Goal: Contribute content: Contribute content

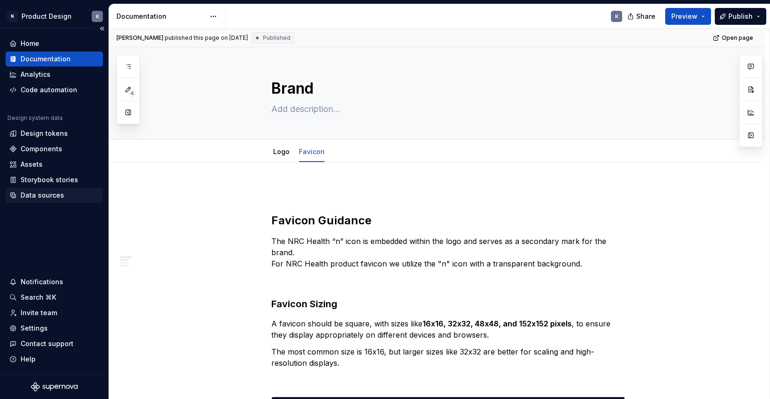
click at [51, 195] on div "Data sources" at bounding box center [43, 194] width 44 height 9
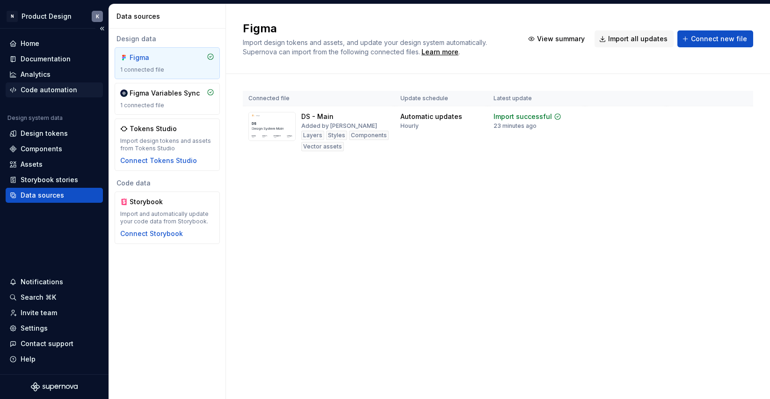
click at [47, 90] on div "Code automation" at bounding box center [49, 89] width 57 height 9
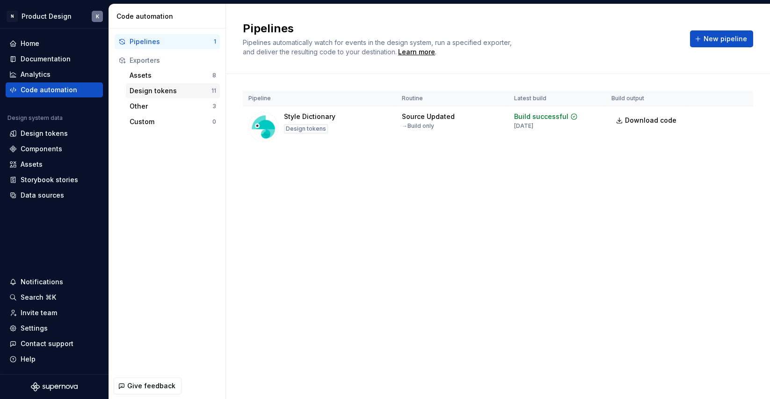
click at [189, 89] on div "Design tokens" at bounding box center [171, 90] width 82 height 9
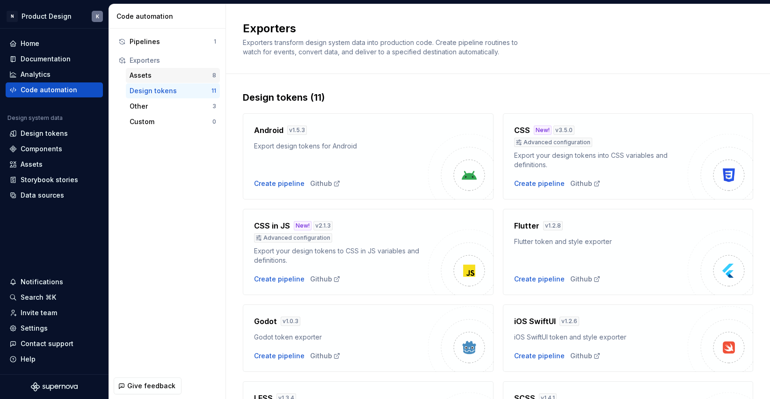
click at [188, 74] on div "Assets" at bounding box center [171, 75] width 83 height 9
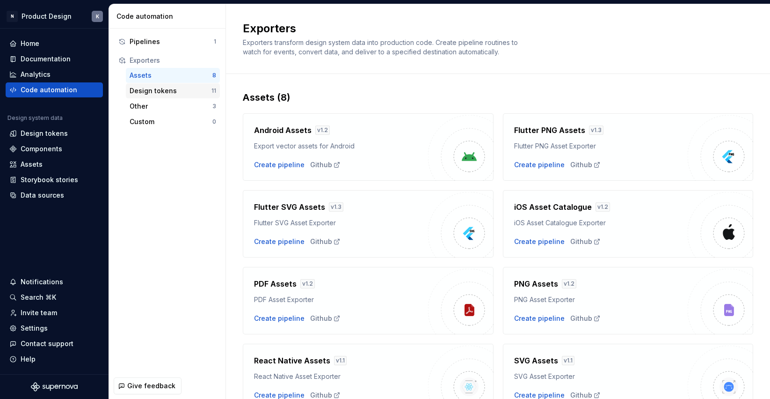
click at [190, 90] on div "Design tokens" at bounding box center [171, 90] width 82 height 9
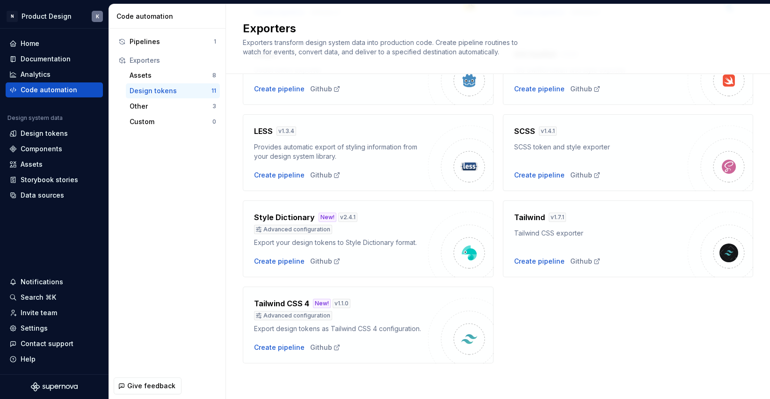
scroll to position [267, 0]
click at [563, 151] on div "SCSS token and style exporter" at bounding box center [601, 146] width 174 height 9
click at [545, 174] on div "Create pipeline" at bounding box center [539, 174] width 51 height 9
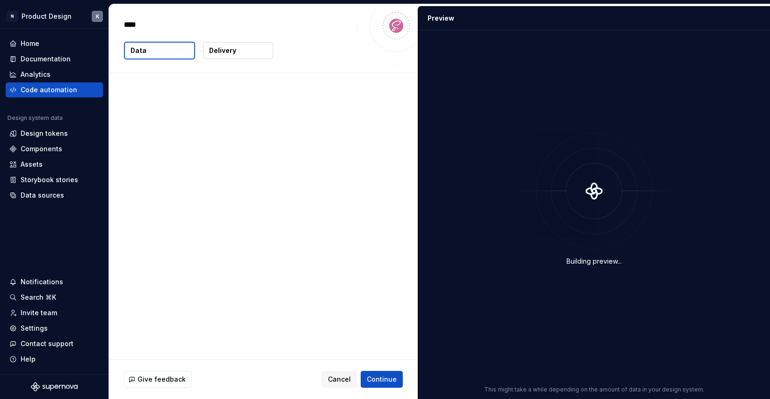
type textarea "*"
click at [167, 55] on button "Data" at bounding box center [159, 51] width 71 height 18
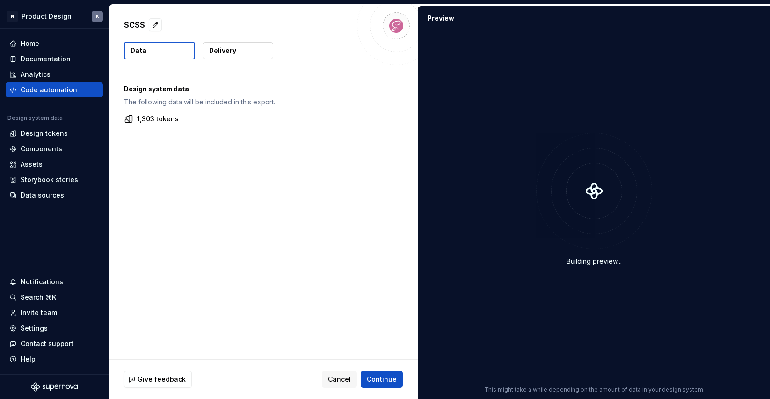
click at [156, 51] on button "Data" at bounding box center [159, 51] width 71 height 18
click at [168, 104] on p "The following data will be included in this export." at bounding box center [261, 101] width 274 height 9
click at [156, 119] on p "1,303 tokens" at bounding box center [158, 118] width 42 height 9
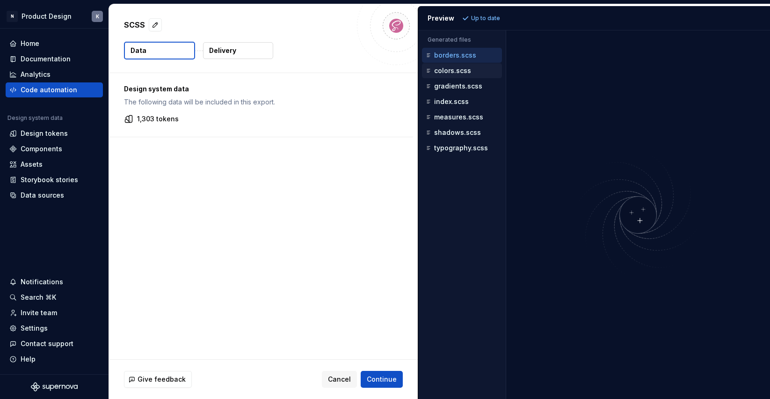
click at [474, 69] on div "colors.scss" at bounding box center [463, 70] width 78 height 9
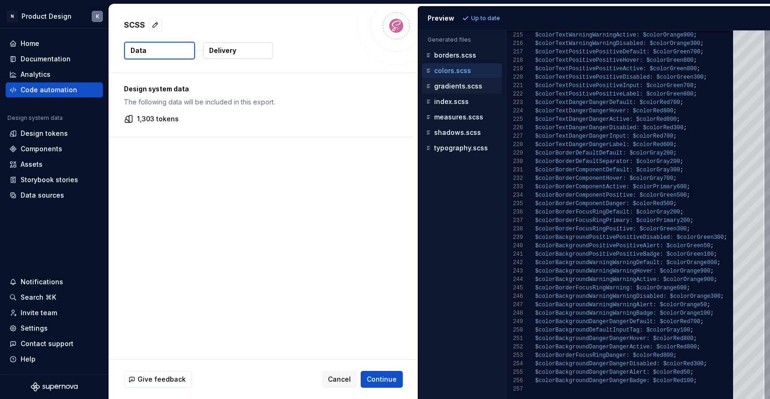
click at [472, 87] on p "gradients.scss" at bounding box center [458, 85] width 48 height 7
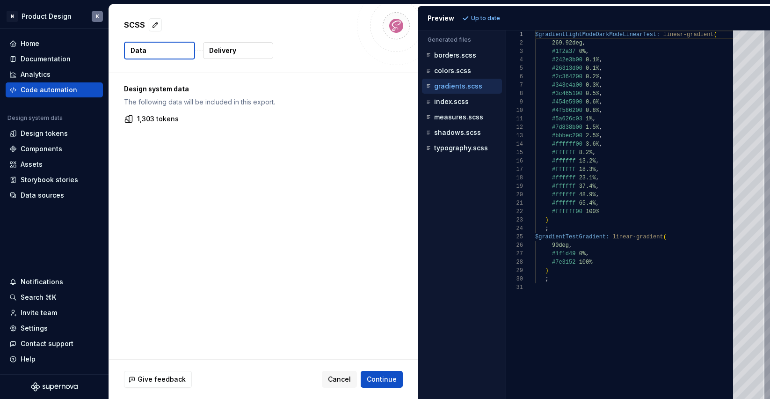
scroll to position [84, 0]
click at [466, 101] on p "index.scss" at bounding box center [451, 101] width 35 height 7
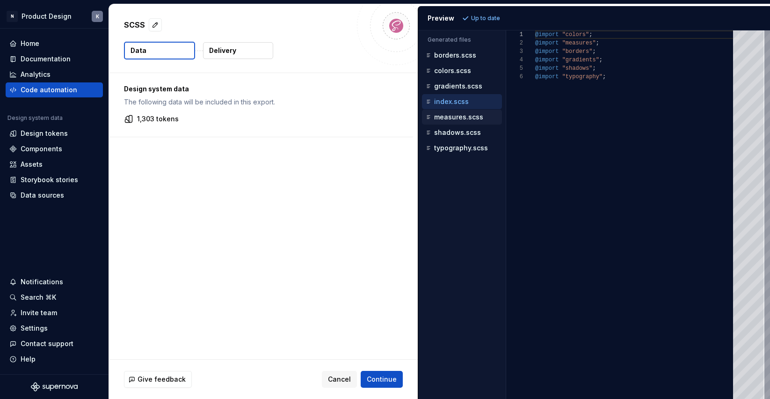
click at [461, 116] on p "measures.scss" at bounding box center [458, 116] width 49 height 7
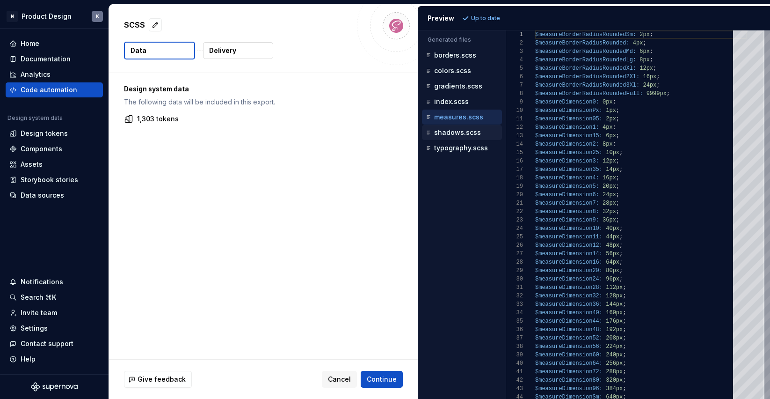
click at [477, 133] on p "shadows.scss" at bounding box center [457, 132] width 47 height 7
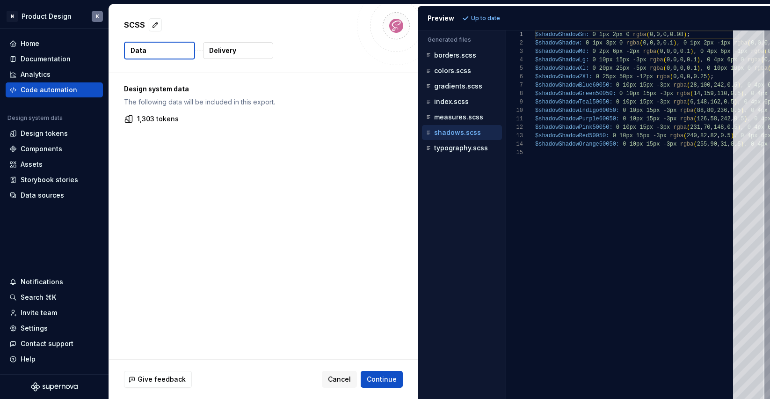
scroll to position [51, 0]
click at [472, 148] on p "typography.scss" at bounding box center [461, 147] width 54 height 7
type textarea "**********"
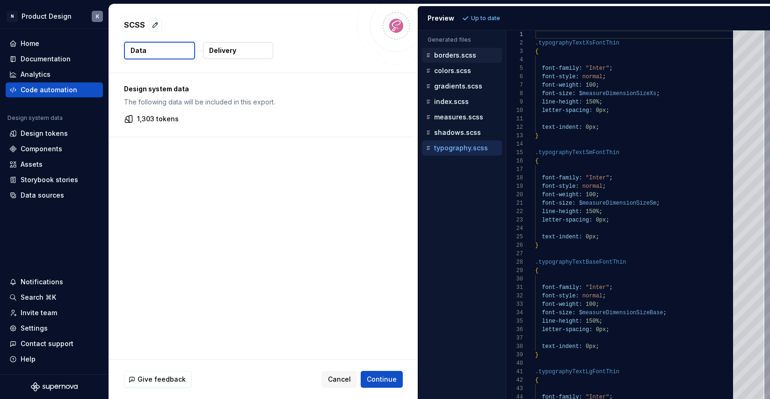
click at [466, 53] on p "borders.scss" at bounding box center [455, 54] width 42 height 7
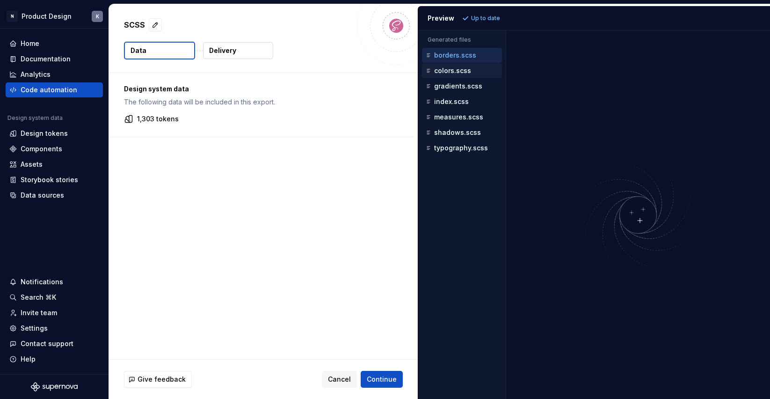
click at [460, 73] on p "colors.scss" at bounding box center [452, 70] width 37 height 7
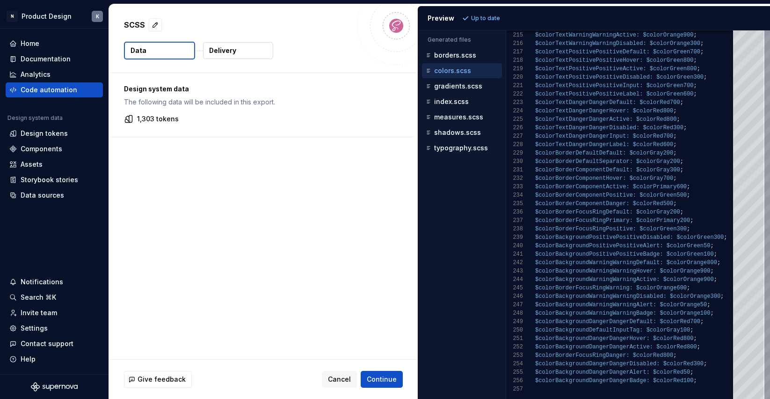
click at [146, 118] on p "1,303 tokens" at bounding box center [158, 118] width 42 height 9
click at [68, 90] on div "Code automation" at bounding box center [49, 89] width 57 height 9
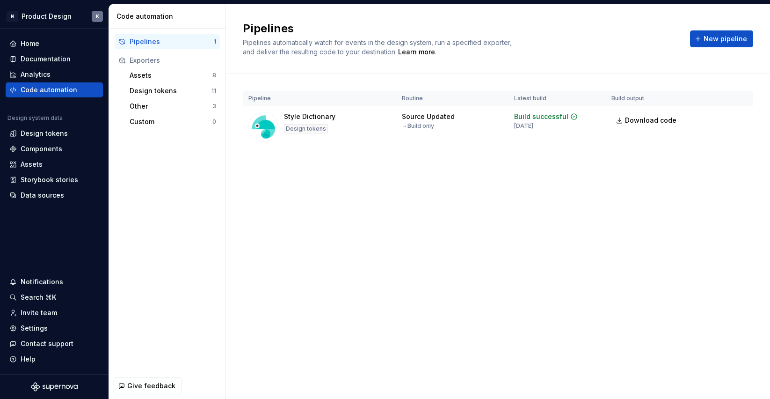
click at [178, 40] on div "Pipelines" at bounding box center [172, 41] width 84 height 9
click at [709, 116] on button "Run" at bounding box center [711, 118] width 32 height 17
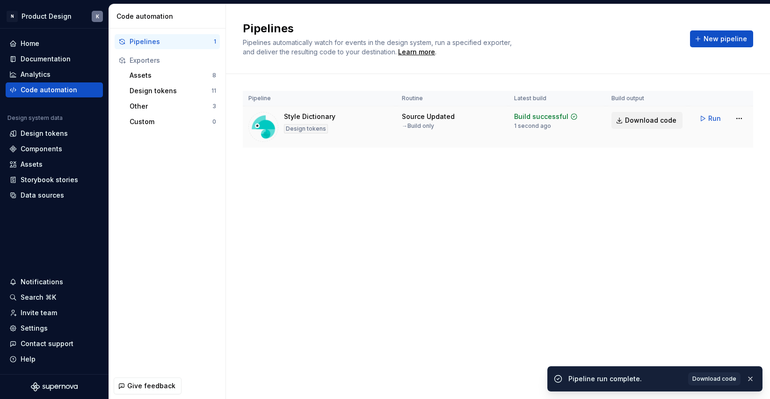
click at [644, 119] on span "Download code" at bounding box center [650, 120] width 51 height 9
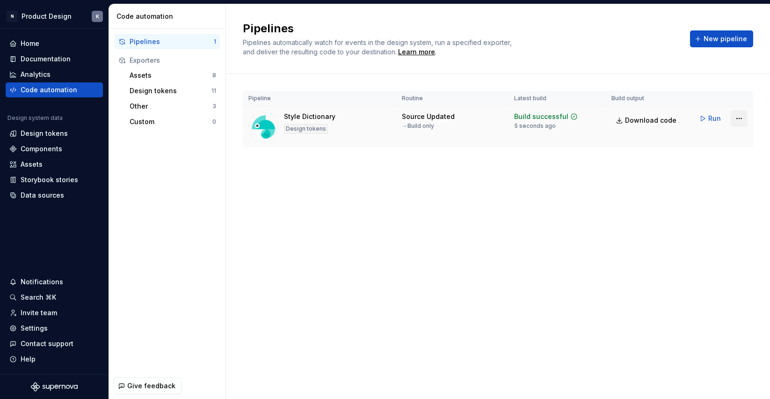
click at [741, 117] on html "N Product Design K Home Documentation Analytics Code automation Design system d…" at bounding box center [385, 199] width 770 height 399
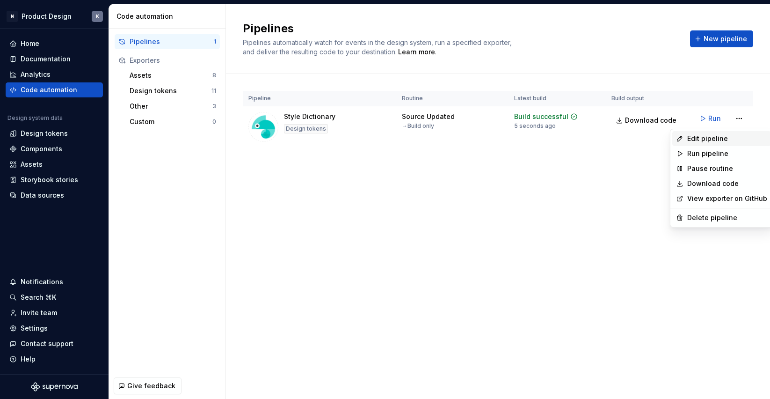
click at [723, 137] on div "Edit pipeline" at bounding box center [728, 138] width 80 height 9
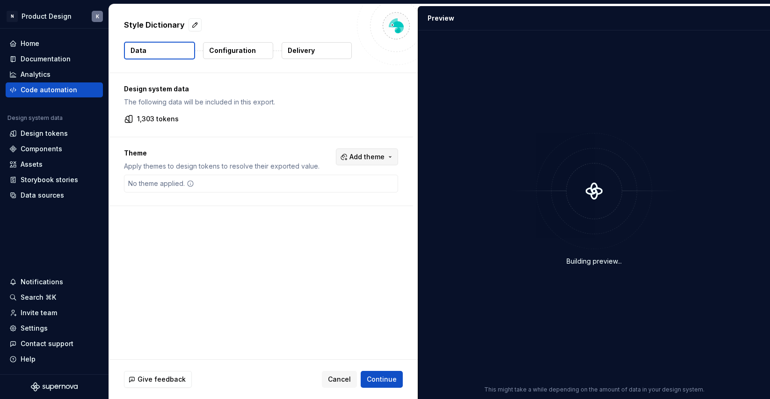
click at [357, 156] on span "Add theme" at bounding box center [367, 156] width 35 height 9
click at [296, 192] on div "Suggestions" at bounding box center [295, 193] width 7 height 7
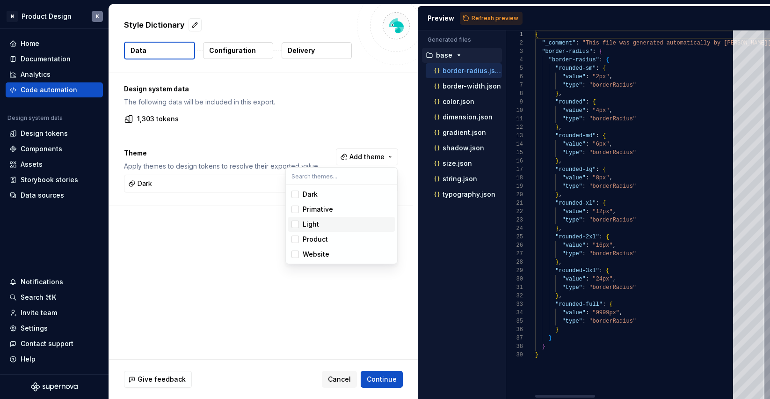
click at [296, 225] on div "Suggestions" at bounding box center [295, 223] width 7 height 7
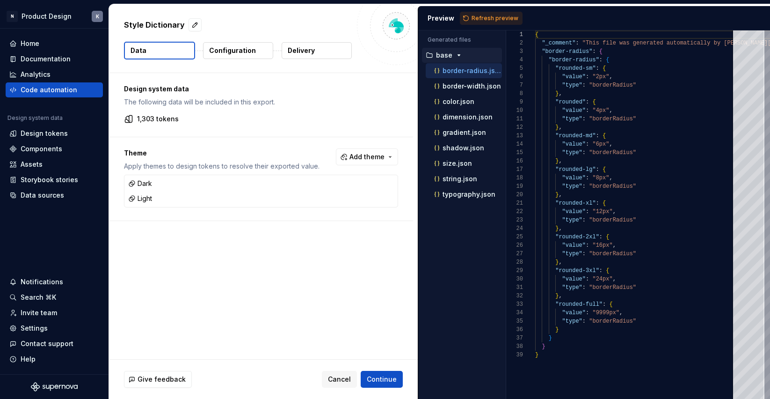
click at [479, 19] on html "N Product Design K Home Documentation Analytics Code automation Design system d…" at bounding box center [385, 199] width 770 height 399
click at [466, 17] on button "Refresh preview" at bounding box center [491, 18] width 63 height 13
click at [457, 210] on icon "button" at bounding box center [457, 210] width 1 height 2
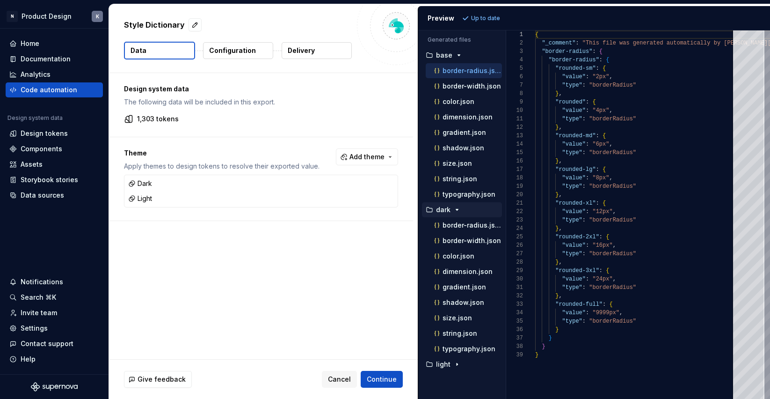
click at [457, 210] on icon "button" at bounding box center [457, 209] width 2 height 1
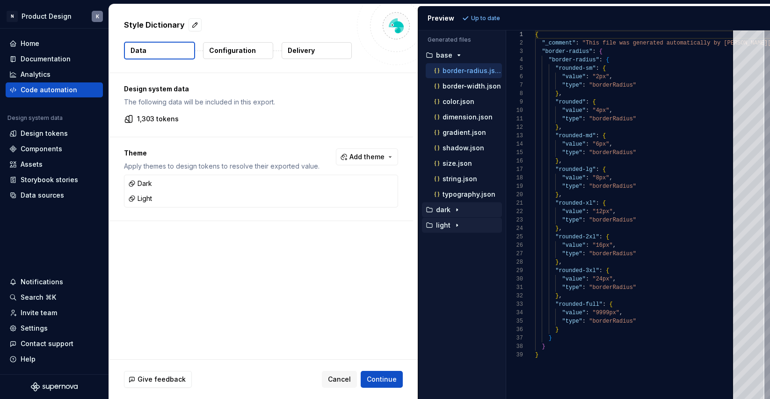
click at [455, 224] on icon "button" at bounding box center [457, 224] width 7 height 7
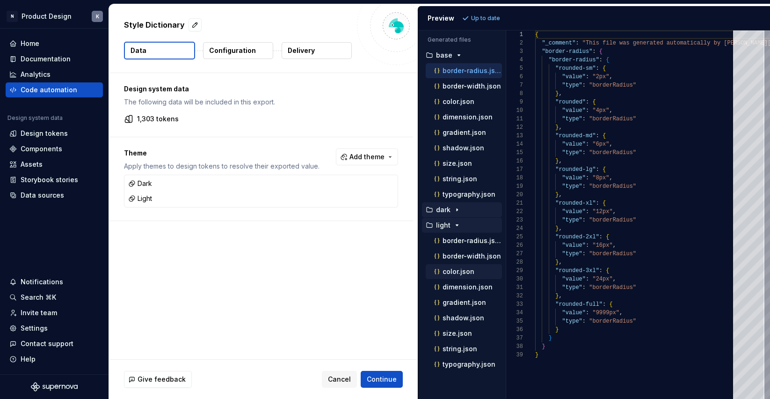
click at [458, 274] on p "color.json" at bounding box center [459, 271] width 32 height 7
type textarea "**********"
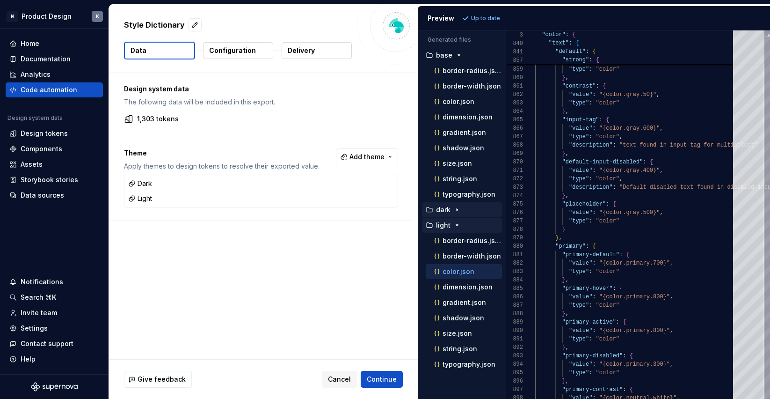
click at [455, 224] on icon "button" at bounding box center [457, 224] width 7 height 7
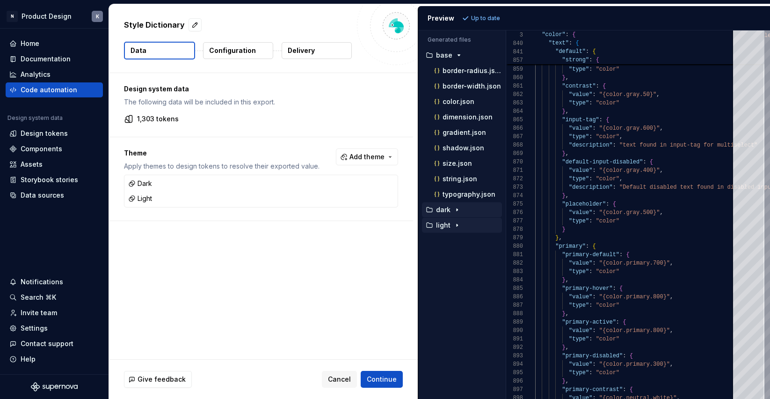
click at [458, 210] on icon "button" at bounding box center [457, 210] width 1 height 2
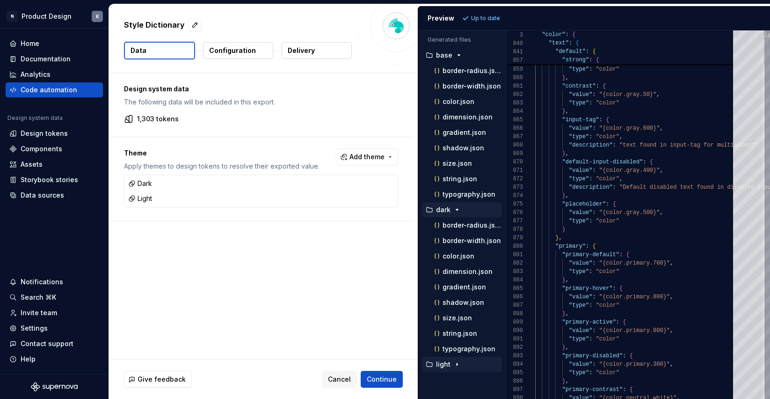
click at [458, 210] on icon "button" at bounding box center [457, 209] width 2 height 1
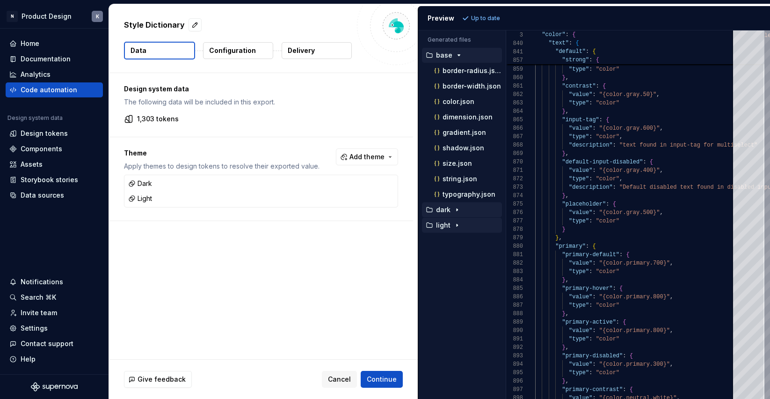
click at [459, 53] on icon "button" at bounding box center [458, 54] width 7 height 7
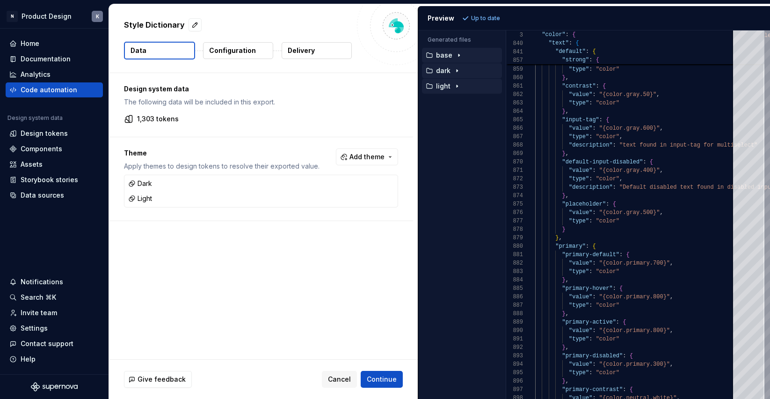
click at [241, 48] on p "Configuration" at bounding box center [232, 50] width 47 height 9
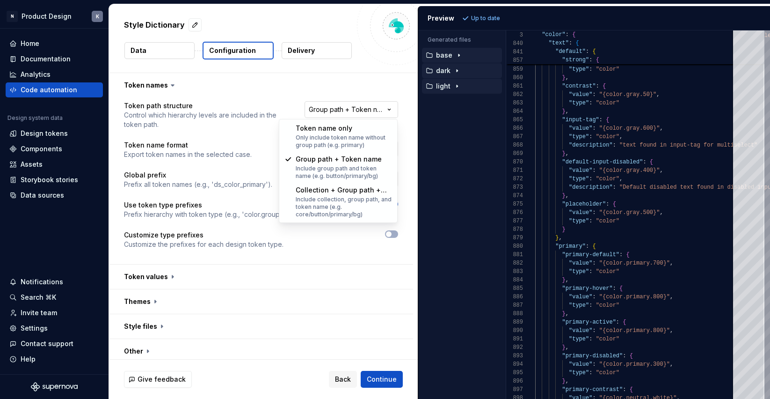
click at [374, 114] on html "**********" at bounding box center [385, 199] width 770 height 399
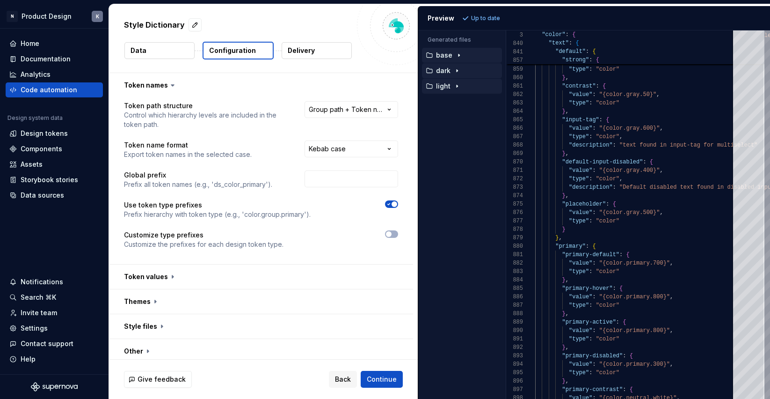
click at [407, 148] on html "**********" at bounding box center [385, 199] width 770 height 399
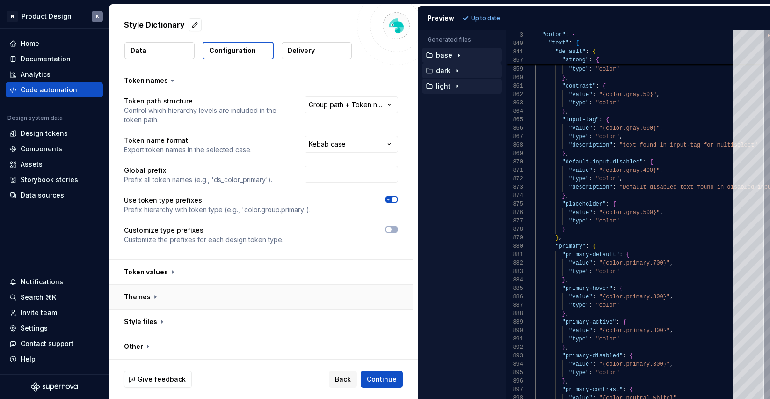
scroll to position [5, 0]
click at [173, 271] on button "button" at bounding box center [261, 272] width 304 height 24
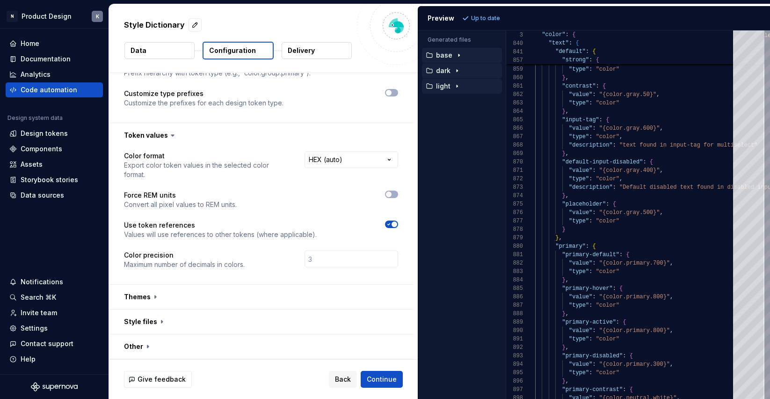
scroll to position [141, 0]
click at [143, 292] on button "button" at bounding box center [261, 297] width 304 height 24
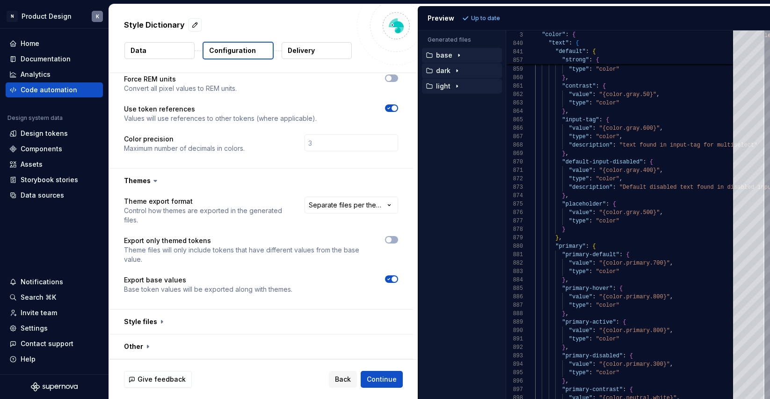
scroll to position [257, 0]
click at [385, 204] on html "**********" at bounding box center [385, 199] width 770 height 399
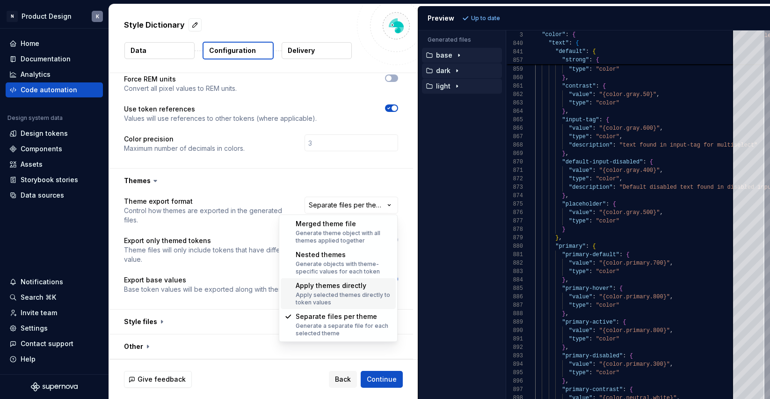
select select "**********"
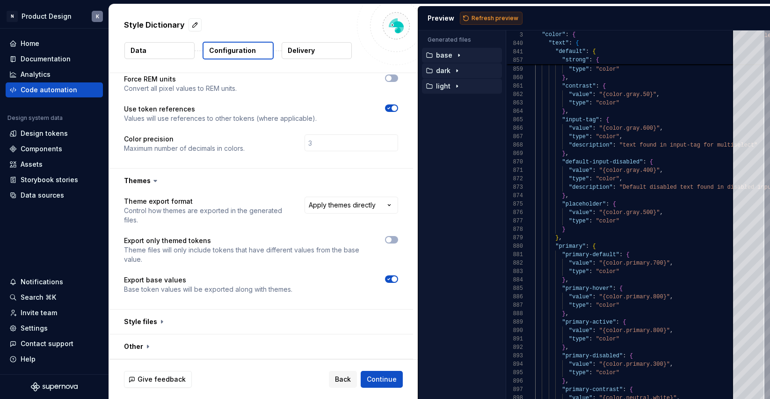
click at [470, 17] on button "Refresh preview" at bounding box center [491, 18] width 63 height 13
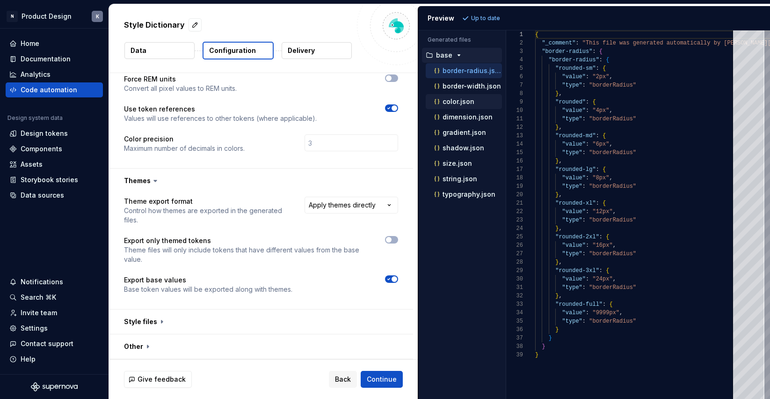
click at [469, 101] on p "color.json" at bounding box center [459, 101] width 32 height 7
type textarea "**********"
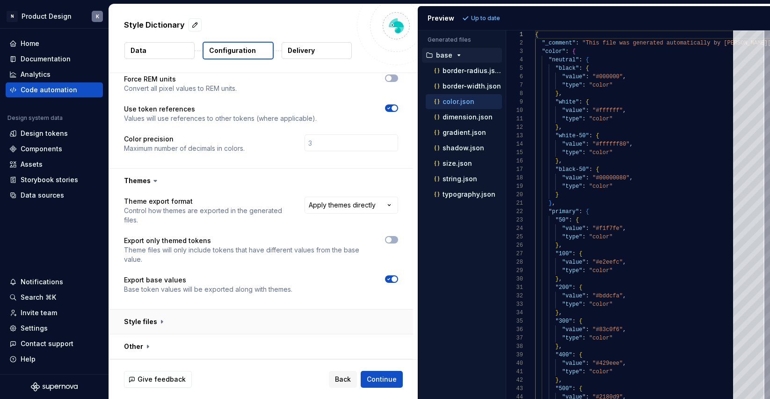
click at [160, 321] on button "button" at bounding box center [261, 321] width 304 height 24
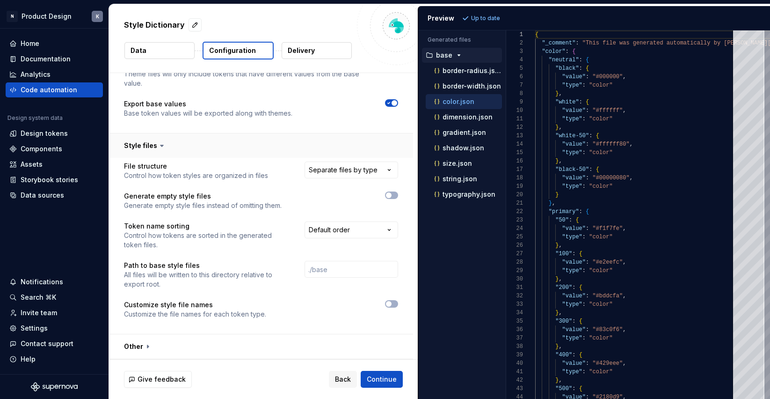
scroll to position [433, 0]
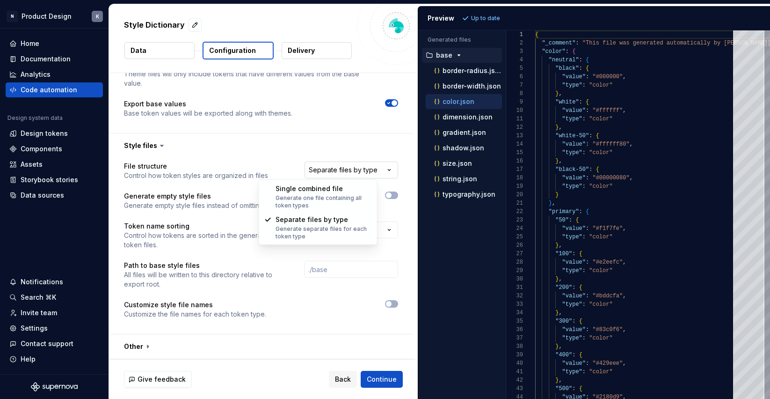
click at [346, 169] on html "**********" at bounding box center [385, 199] width 770 height 399
click at [386, 153] on html "**********" at bounding box center [385, 199] width 770 height 399
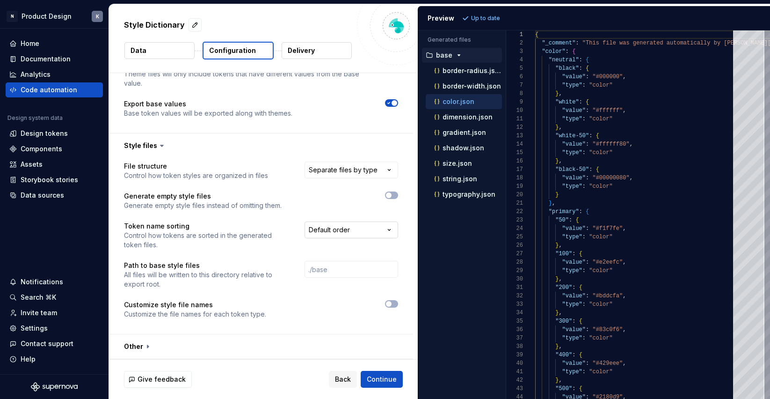
click at [387, 227] on html "**********" at bounding box center [385, 199] width 770 height 399
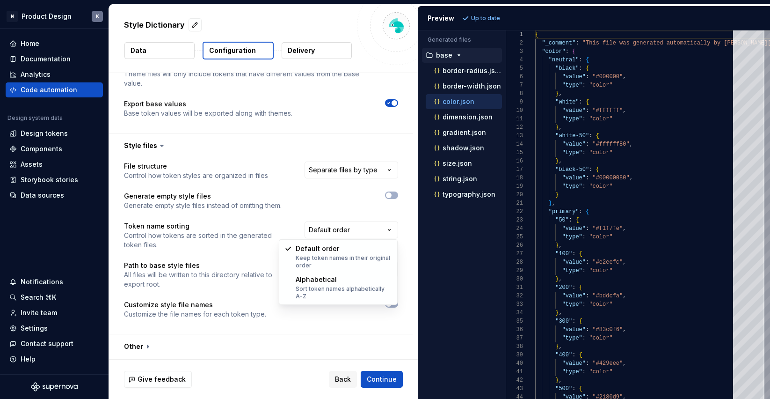
click at [362, 216] on html "**********" at bounding box center [385, 199] width 770 height 399
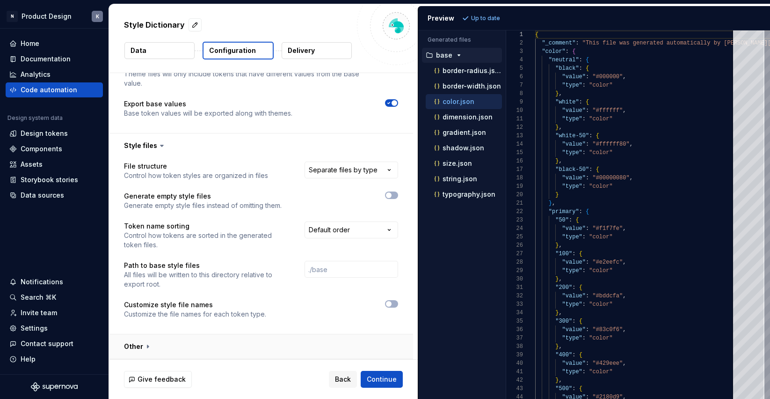
click at [148, 344] on button "button" at bounding box center [261, 346] width 304 height 24
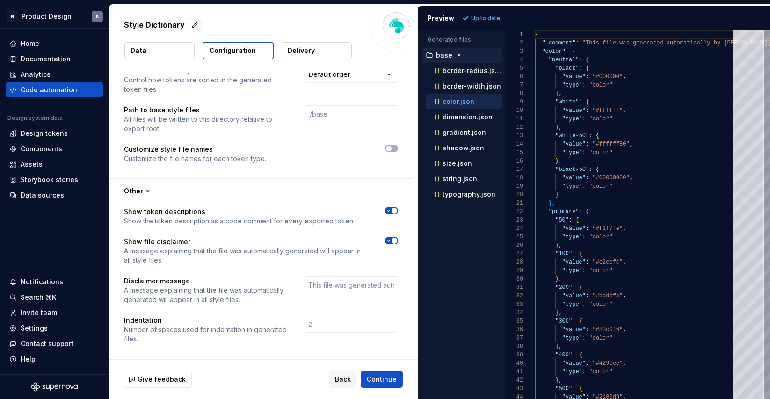
scroll to position [587, 0]
click at [340, 288] on input "text" at bounding box center [352, 286] width 94 height 17
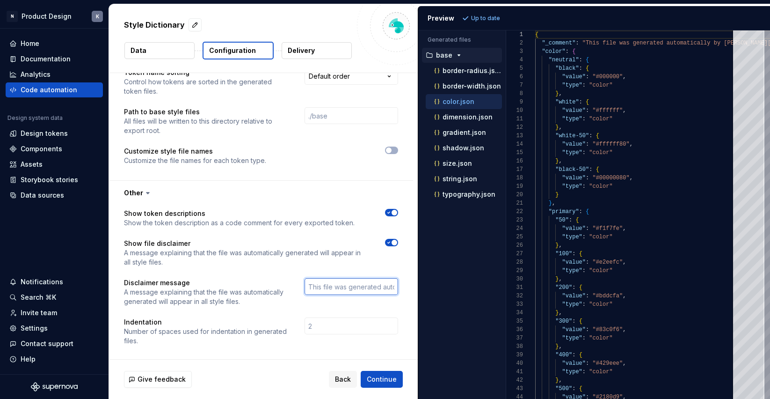
click at [340, 288] on input "text" at bounding box center [352, 286] width 94 height 17
drag, startPoint x: 349, startPoint y: 288, endPoint x: 343, endPoint y: 290, distance: 6.5
click at [343, 290] on input "text" at bounding box center [352, 286] width 94 height 17
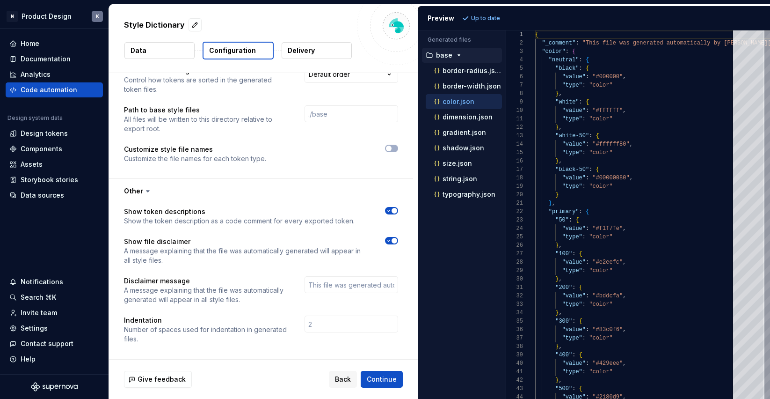
click at [350, 299] on div at bounding box center [352, 290] width 94 height 28
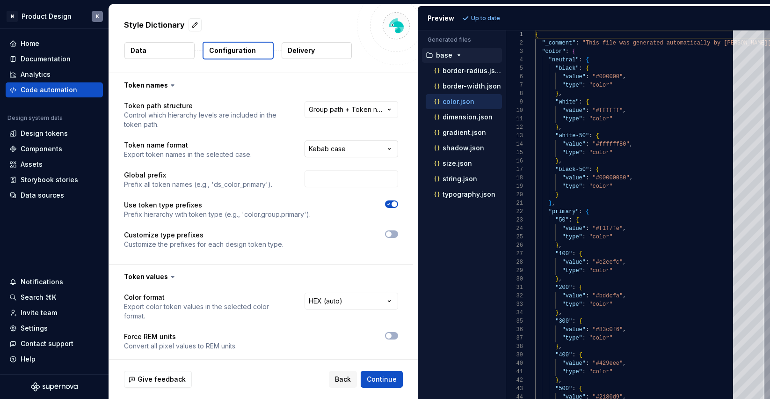
scroll to position [0, 0]
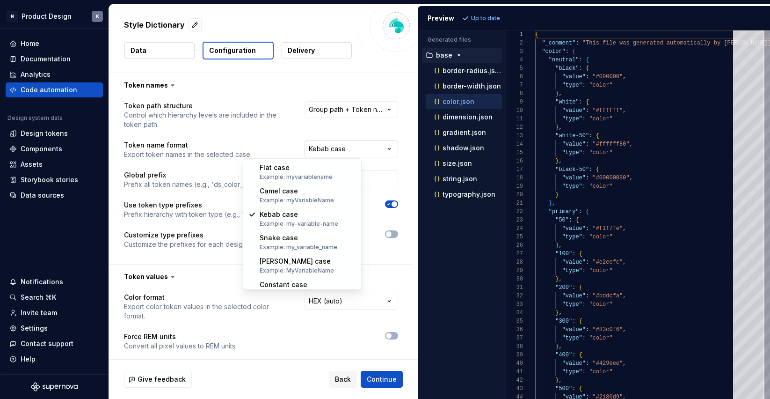
click at [290, 147] on html "**********" at bounding box center [385, 199] width 770 height 399
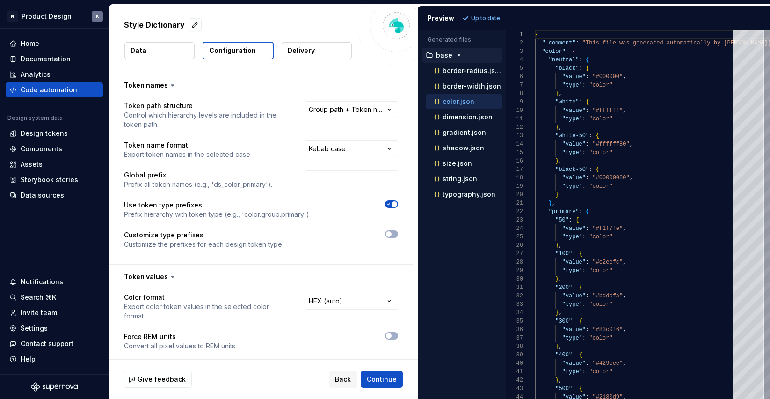
click at [342, 132] on html "**********" at bounding box center [385, 199] width 770 height 399
click at [354, 110] on html "**********" at bounding box center [385, 199] width 770 height 399
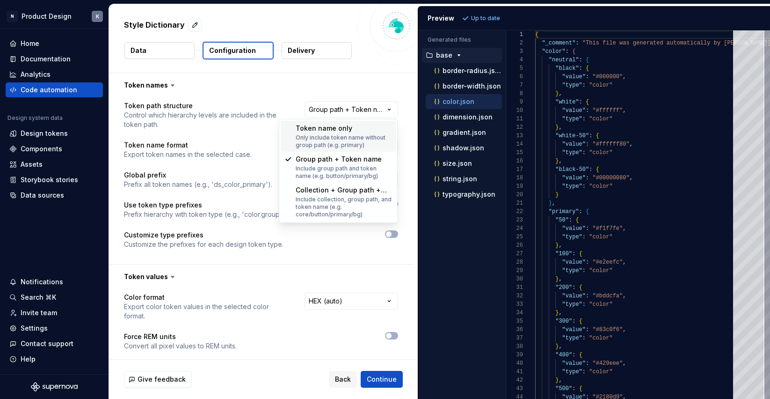
select select "********"
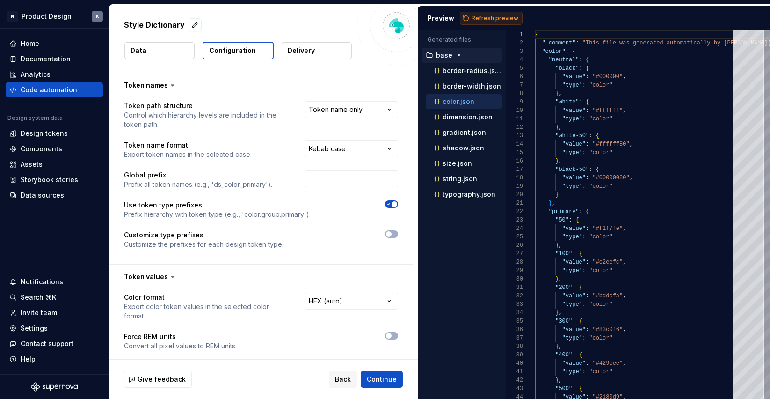
click at [476, 18] on span "Refresh preview" at bounding box center [495, 18] width 47 height 7
type textarea "**********"
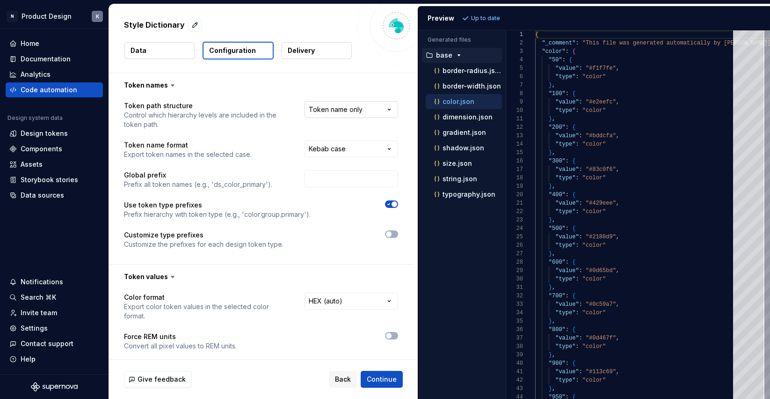
click at [377, 108] on html "**********" at bounding box center [385, 199] width 770 height 399
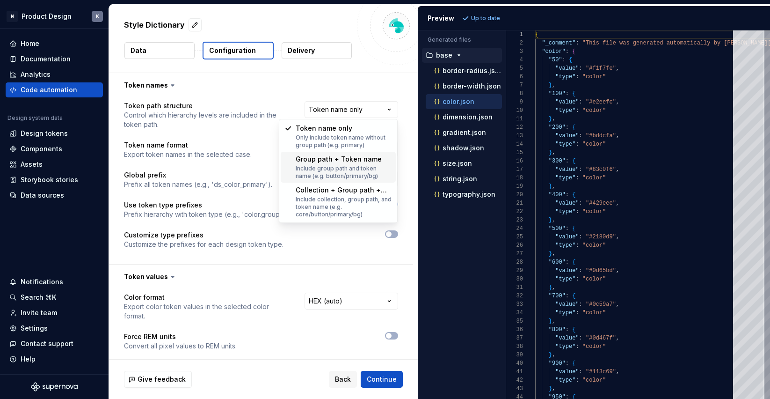
select select "**********"
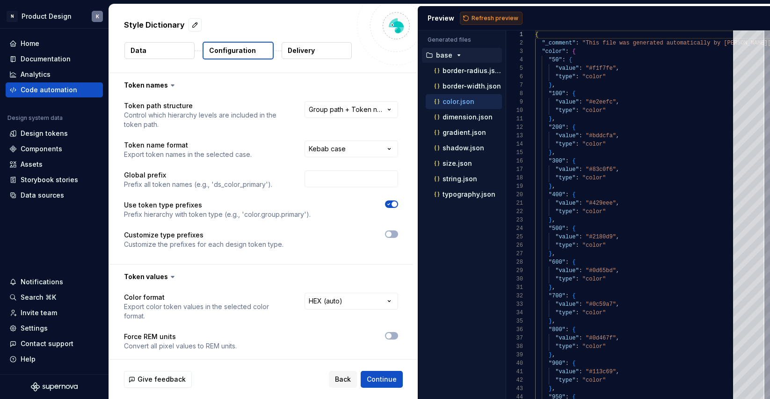
click at [489, 18] on span "Refresh preview" at bounding box center [495, 18] width 47 height 7
type textarea "**********"
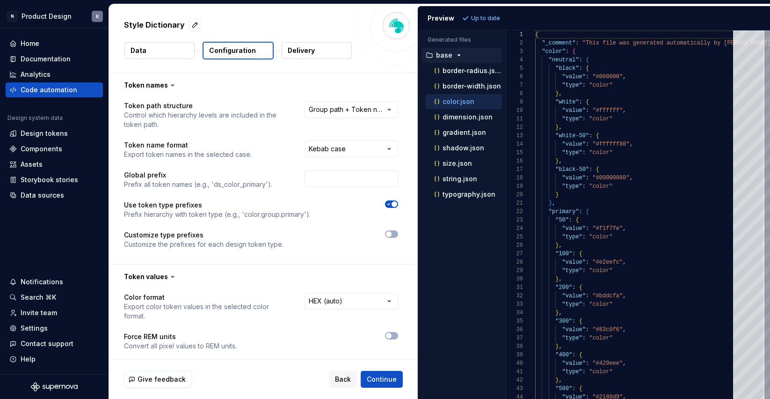
click at [322, 48] on button "Delivery" at bounding box center [317, 50] width 70 height 17
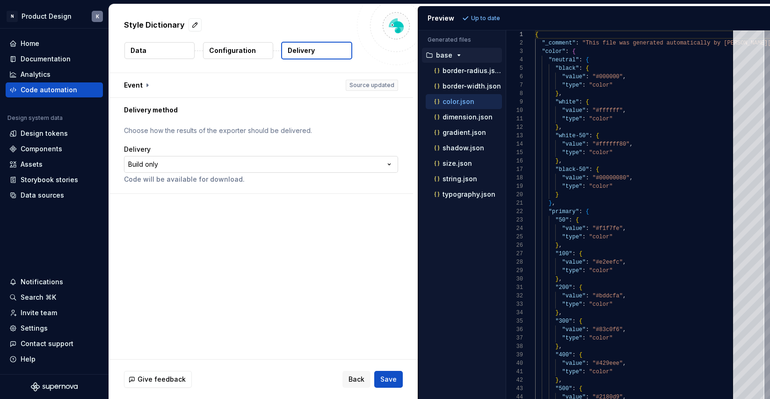
click at [352, 161] on html "**********" at bounding box center [385, 199] width 770 height 399
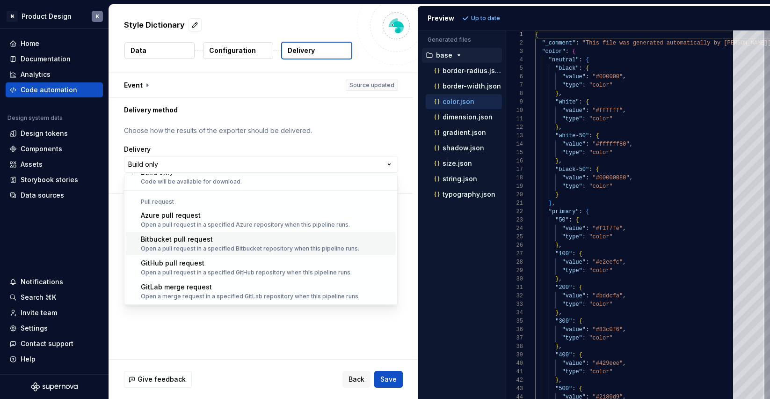
scroll to position [26, 0]
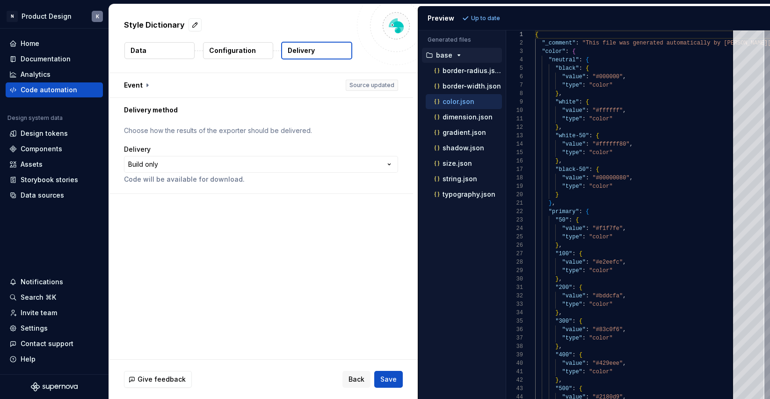
click at [350, 124] on html "**********" at bounding box center [385, 199] width 770 height 399
click at [146, 85] on button "button" at bounding box center [261, 85] width 304 height 24
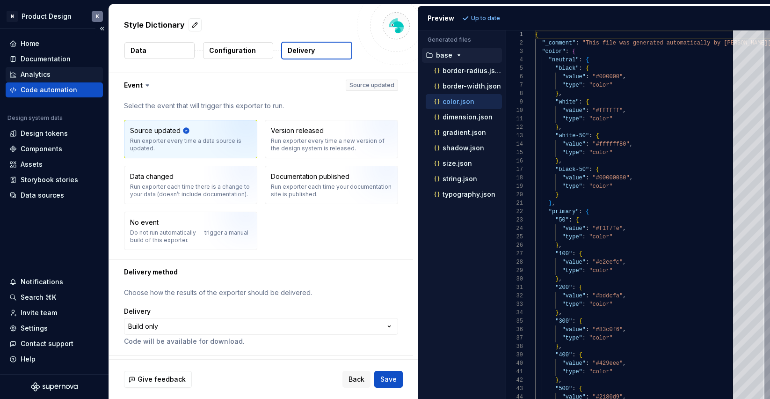
click at [63, 77] on div "Analytics" at bounding box center [54, 74] width 90 height 9
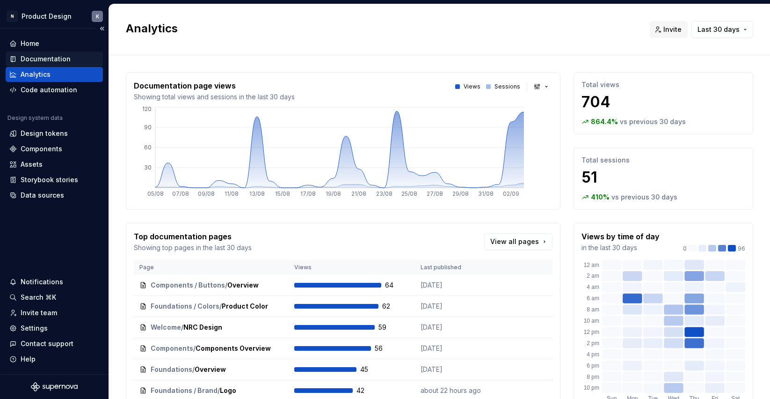
click at [41, 58] on div "Documentation" at bounding box center [46, 58] width 50 height 9
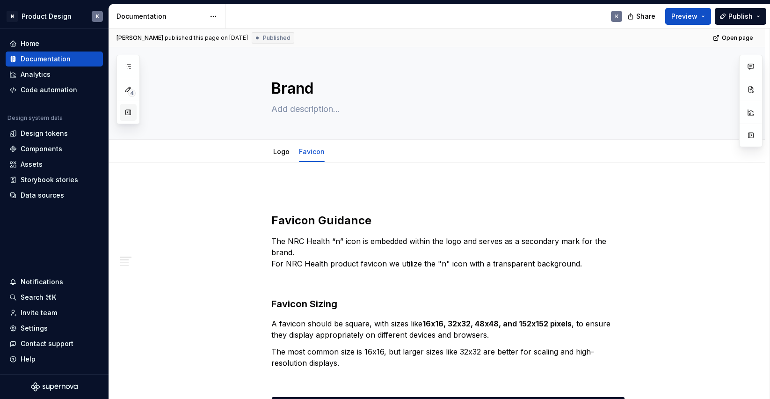
click at [129, 113] on button "button" at bounding box center [128, 112] width 17 height 17
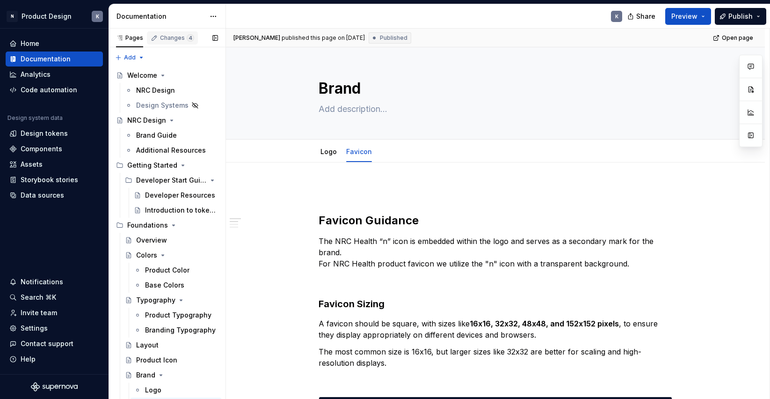
click at [160, 32] on div "Changes 4" at bounding box center [172, 37] width 51 height 13
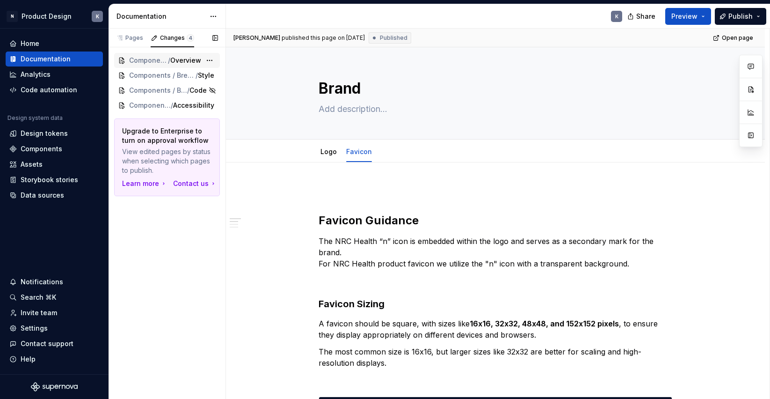
click at [176, 64] on span "Overview" at bounding box center [185, 60] width 31 height 9
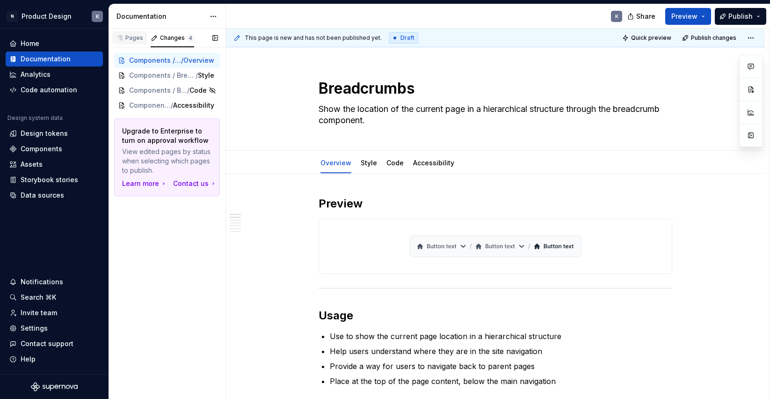
click at [138, 37] on div "Pages" at bounding box center [129, 37] width 27 height 7
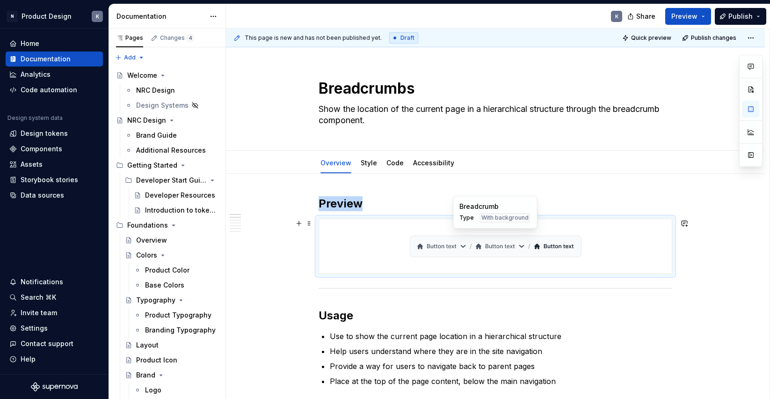
click at [615, 230] on div at bounding box center [495, 246] width 353 height 54
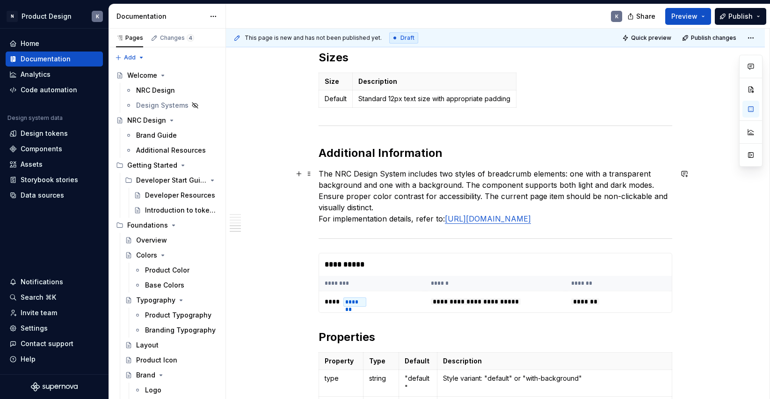
scroll to position [806, 0]
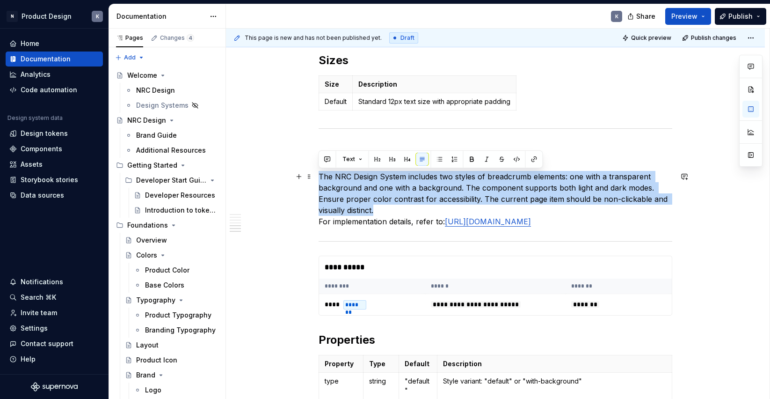
drag, startPoint x: 379, startPoint y: 210, endPoint x: 319, endPoint y: 174, distance: 69.5
click at [319, 174] on p "The NRC Design System includes two styles of breadcrumb elements: one with a tr…" at bounding box center [496, 199] width 354 height 56
copy p "The NRC Design System includes two styles of breadcrumb elements: one with a tr…"
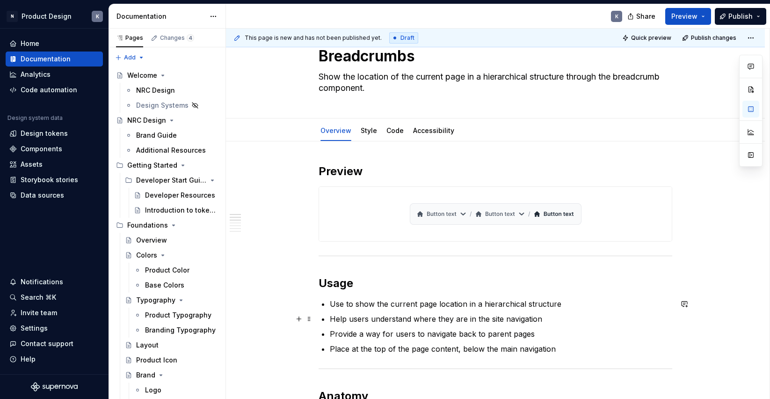
scroll to position [122, 0]
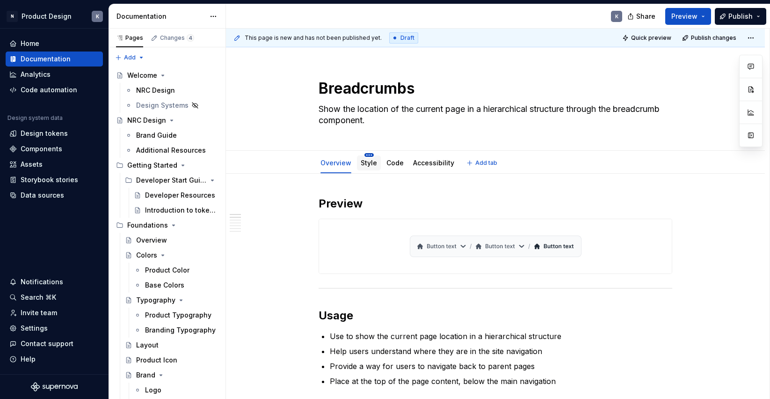
scroll to position [0, 0]
click at [368, 152] on div "Overview Style Code Accessibility Add tab" at bounding box center [495, 162] width 539 height 23
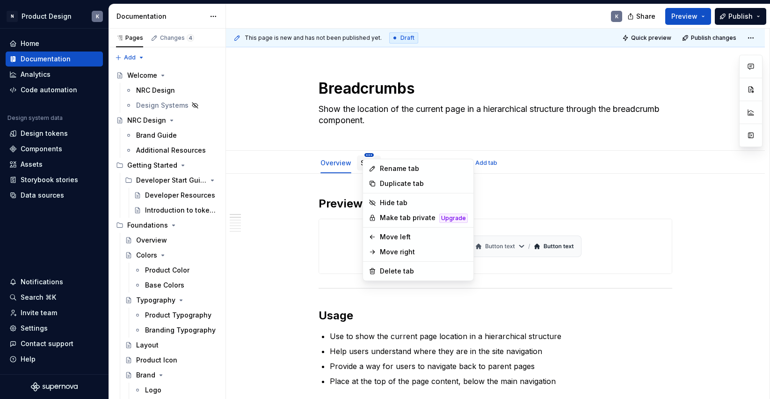
click at [367, 154] on html "N Product Design K Home Documentation Analytics Code automation Design system d…" at bounding box center [385, 199] width 770 height 399
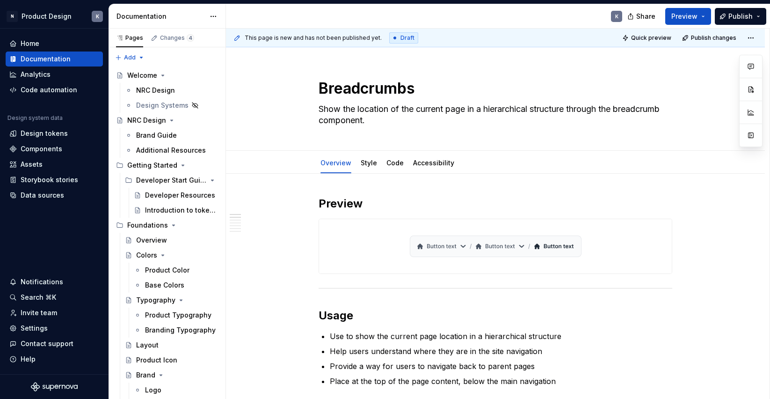
click at [384, 137] on html "N Product Design K Home Documentation Analytics Code automation Design system d…" at bounding box center [385, 199] width 770 height 399
click at [366, 164] on link "Style" at bounding box center [369, 163] width 16 height 8
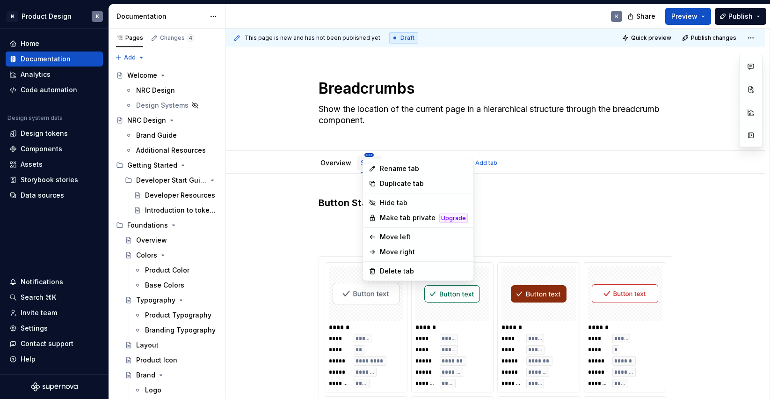
click at [369, 154] on html "N Product Design K Home Documentation Analytics Code automation Design system d…" at bounding box center [385, 199] width 770 height 399
click at [388, 270] on div "Delete tab" at bounding box center [424, 270] width 88 height 9
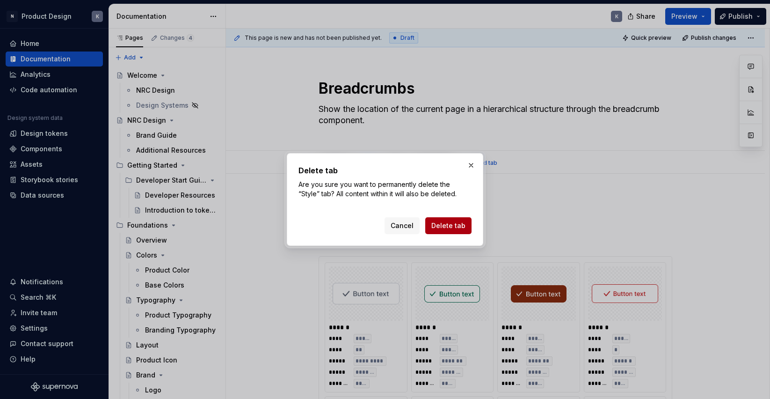
click at [439, 229] on span "Delete tab" at bounding box center [449, 225] width 34 height 9
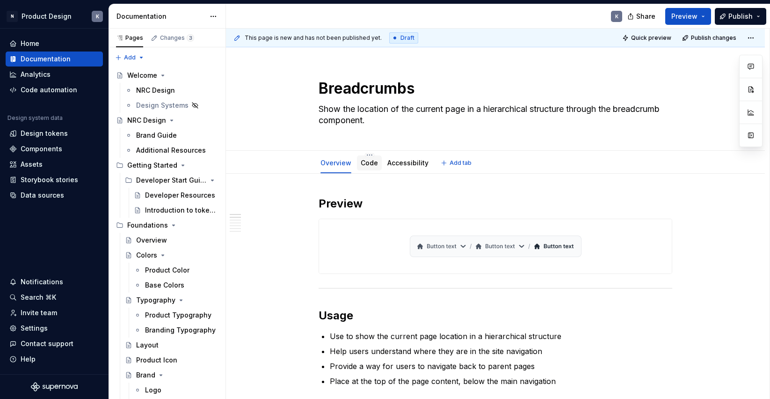
click at [367, 161] on link "Code" at bounding box center [369, 163] width 17 height 8
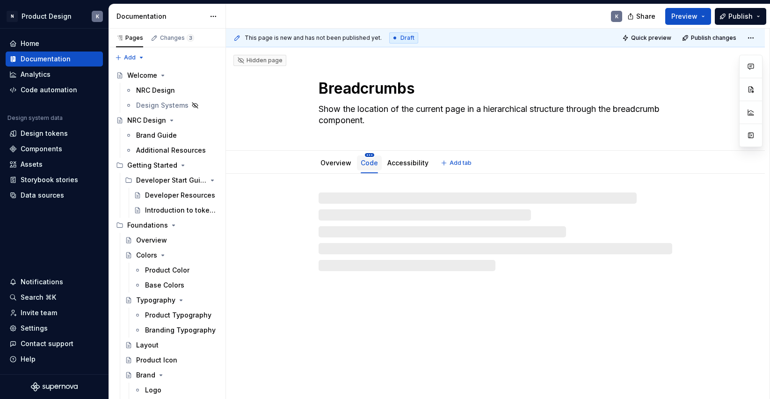
click at [369, 155] on html "N Product Design K Home Documentation Analytics Code automation Design system d…" at bounding box center [385, 199] width 770 height 399
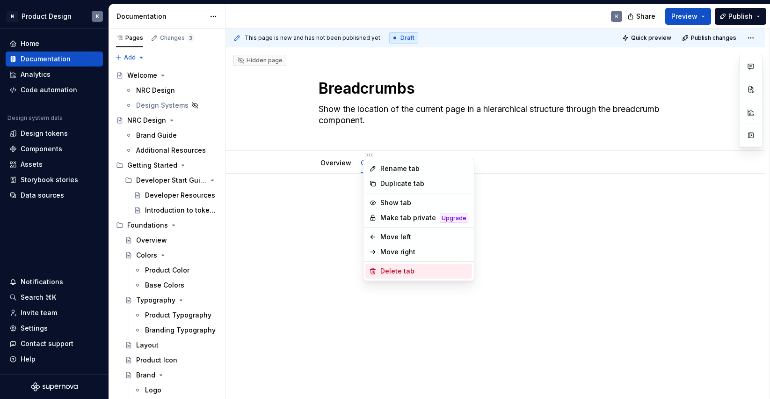
click at [402, 275] on div "Delete tab" at bounding box center [425, 270] width 88 height 9
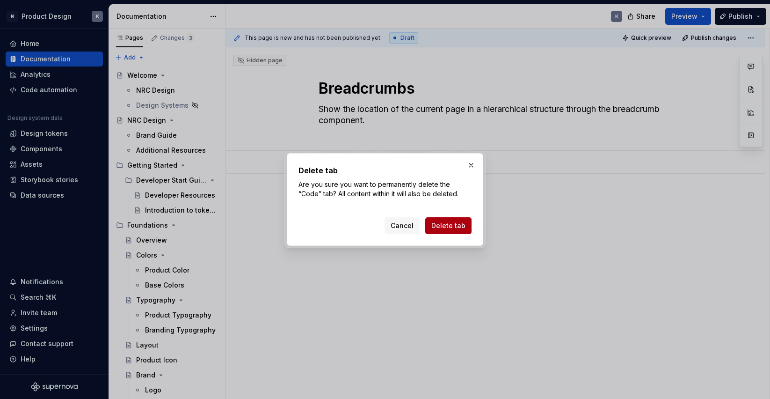
click at [462, 226] on span "Delete tab" at bounding box center [449, 225] width 34 height 9
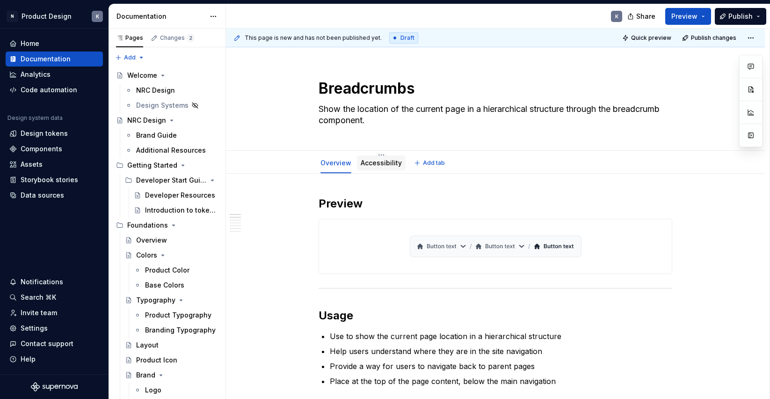
click at [381, 162] on link "Accessibility" at bounding box center [381, 163] width 41 height 8
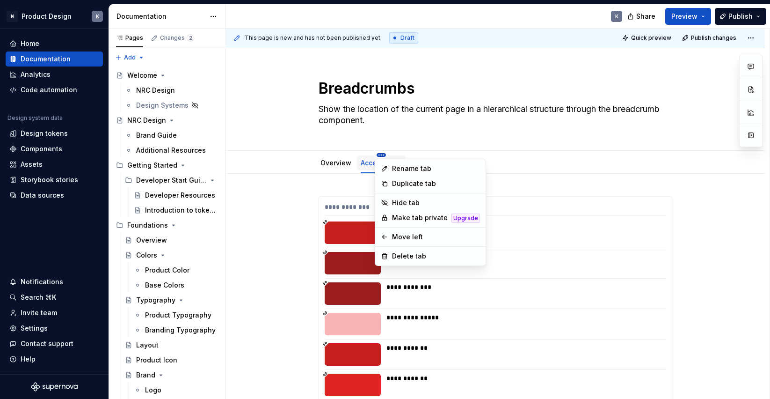
click at [379, 154] on html "N Product Design K Home Documentation Analytics Code automation Design system d…" at bounding box center [385, 199] width 770 height 399
click at [416, 259] on div "Delete tab" at bounding box center [436, 255] width 88 height 9
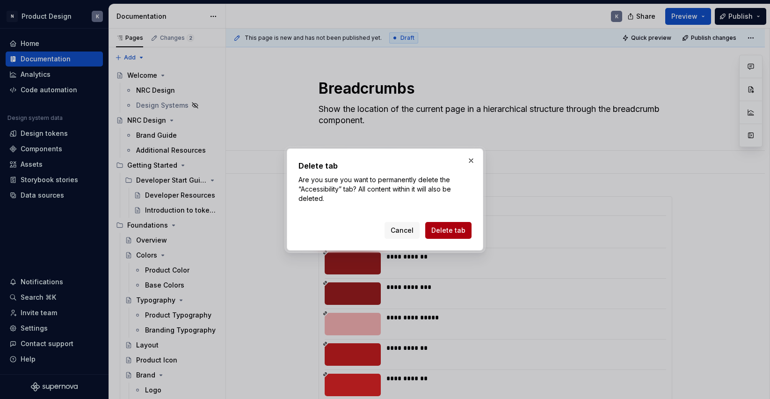
click at [443, 230] on span "Delete tab" at bounding box center [449, 230] width 34 height 9
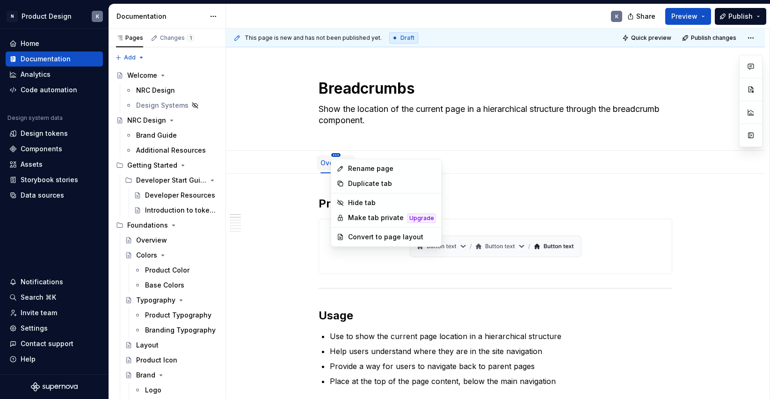
click at [336, 154] on html "N Product Design K Home Documentation Analytics Code automation Design system d…" at bounding box center [385, 199] width 770 height 399
click at [381, 237] on div "Convert to page layout" at bounding box center [392, 236] width 88 height 9
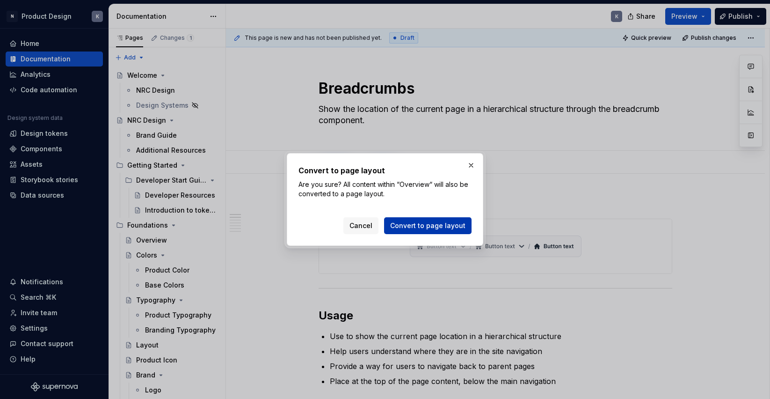
click at [412, 224] on span "Convert to page layout" at bounding box center [427, 225] width 75 height 9
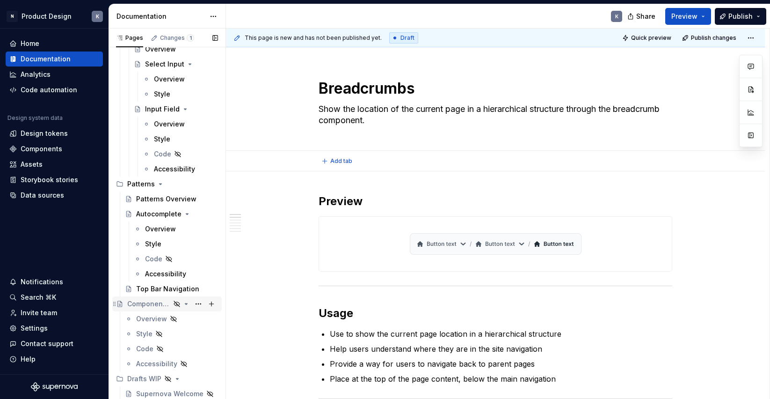
scroll to position [592, 0]
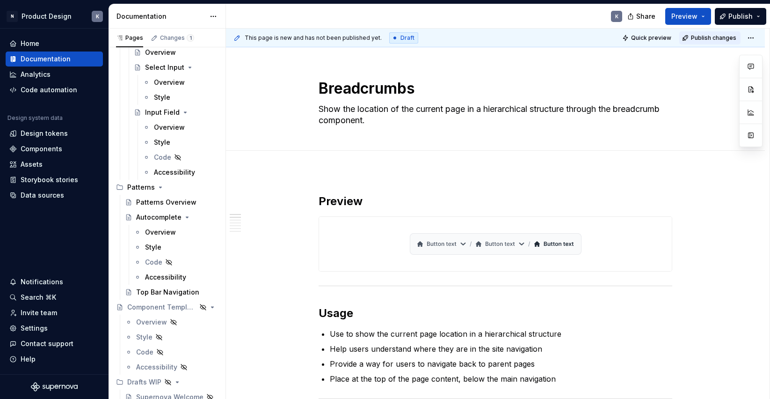
click at [700, 36] on span "Publish changes" at bounding box center [713, 37] width 45 height 7
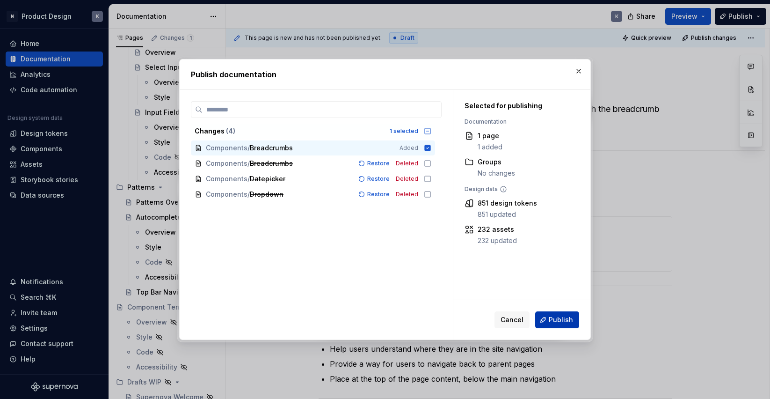
click at [551, 318] on span "Publish" at bounding box center [561, 319] width 24 height 9
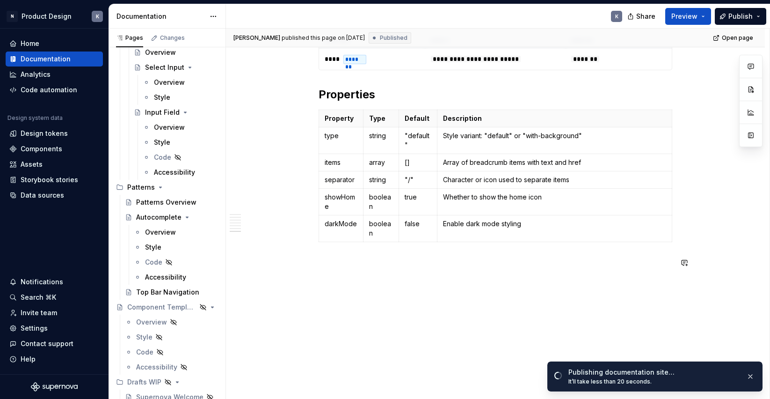
scroll to position [1049, 0]
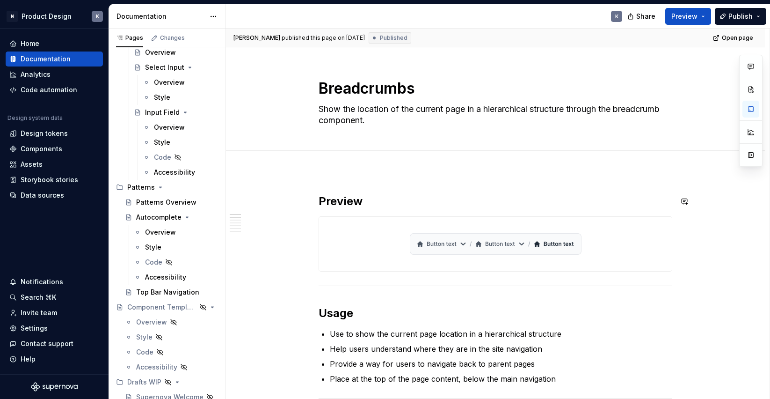
scroll to position [0, 0]
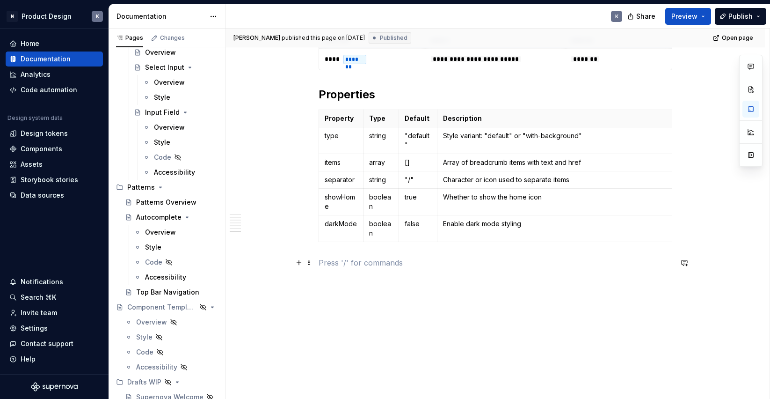
click at [384, 263] on p at bounding box center [496, 262] width 354 height 11
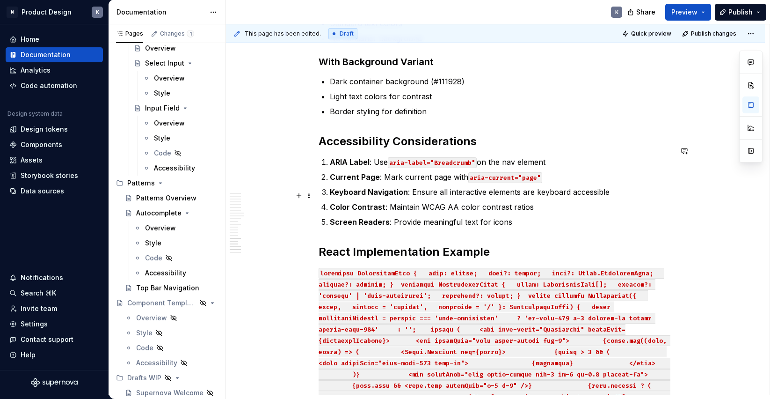
scroll to position [1990, 0]
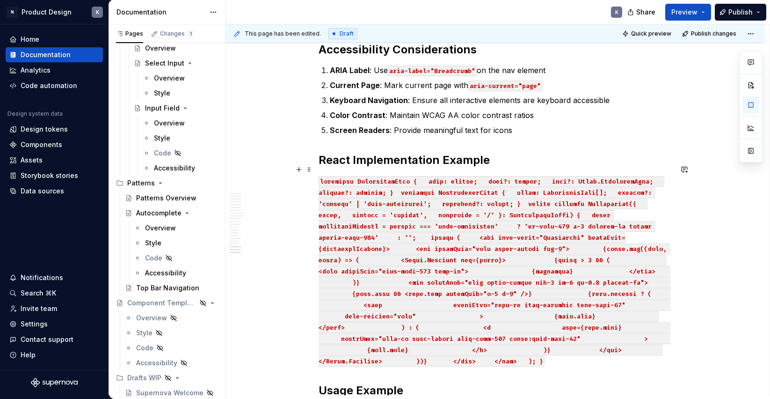
click at [323, 176] on code at bounding box center [495, 271] width 352 height 190
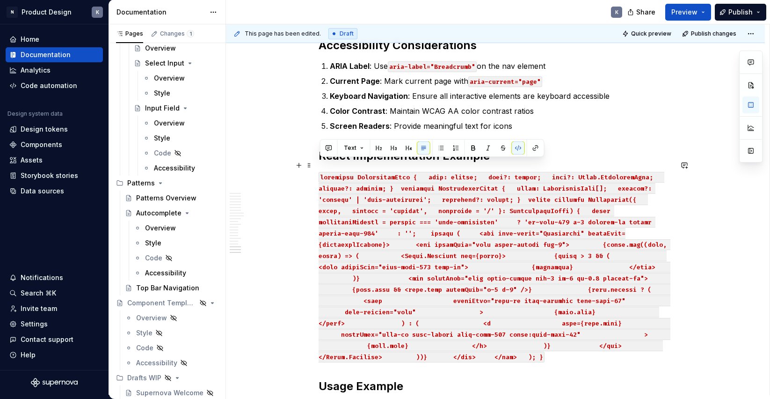
drag, startPoint x: 320, startPoint y: 170, endPoint x: 553, endPoint y: 349, distance: 293.7
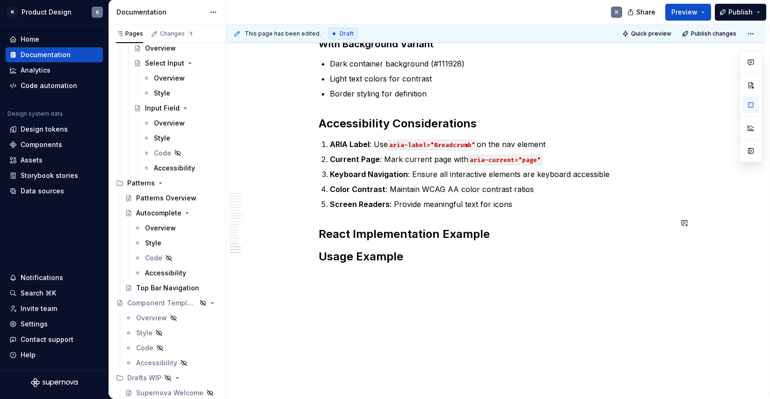
scroll to position [1904, 0]
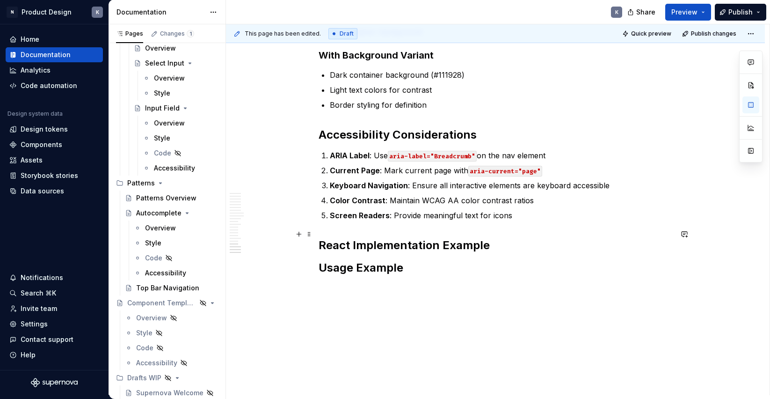
click at [518, 238] on h2 "React Implementation Example" at bounding box center [496, 245] width 354 height 15
click at [752, 156] on button "button" at bounding box center [751, 150] width 17 height 17
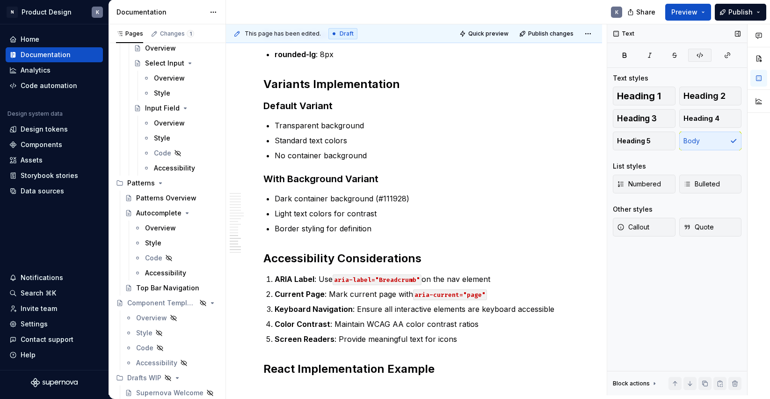
click at [703, 56] on icon "button" at bounding box center [699, 54] width 7 height 7
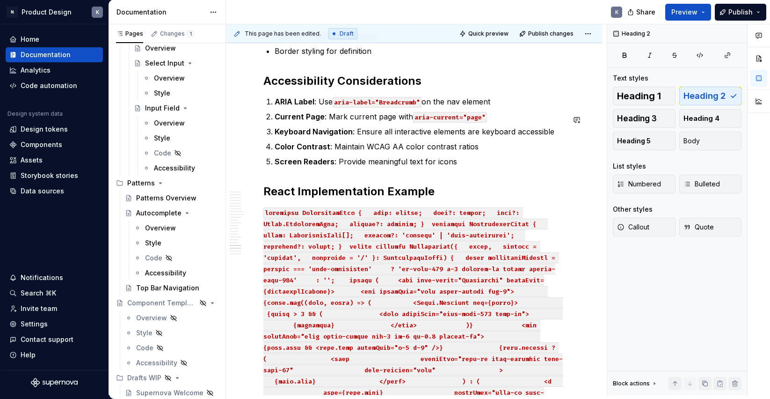
scroll to position [2097, 0]
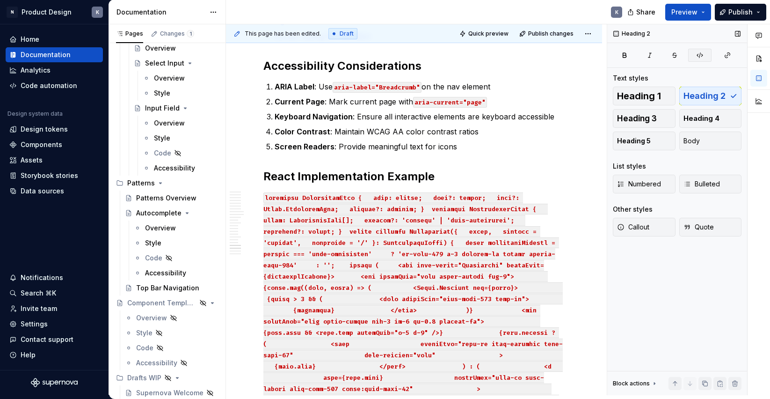
click at [701, 57] on icon "button" at bounding box center [699, 54] width 7 height 7
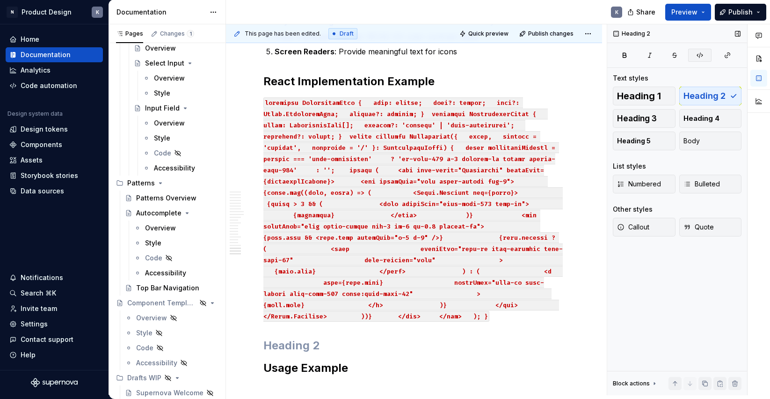
scroll to position [2057, 0]
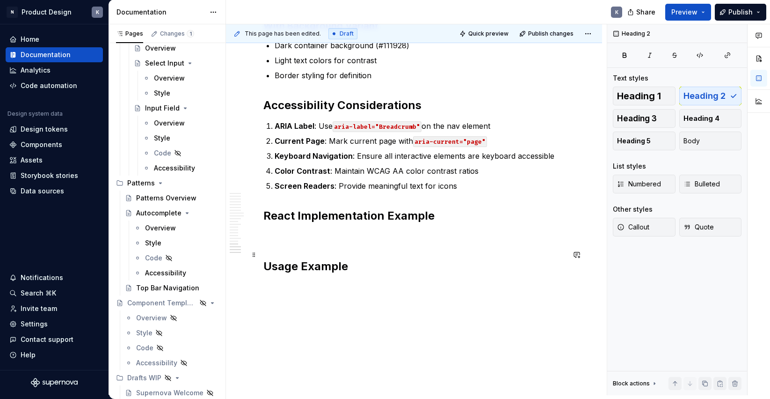
click at [294, 242] on p at bounding box center [413, 236] width 301 height 11
type textarea "*"
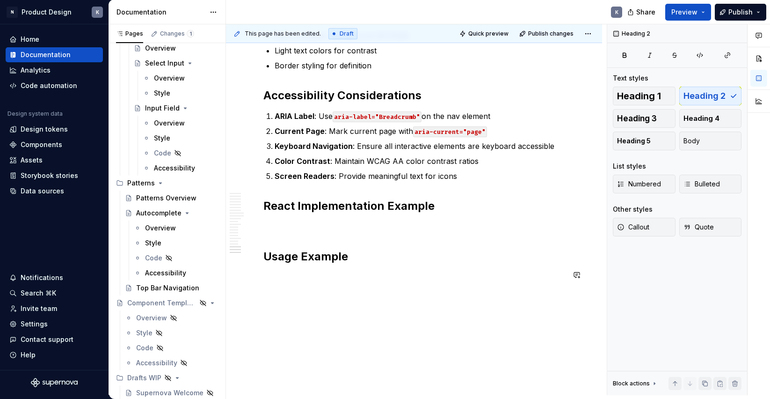
scroll to position [2086, 0]
click at [329, 225] on p at bounding box center [413, 226] width 301 height 11
click at [701, 53] on icon "button" at bounding box center [699, 54] width 7 height 7
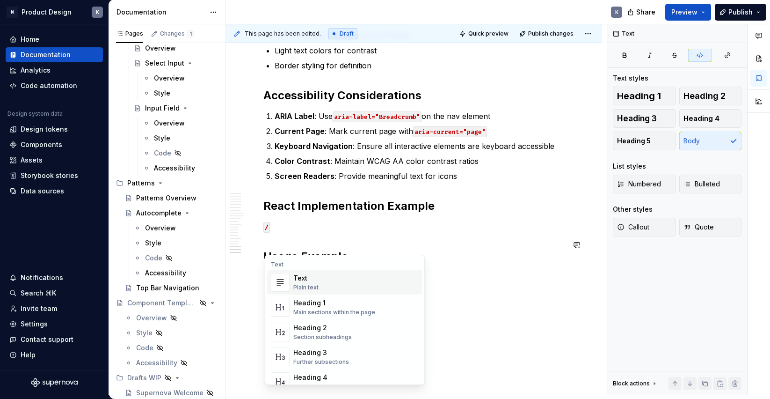
scroll to position [2067, 0]
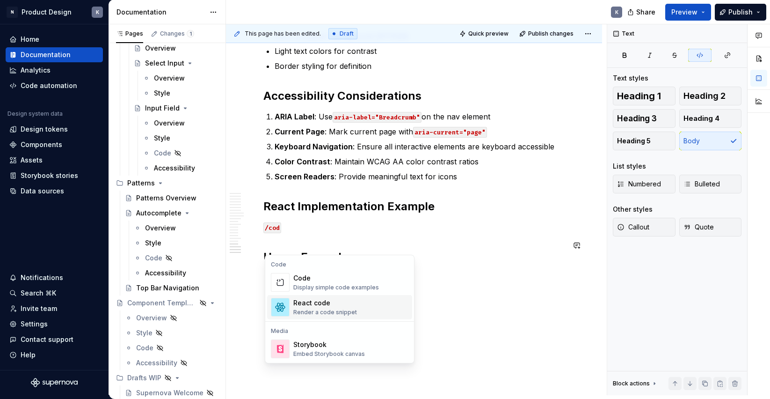
click at [300, 296] on span "React code Render a code snippet" at bounding box center [339, 307] width 145 height 24
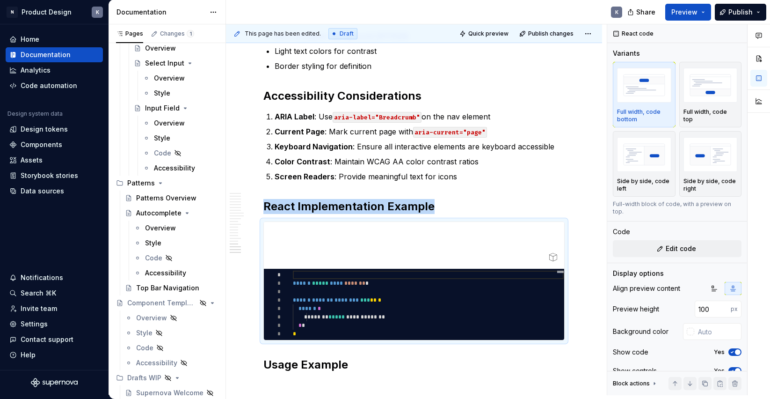
type textarea "*"
click at [412, 309] on span "*********" at bounding box center [417, 304] width 29 height 9
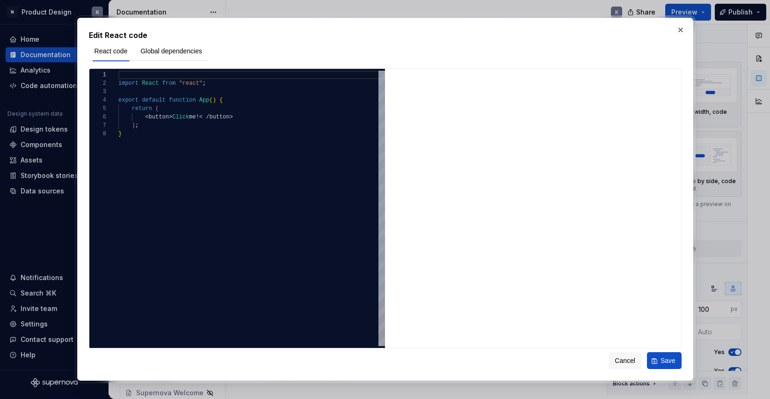
click at [173, 131] on div "}" at bounding box center [251, 134] width 267 height 8
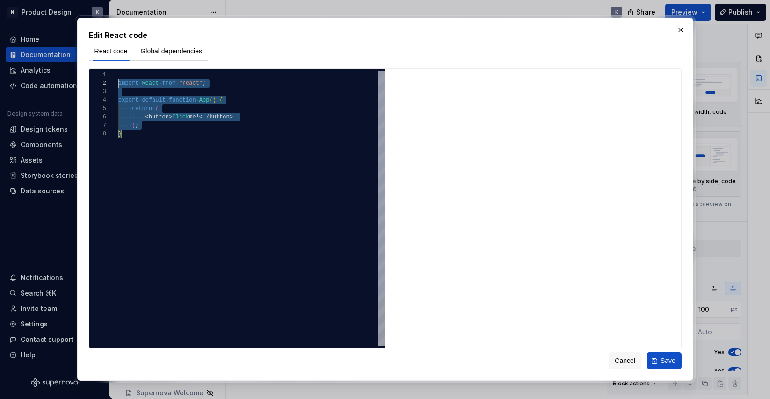
scroll to position [0, 0]
drag, startPoint x: 152, startPoint y: 134, endPoint x: 108, endPoint y: 75, distance: 73.9
click at [108, 75] on div "**********" at bounding box center [237, 208] width 296 height 275
type textarea "**********"
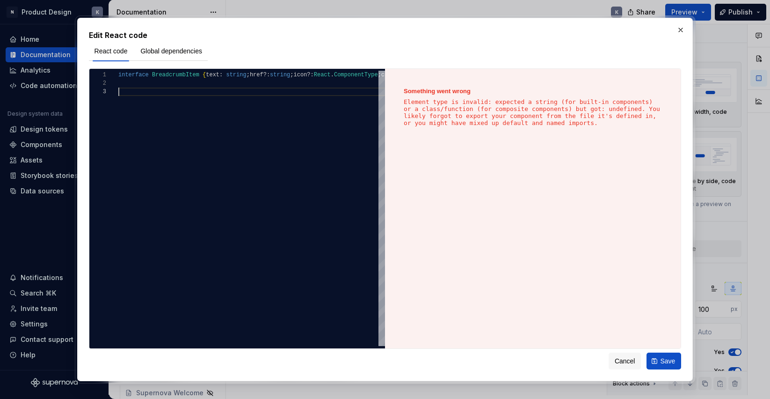
type textarea "*"
click at [290, 75] on span "string" at bounding box center [280, 75] width 20 height 7
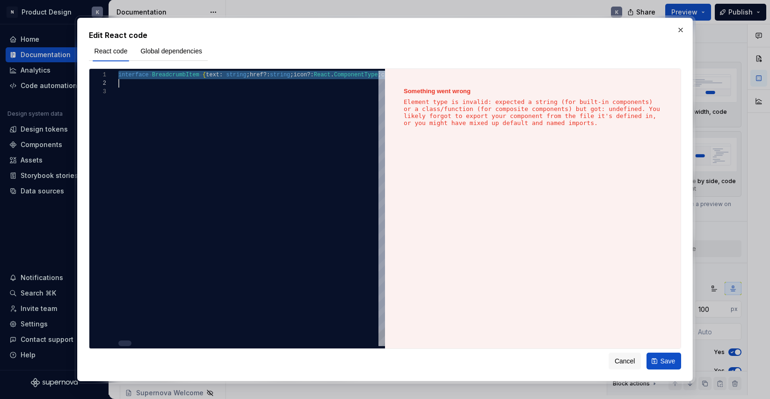
scroll to position [0, 0]
type textarea "**********"
click at [290, 75] on span "string" at bounding box center [280, 75] width 20 height 7
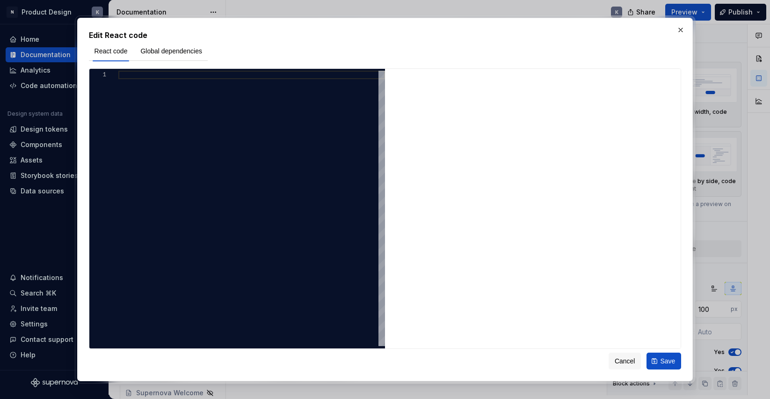
type textarea "**********"
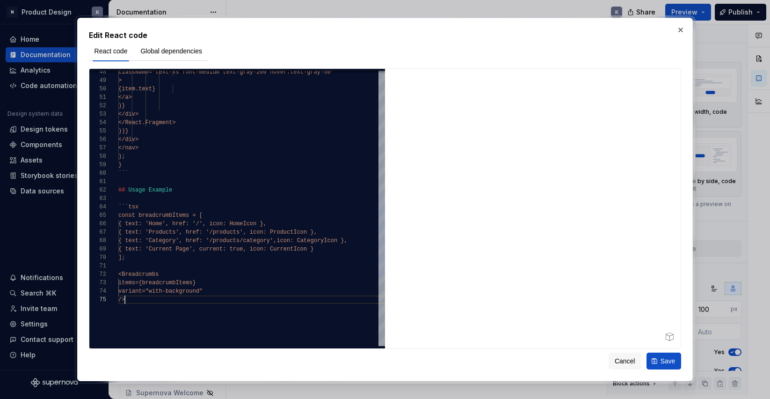
scroll to position [34, 7]
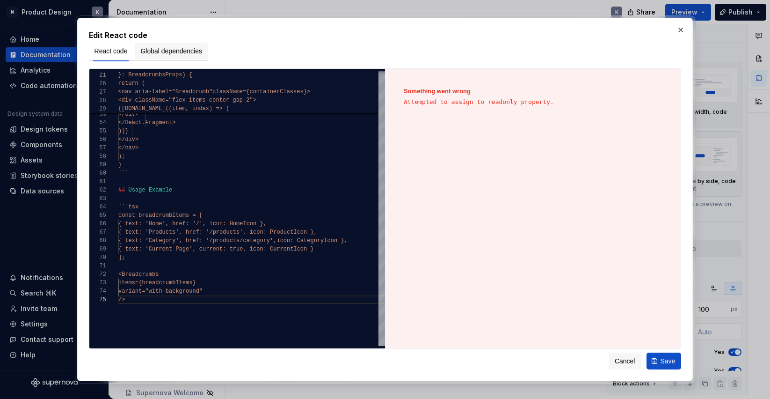
click at [194, 46] on button "Global dependencies" at bounding box center [171, 51] width 73 height 17
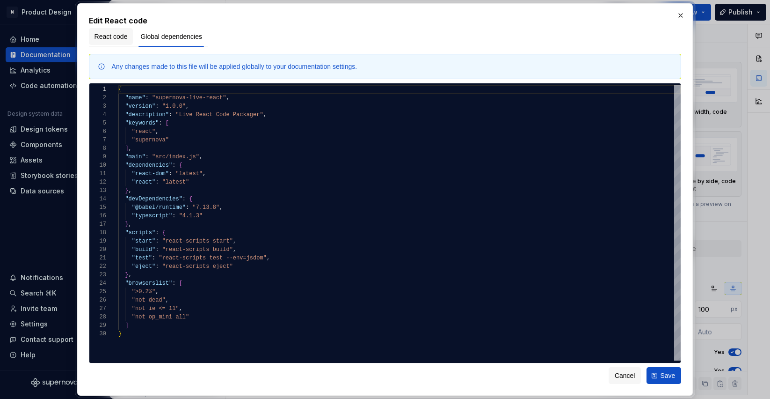
click at [106, 37] on span "React code" at bounding box center [111, 36] width 33 height 9
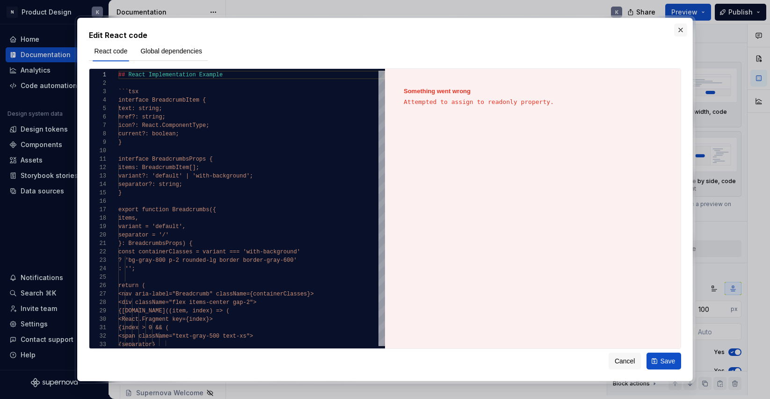
click at [682, 27] on button "button" at bounding box center [680, 29] width 13 height 13
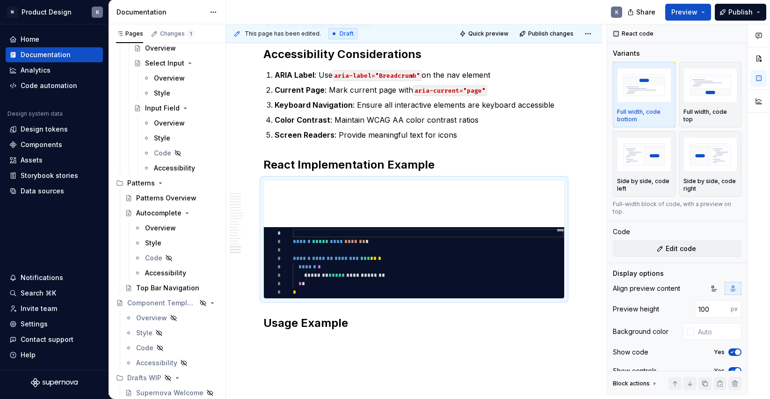
scroll to position [0, 0]
click at [478, 140] on p "Screen Readers : Provide meaningful text for icons" at bounding box center [420, 134] width 290 height 11
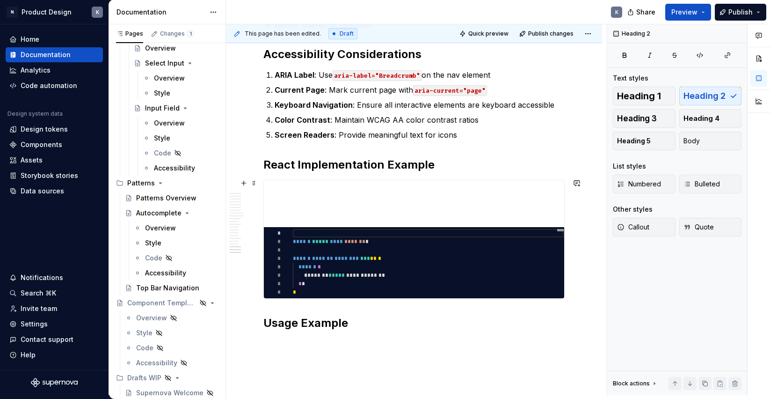
click at [461, 172] on h2 "React Implementation Example" at bounding box center [413, 164] width 301 height 15
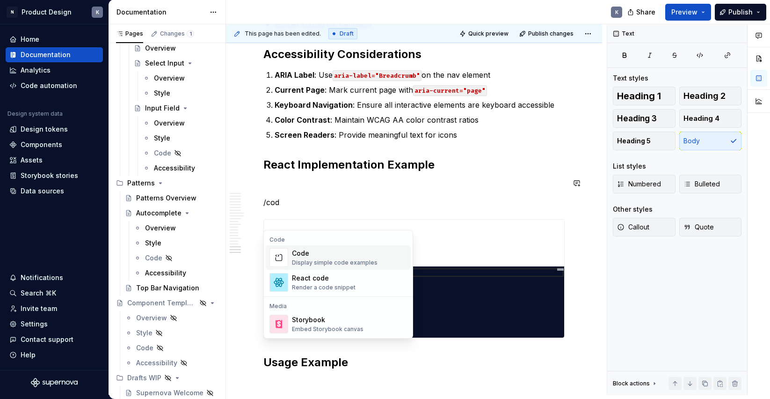
click at [351, 261] on div "Display simple code examples" at bounding box center [335, 262] width 86 height 7
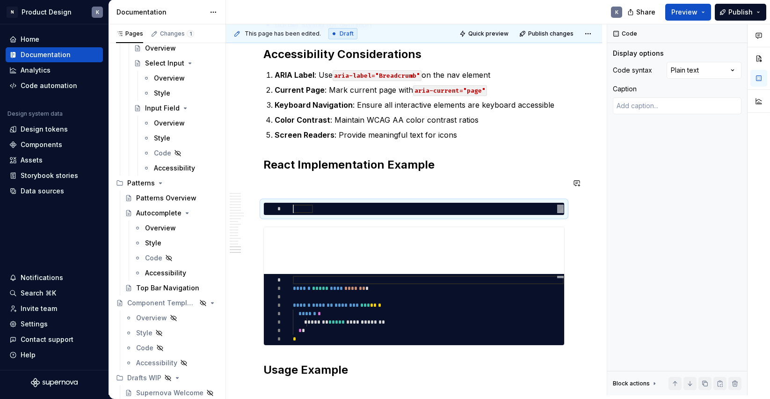
type textarea "*"
click at [354, 213] on div at bounding box center [428, 209] width 271 height 8
type textarea "**********"
type textarea "*"
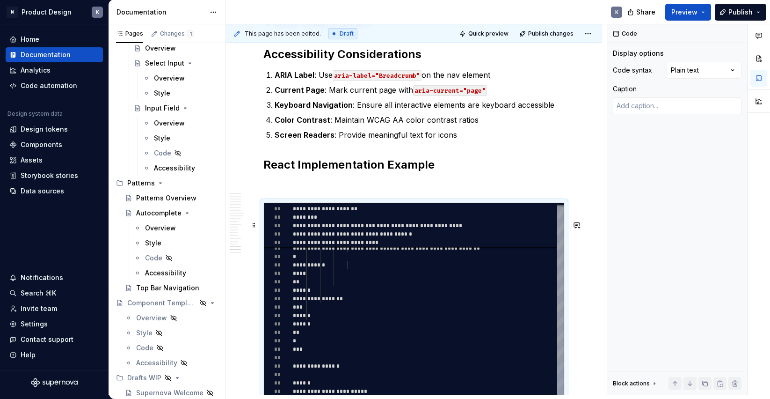
type textarea "**********"
click at [357, 370] on div "**********" at bounding box center [441, 366] width 297 height 8
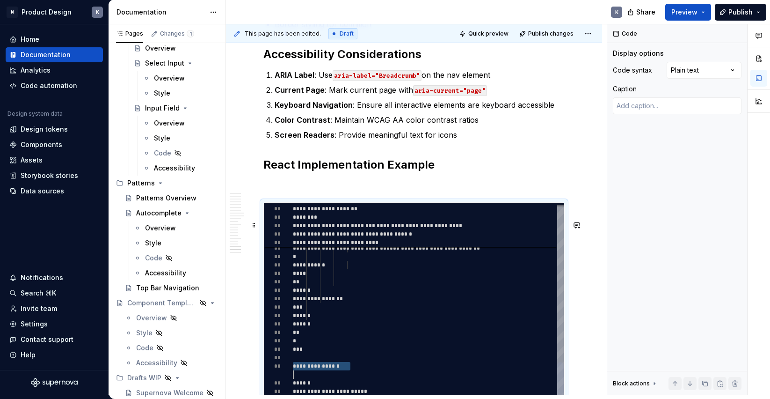
type textarea "*"
type textarea "**********"
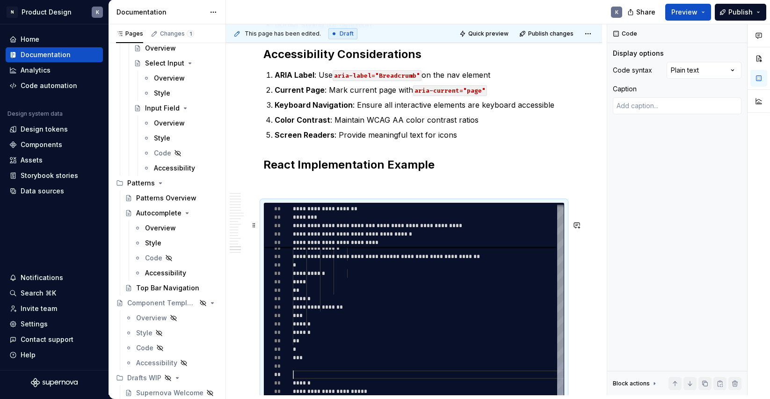
type textarea "*"
type textarea "**********"
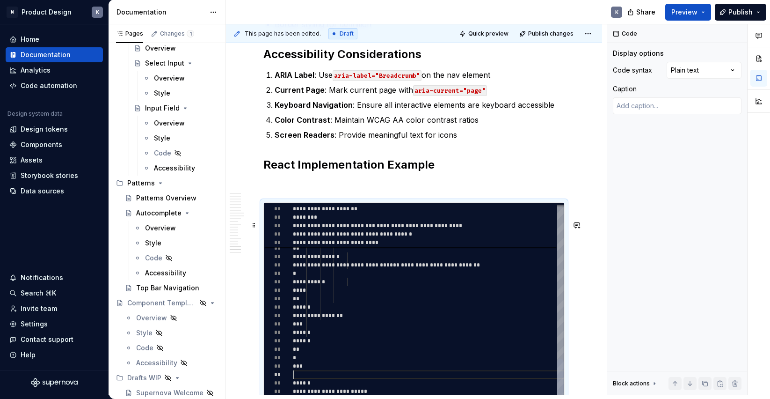
type textarea "*"
type textarea "**********"
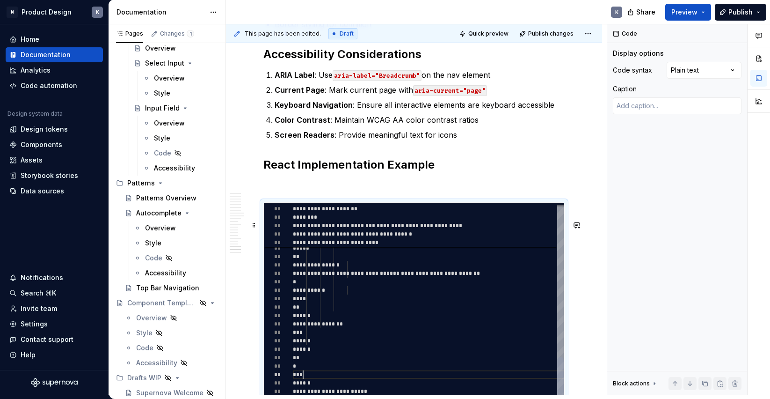
type textarea "*"
type textarea "**********"
type textarea "*"
type textarea "**********"
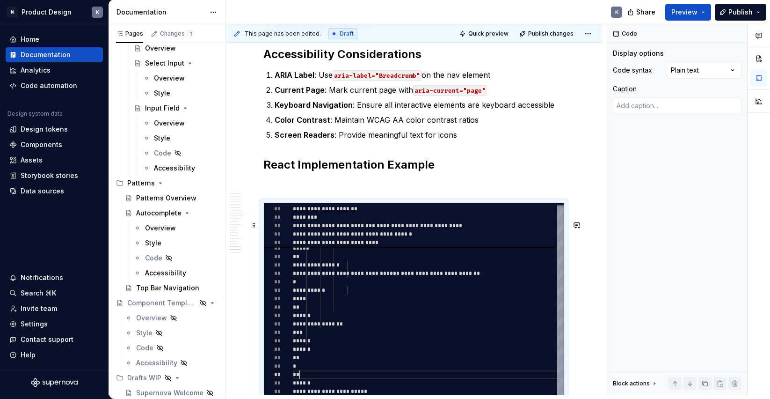
type textarea "*"
type textarea "**********"
type textarea "*"
type textarea "**********"
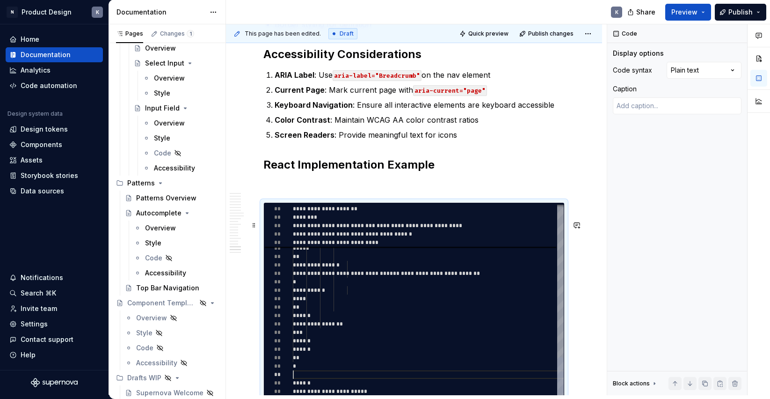
scroll to position [67, 3]
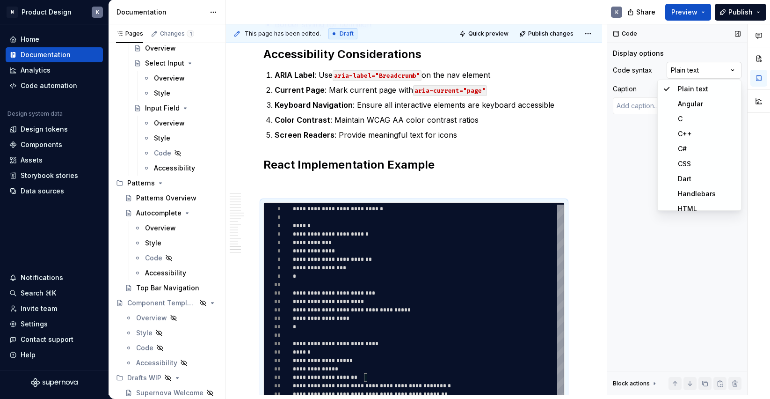
click at [711, 70] on div "Comments Open comments No comments yet Select ‘Comment’ from the block context …" at bounding box center [688, 209] width 163 height 371
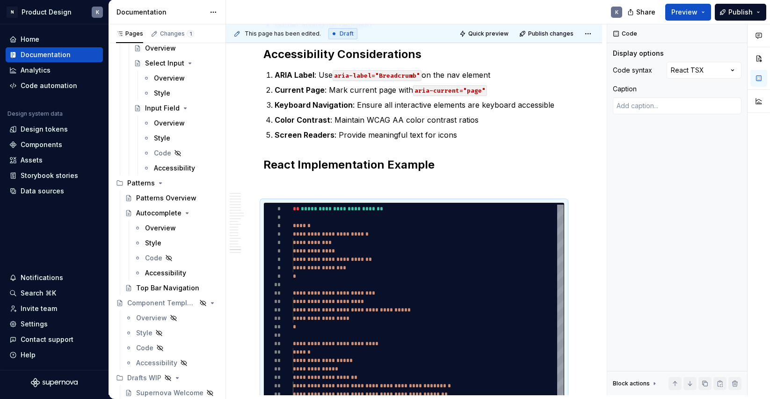
scroll to position [2219, 0]
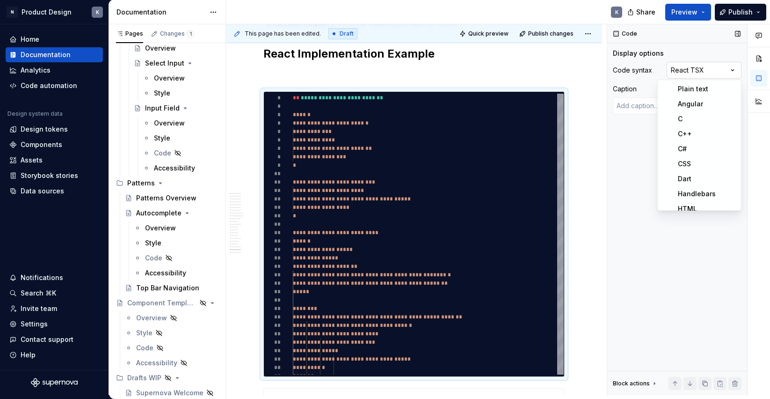
click at [702, 68] on div "Comments Open comments No comments yet Select ‘Comment’ from the block context …" at bounding box center [688, 209] width 163 height 371
click at [713, 69] on div "Comments Open comments No comments yet Select ‘Comment’ from the block context …" at bounding box center [688, 209] width 163 height 371
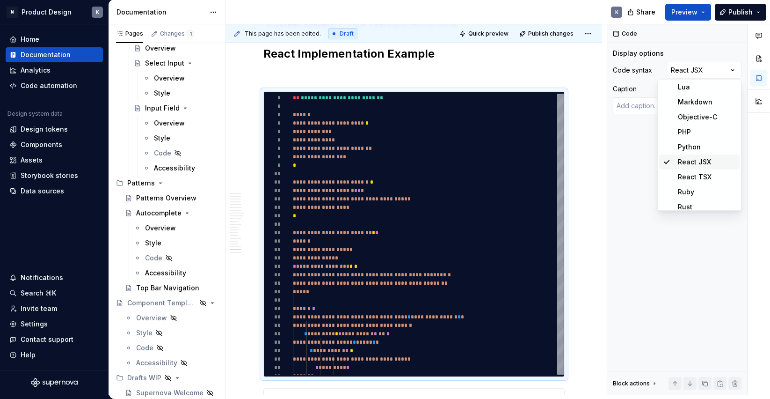
scroll to position [202, 0]
type textarea "*"
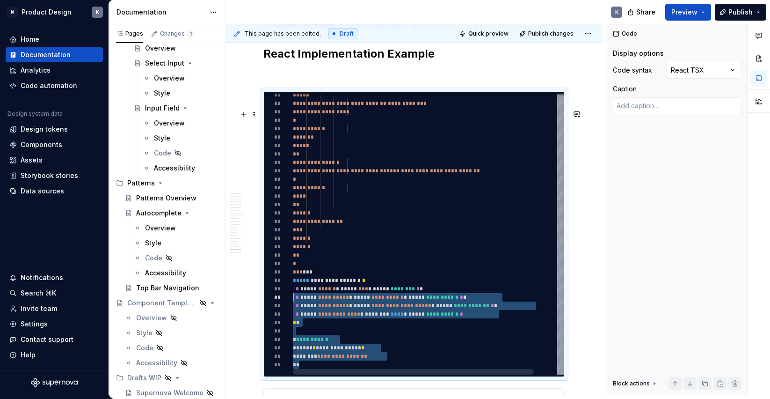
scroll to position [0, 0]
drag, startPoint x: 310, startPoint y: 383, endPoint x: 286, endPoint y: 295, distance: 91.6
click at [286, 295] on div "**********" at bounding box center [414, 234] width 300 height 281
type textarea "**********"
click at [307, 268] on div "*" at bounding box center [441, 263] width 297 height 8
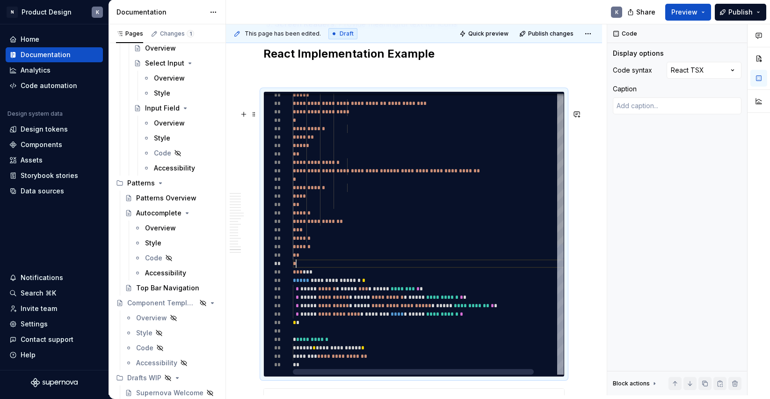
scroll to position [76, 10]
click at [302, 275] on span "***" at bounding box center [298, 272] width 10 height 6
click at [303, 268] on div "*" at bounding box center [441, 263] width 297 height 8
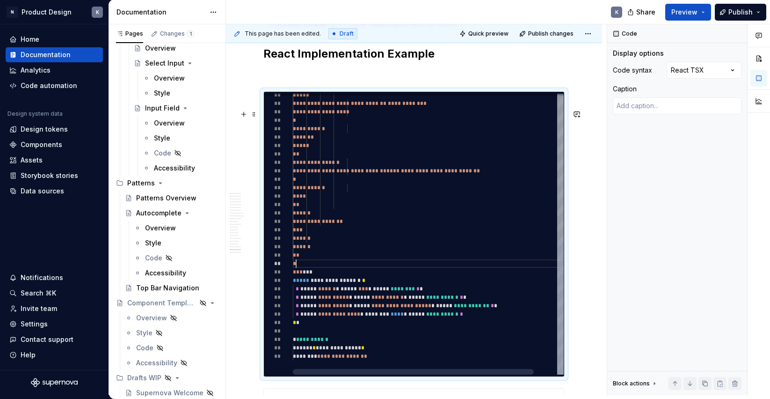
type textarea "*"
type textarea "**********"
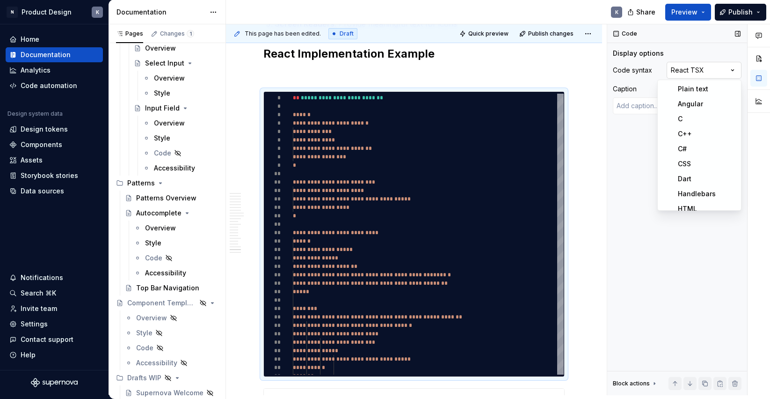
click at [708, 72] on div "Comments Open comments No comments yet Select ‘Comment’ from the block context …" at bounding box center [688, 209] width 163 height 371
type textarea "*"
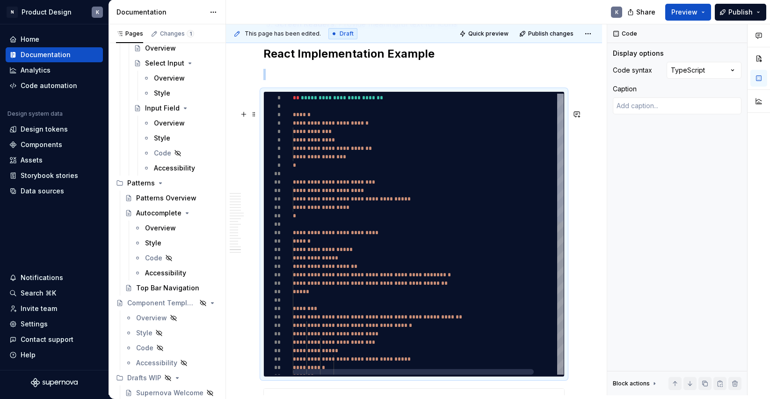
type textarea "**********"
click at [302, 117] on span "******" at bounding box center [302, 115] width 18 height 6
click at [322, 119] on div "******" at bounding box center [441, 114] width 297 height 8
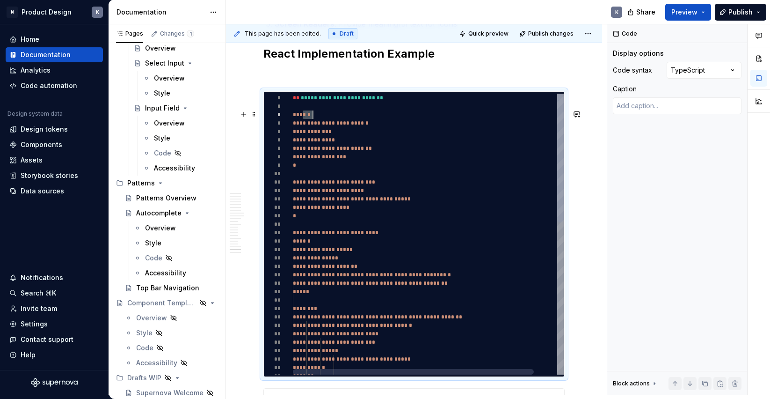
click at [322, 119] on div "******" at bounding box center [441, 114] width 297 height 8
type textarea "*"
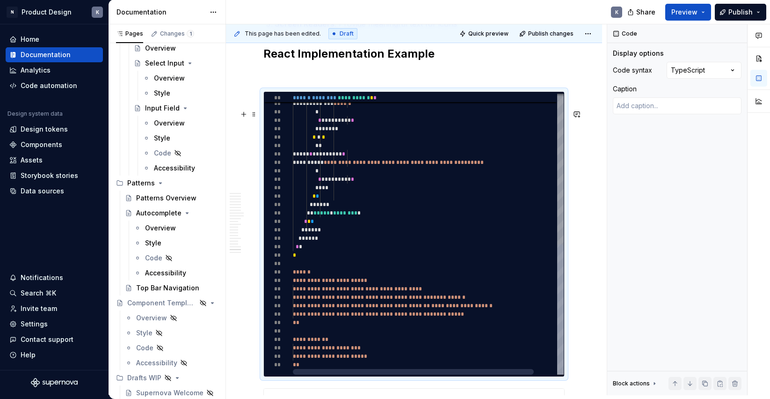
type textarea "**********"
type textarea "*"
type textarea "**********"
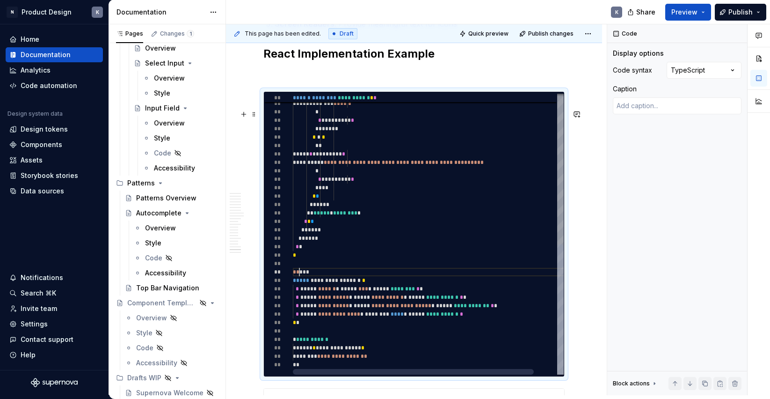
type textarea "*"
type textarea "**********"
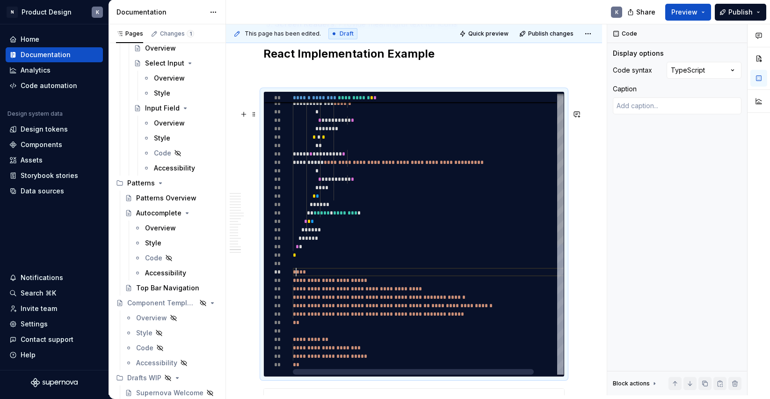
type textarea "*"
type textarea "**********"
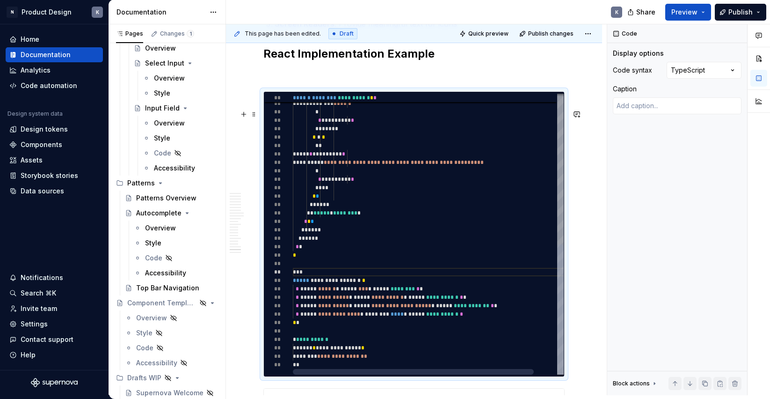
click at [319, 276] on div "***" at bounding box center [441, 272] width 297 height 8
type textarea "*"
type textarea "**********"
type textarea "*"
type textarea "**********"
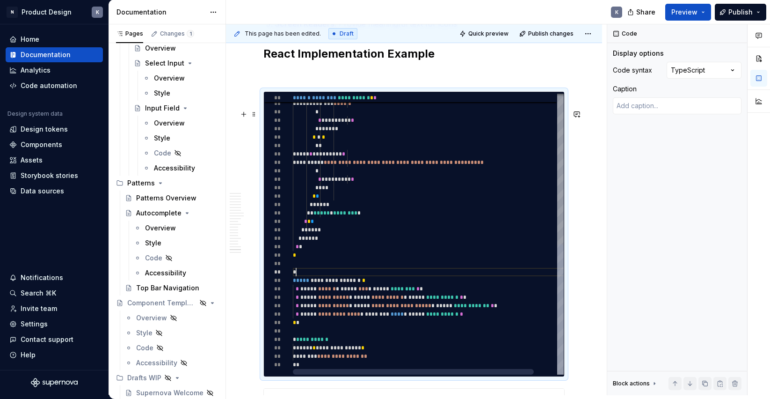
scroll to position [76, 3]
type textarea "*"
type textarea "**********"
type textarea "*"
type textarea "**********"
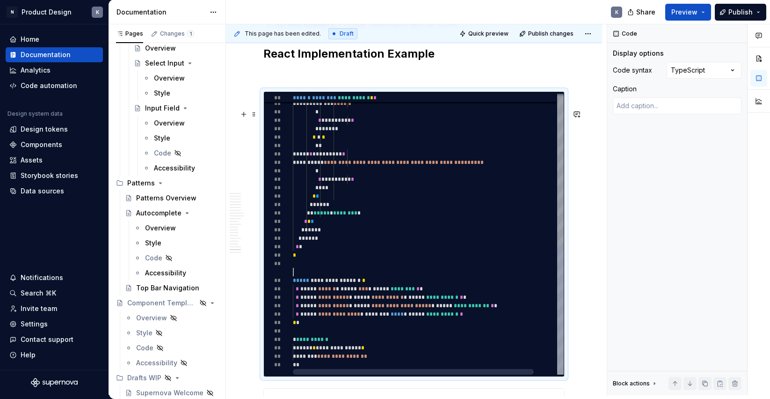
scroll to position [67, 0]
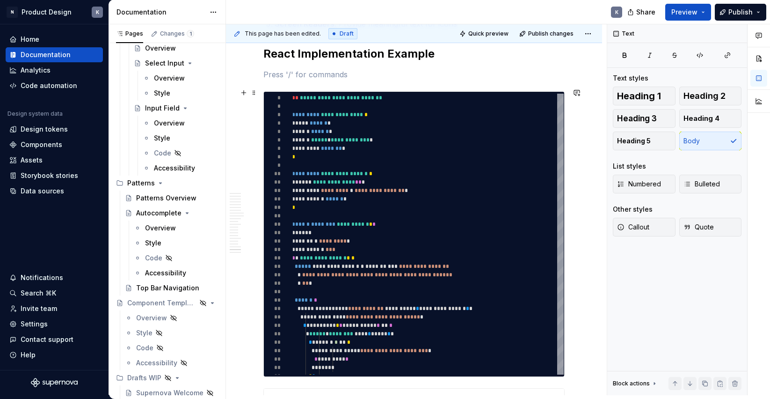
click at [480, 80] on p at bounding box center [413, 74] width 301 height 11
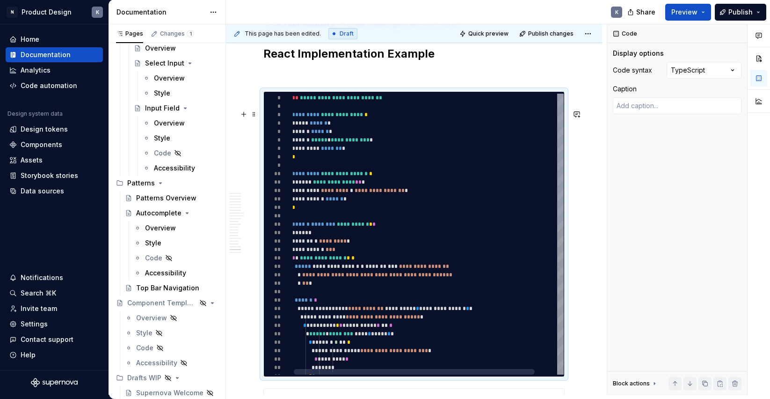
type textarea "*"
type textarea "**********"
click at [538, 153] on div "********* ******* *" at bounding box center [440, 148] width 297 height 8
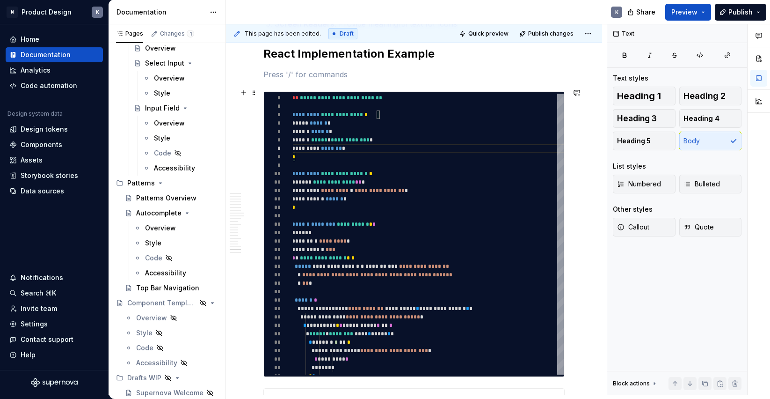
click at [433, 80] on p at bounding box center [413, 74] width 301 height 11
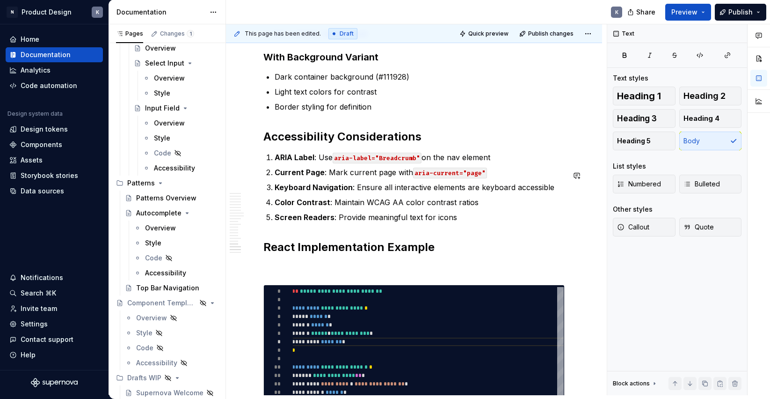
scroll to position [2078, 0]
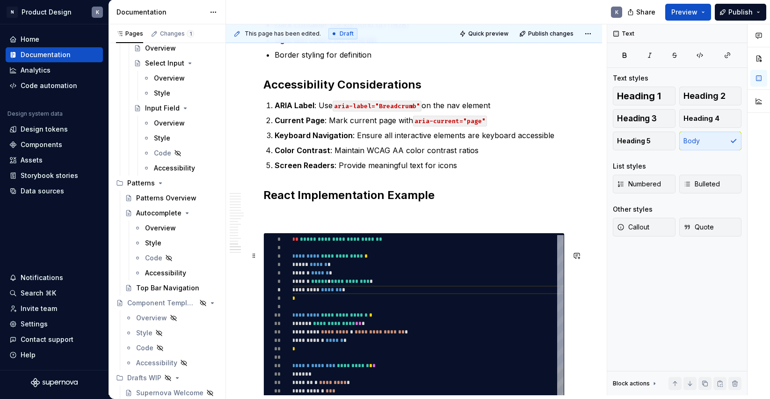
type textarea "*"
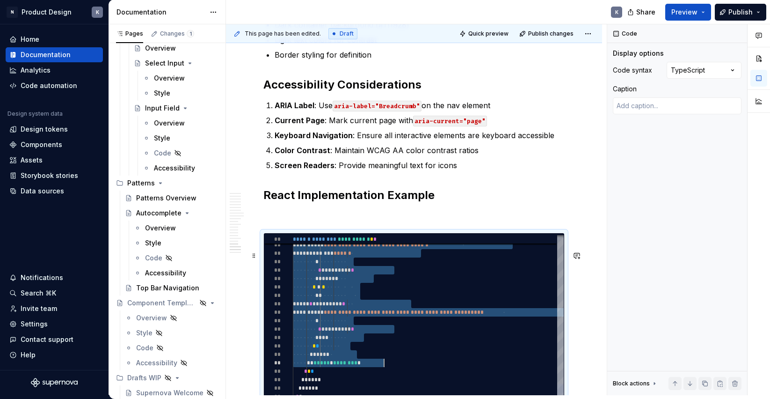
scroll to position [0, 37]
drag, startPoint x: 293, startPoint y: 256, endPoint x: 386, endPoint y: 421, distance: 189.7
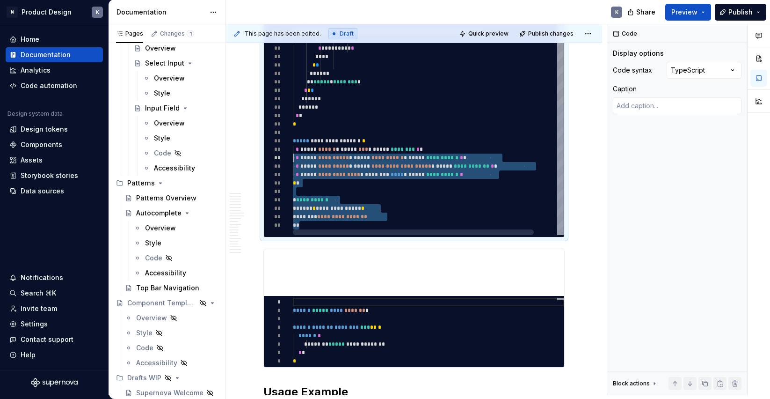
scroll to position [0, 0]
type textarea "**********"
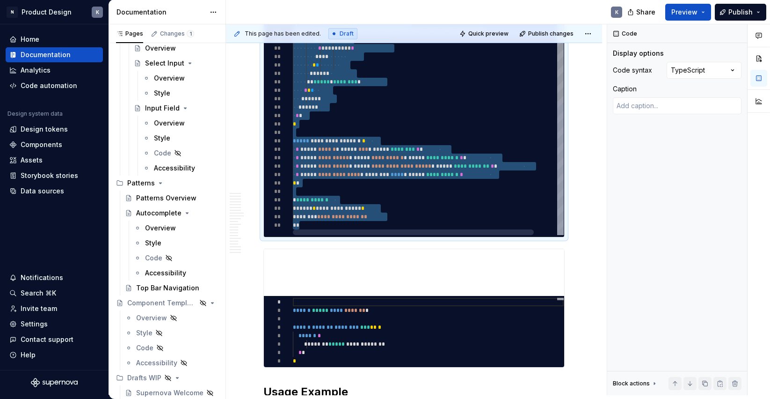
scroll to position [42, 3]
drag, startPoint x: 303, startPoint y: 242, endPoint x: 315, endPoint y: -10, distance: 253.0
click at [315, 0] on html "N Product Design K Home Documentation Analytics Code automation Design system d…" at bounding box center [385, 199] width 770 height 399
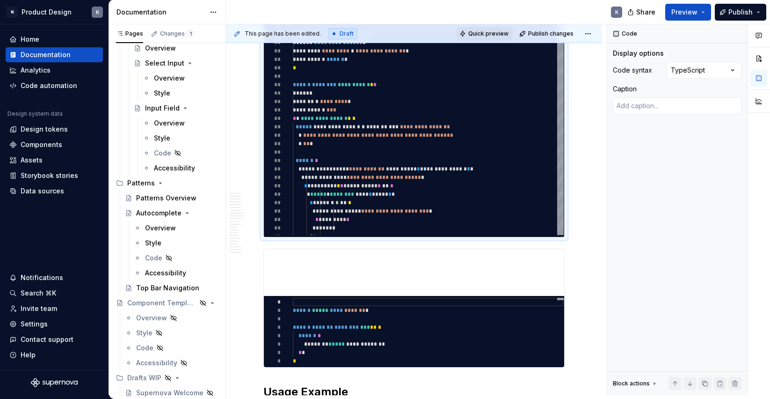
click at [487, 33] on span "Quick preview" at bounding box center [488, 33] width 40 height 7
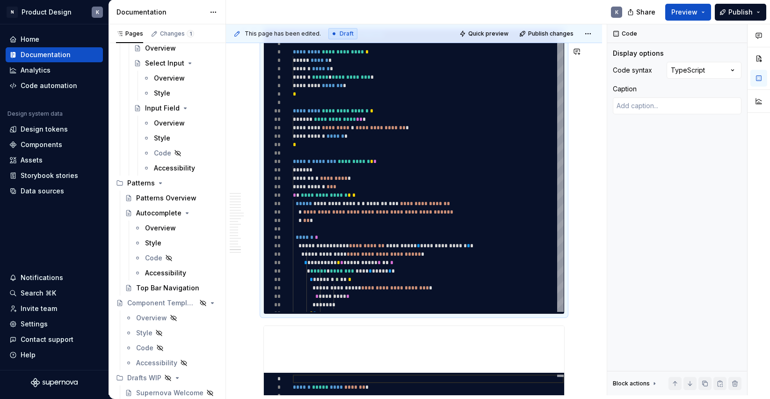
scroll to position [2072, 0]
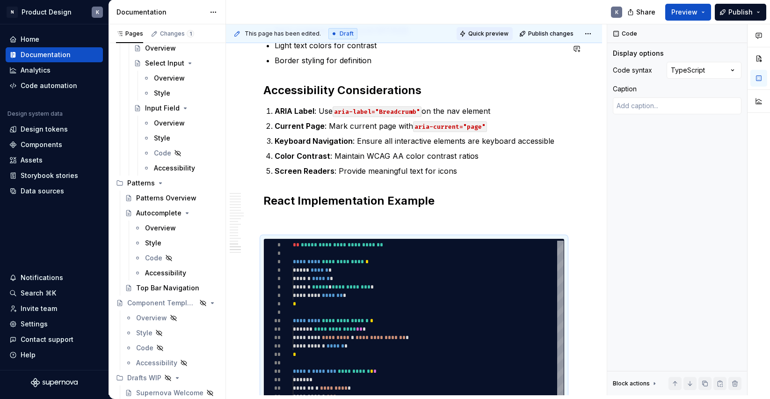
click at [489, 33] on span "Quick preview" at bounding box center [488, 33] width 40 height 7
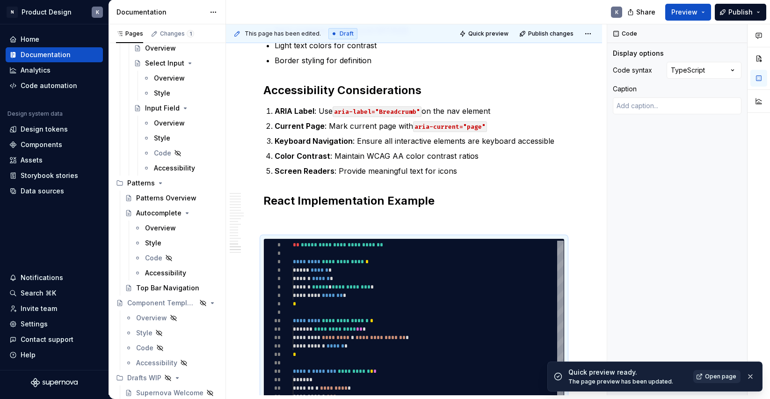
click at [710, 373] on span "Open page" at bounding box center [720, 376] width 31 height 7
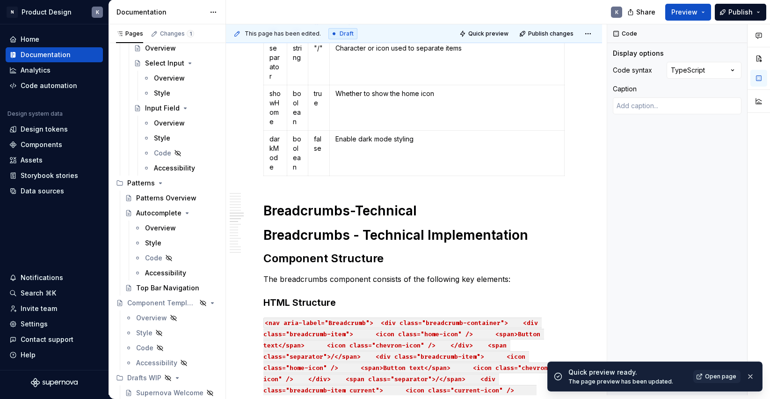
scroll to position [1227, 0]
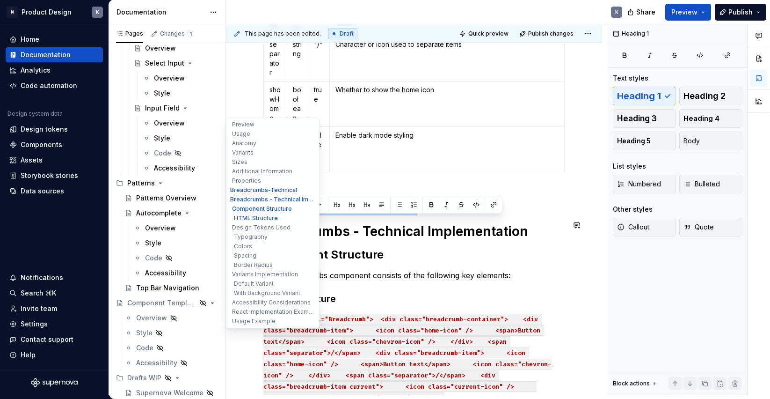
drag, startPoint x: 426, startPoint y: 221, endPoint x: 246, endPoint y: 218, distance: 179.8
click at [246, 218] on div "**********" at bounding box center [414, 239] width 376 height 2846
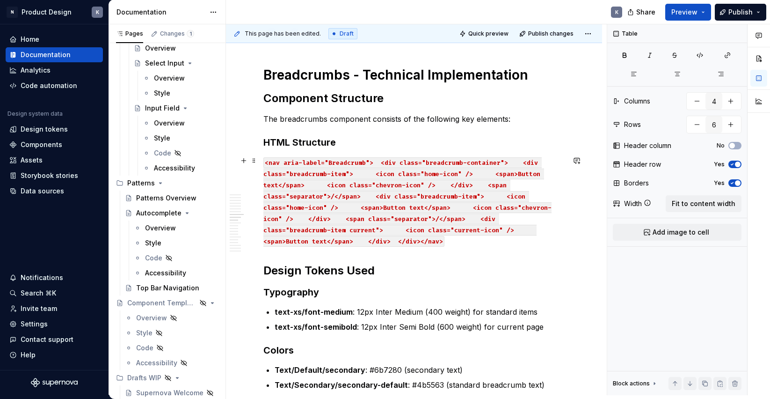
scroll to position [1379, 0]
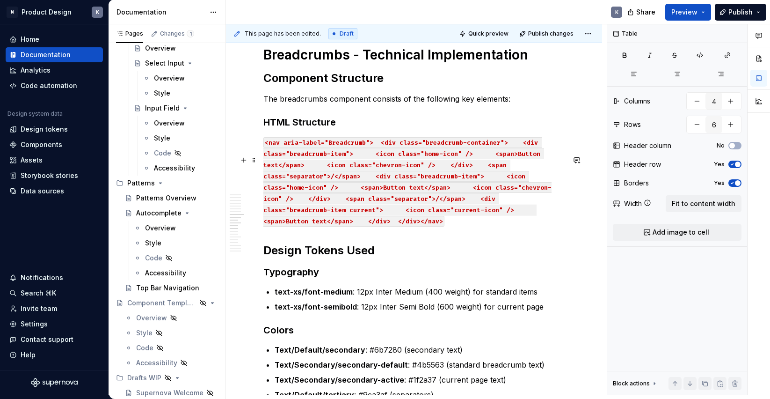
click at [359, 226] on p "<nav aria-label="Breadcrumb"> <div class="breadcrumb-container"> <div class="br…" at bounding box center [413, 181] width 301 height 90
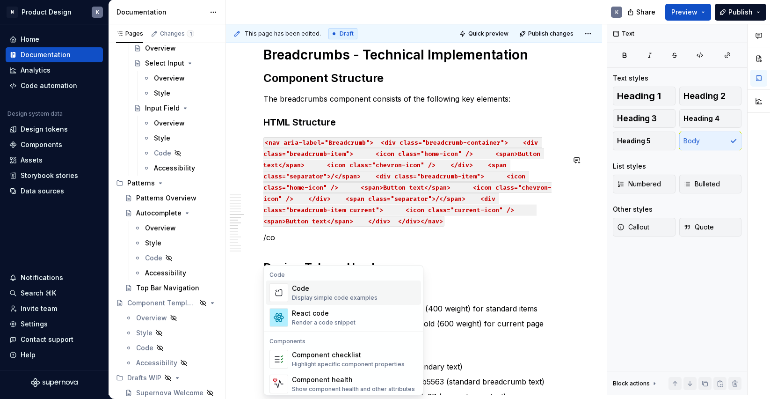
click at [359, 292] on div "Code" at bounding box center [335, 288] width 86 height 9
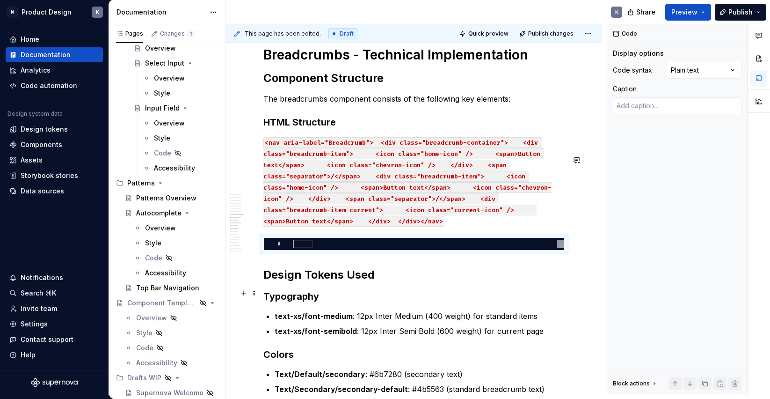
scroll to position [0, 0]
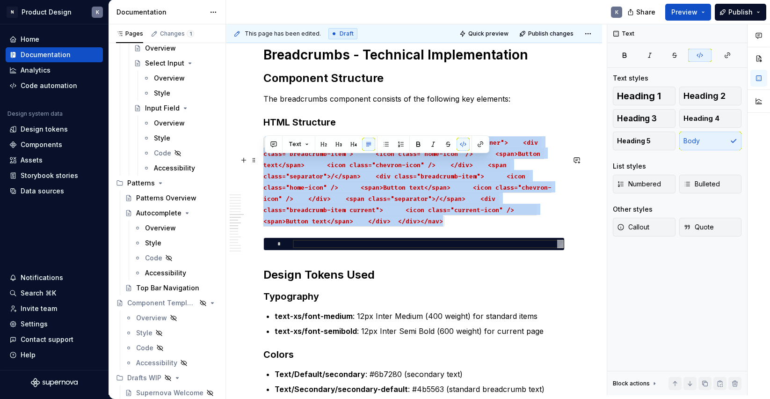
drag, startPoint x: 346, startPoint y: 240, endPoint x: 264, endPoint y: 159, distance: 115.5
click at [264, 159] on code "<nav aria-label="Breadcrumb"> <div class="breadcrumb-container"> <div class="br…" at bounding box center [407, 181] width 288 height 89
copy code "<nav aria-label="Breadcrumb"> <div class="breadcrumb-container"> <div class="br…"
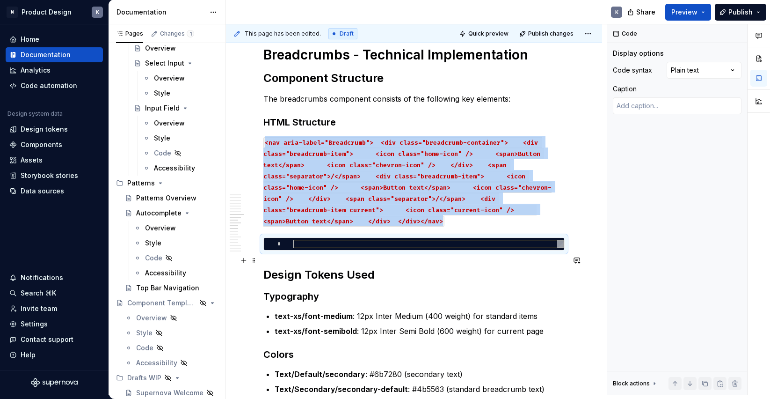
click at [305, 248] on div at bounding box center [428, 244] width 271 height 8
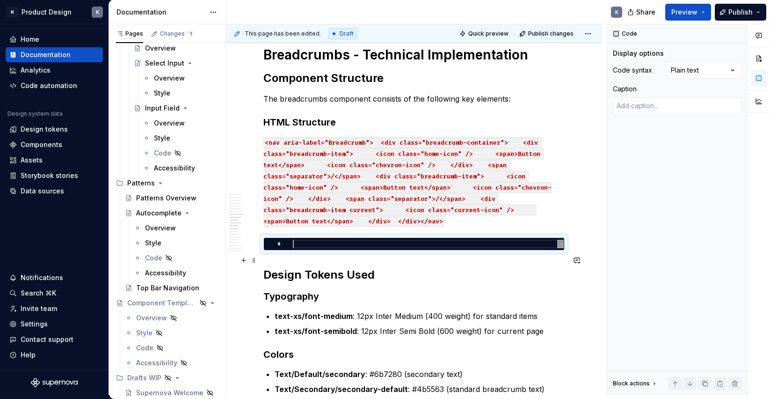
type textarea "*"
type textarea "**********"
click at [719, 68] on div "Comments Open comments No comments yet Select ‘Comment’ from the block context …" at bounding box center [688, 209] width 163 height 371
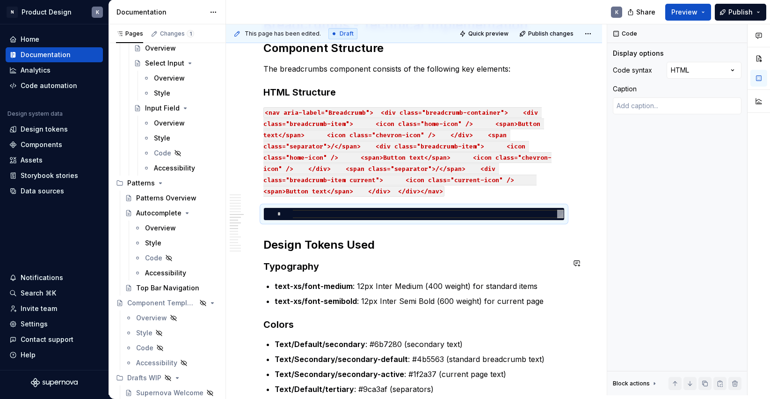
scroll to position [1439, 0]
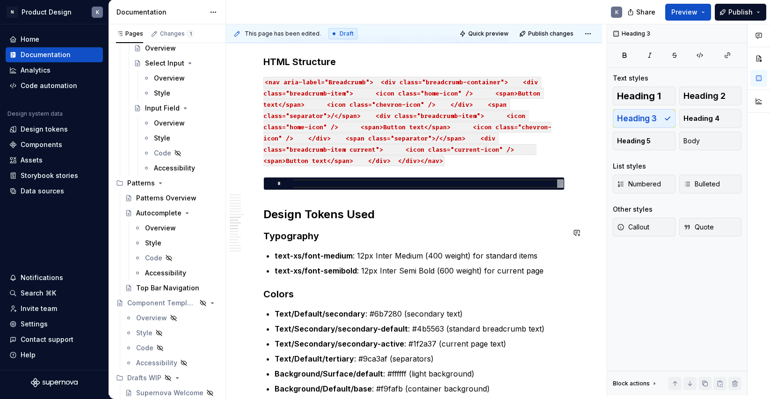
click at [520, 242] on div "**********" at bounding box center [413, 34] width 301 height 2569
click at [444, 188] on div at bounding box center [425, 185] width 264 height 6
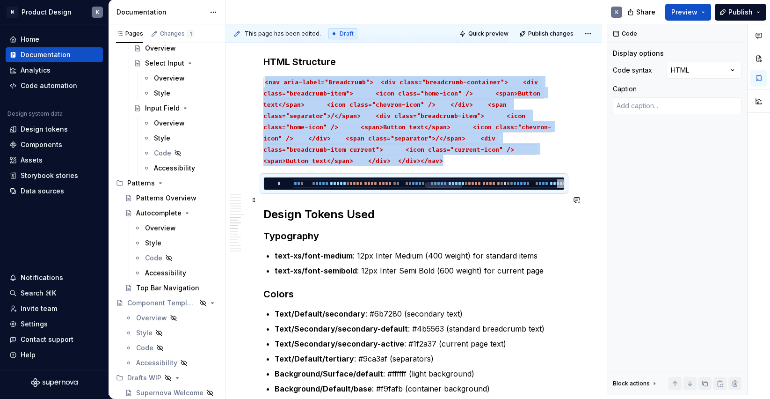
type textarea "*"
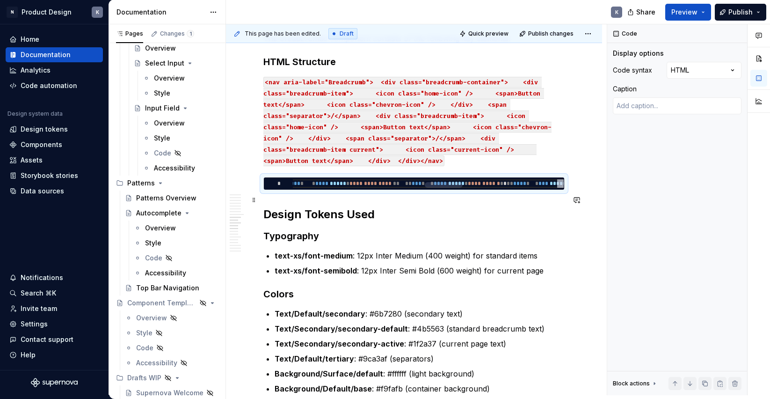
click at [177, 186] on span "*****" at bounding box center [169, 184] width 16 height 6
type textarea "**********"
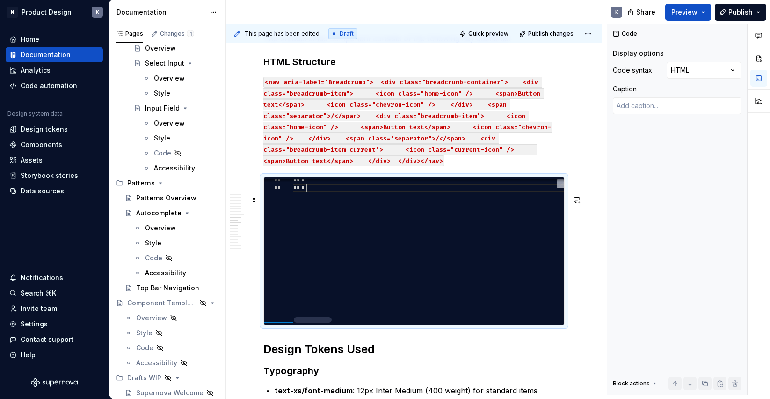
scroll to position [51, 20]
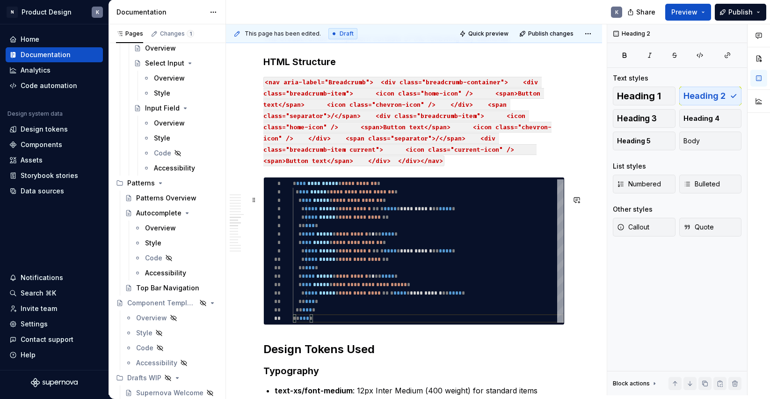
click at [585, 299] on div "**********" at bounding box center [414, 156] width 376 height 2857
click at [407, 166] on p "<nav aria-label="Breadcrumb"> <div class="breadcrumb-container"> <div class="br…" at bounding box center [413, 121] width 301 height 90
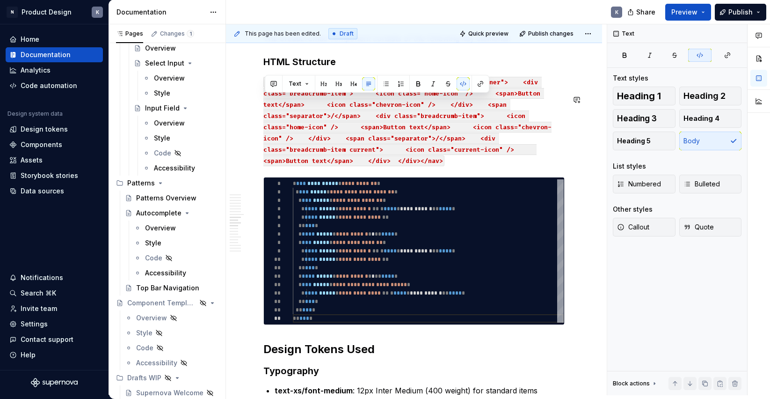
drag, startPoint x: 390, startPoint y: 179, endPoint x: 256, endPoint y: 88, distance: 162.4
click at [256, 88] on div "**********" at bounding box center [414, 156] width 376 height 2857
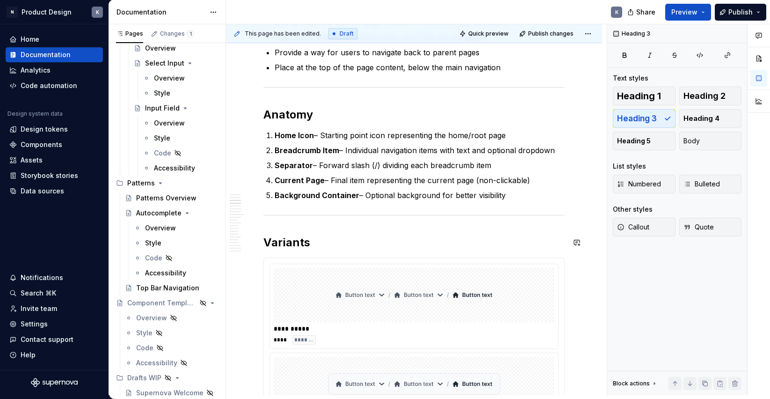
scroll to position [478, 0]
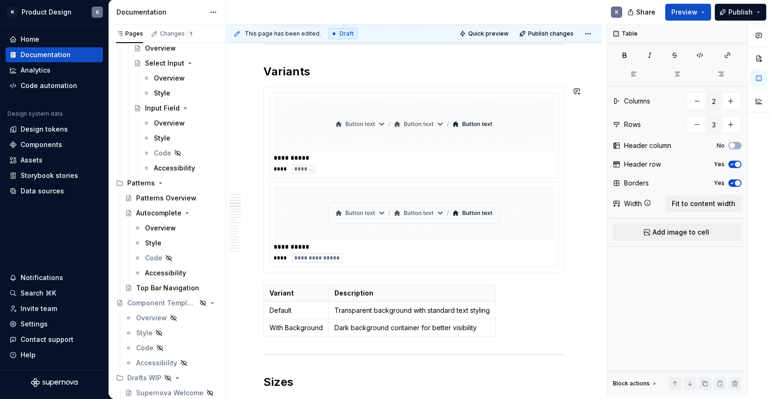
click at [482, 141] on img at bounding box center [414, 124] width 164 height 47
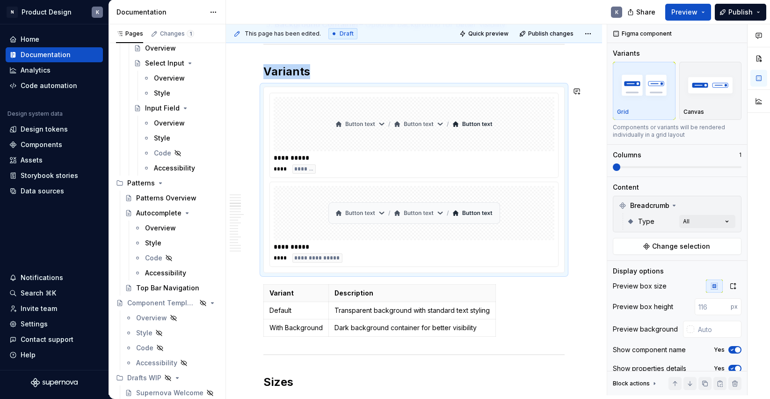
copy h2 "Variants"
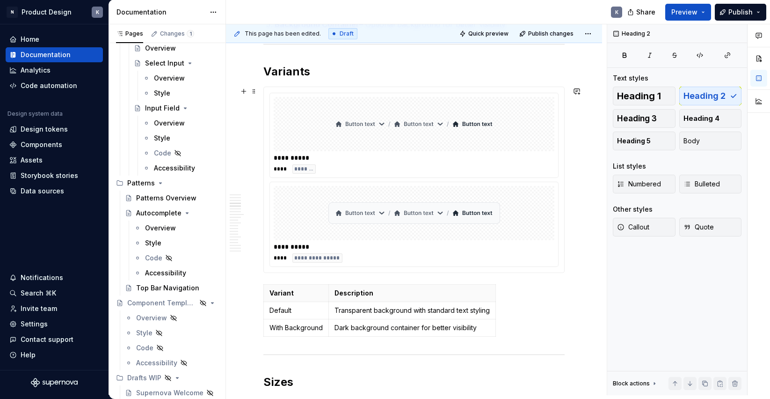
click at [559, 234] on div "**********" at bounding box center [414, 179] width 300 height 185
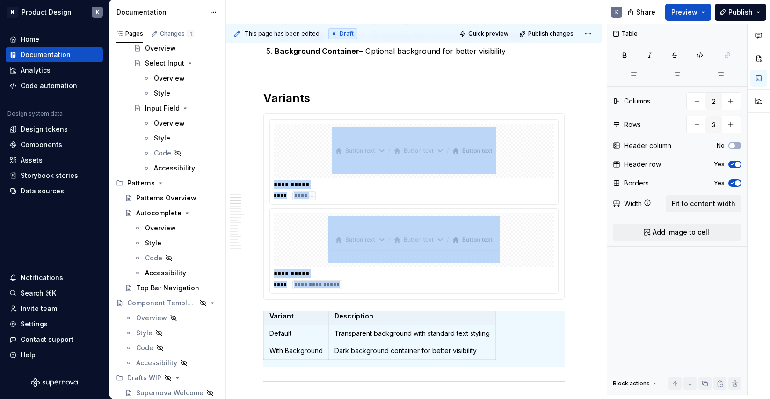
scroll to position [-18, 0]
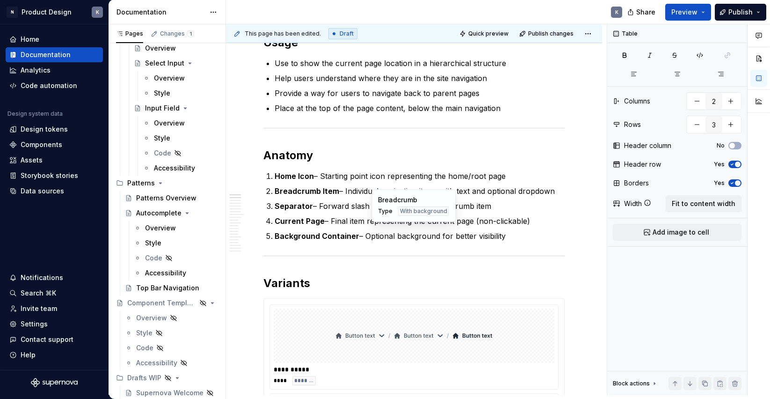
scroll to position [0, 0]
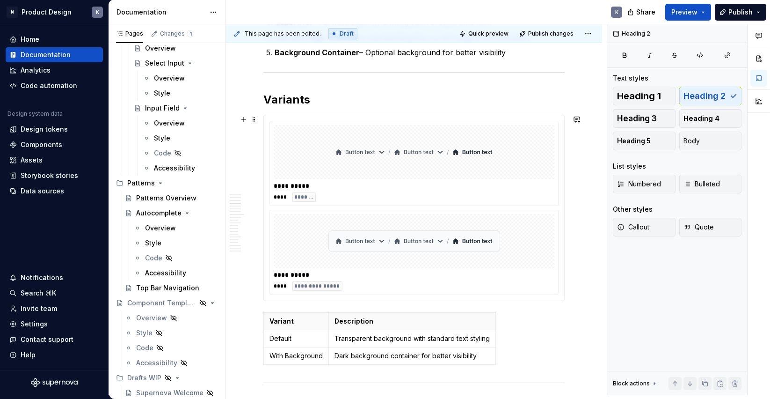
scroll to position [437, 0]
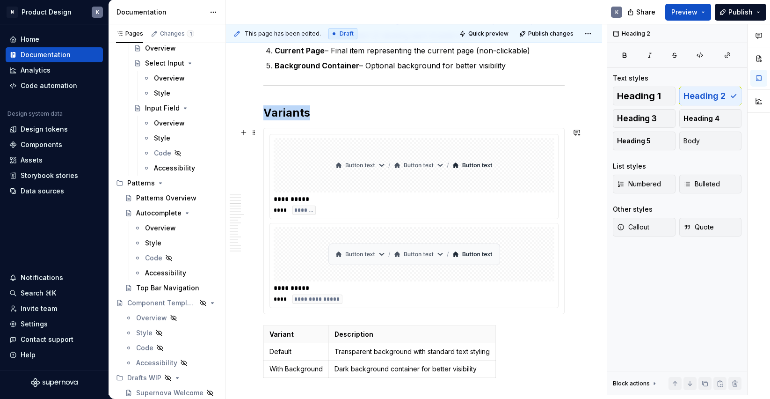
click at [520, 220] on div "**********" at bounding box center [414, 221] width 289 height 174
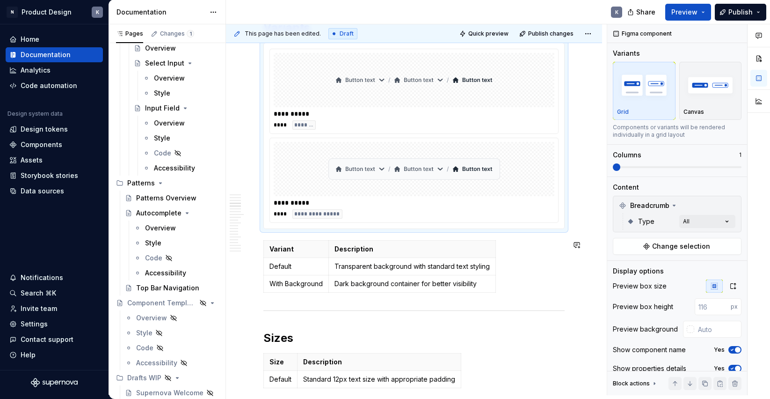
scroll to position [533, 0]
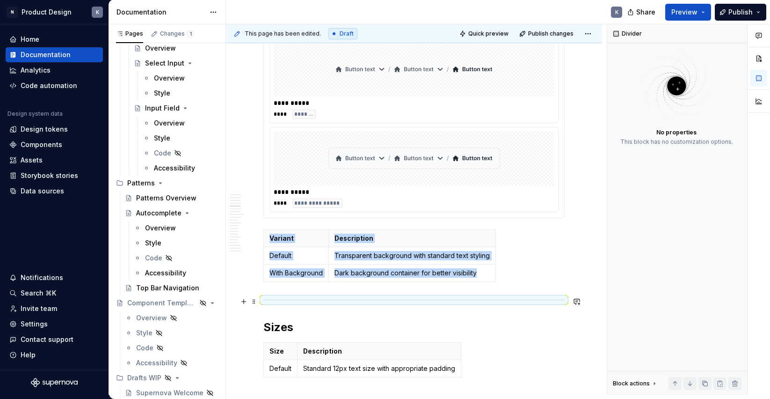
click at [283, 299] on div at bounding box center [413, 300] width 301 height 6
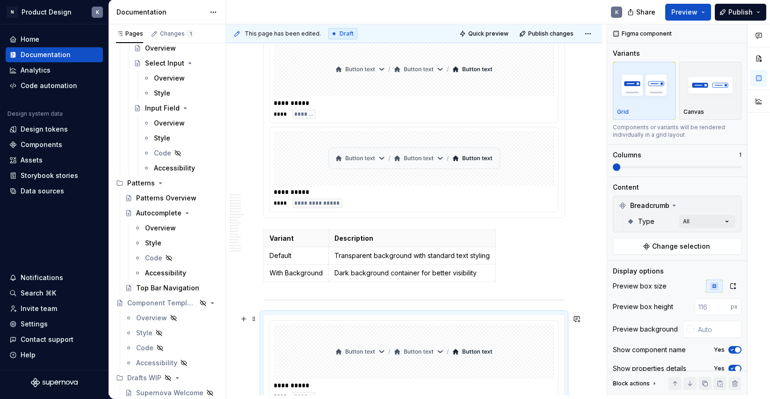
click at [457, 337] on img at bounding box center [414, 351] width 164 height 47
click at [707, 222] on div "Comments Open comments No comments yet Select ‘Comment’ from the block context …" at bounding box center [688, 209] width 163 height 371
click at [716, 235] on icon "button" at bounding box center [714, 238] width 7 height 6
click at [716, 235] on span "button" at bounding box center [715, 238] width 6 height 6
click at [693, 204] on div "Comments Open comments No comments yet Select ‘Comment’ from the block context …" at bounding box center [688, 209] width 163 height 371
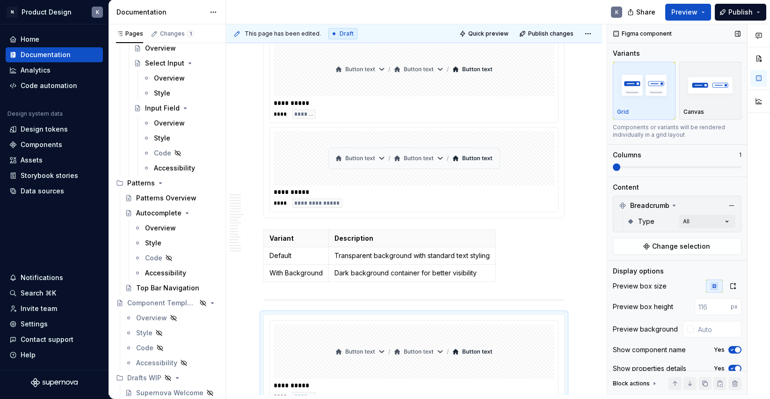
scroll to position [0, 0]
click at [690, 220] on div "Comments Open comments No comments yet Select ‘Comment’ from the block context …" at bounding box center [688, 209] width 163 height 371
click at [665, 202] on span "Breadcrumb" at bounding box center [649, 205] width 39 height 9
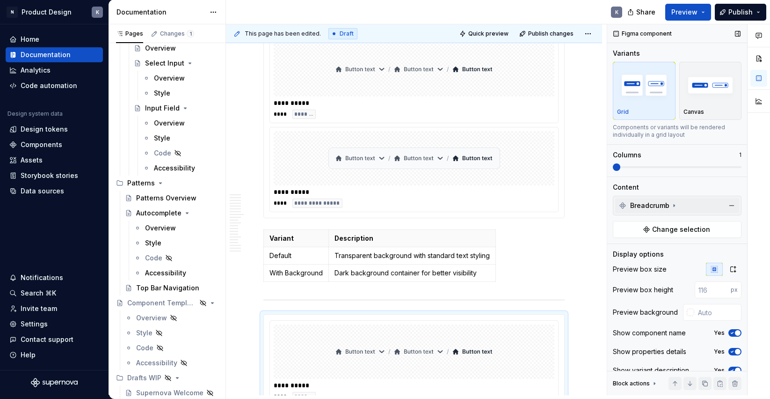
click at [665, 202] on span "Breadcrumb" at bounding box center [649, 205] width 39 height 9
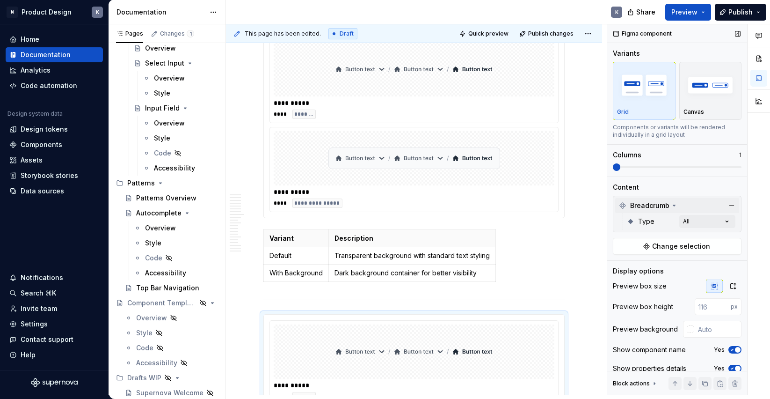
click at [622, 202] on icon at bounding box center [622, 205] width 7 height 7
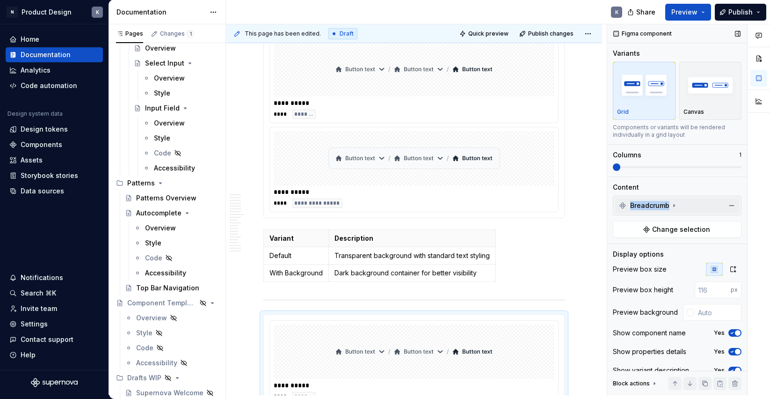
click at [622, 202] on icon at bounding box center [622, 205] width 7 height 7
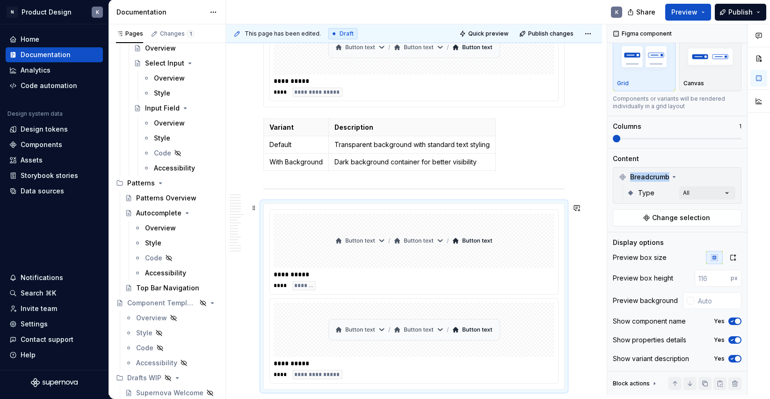
scroll to position [640, 0]
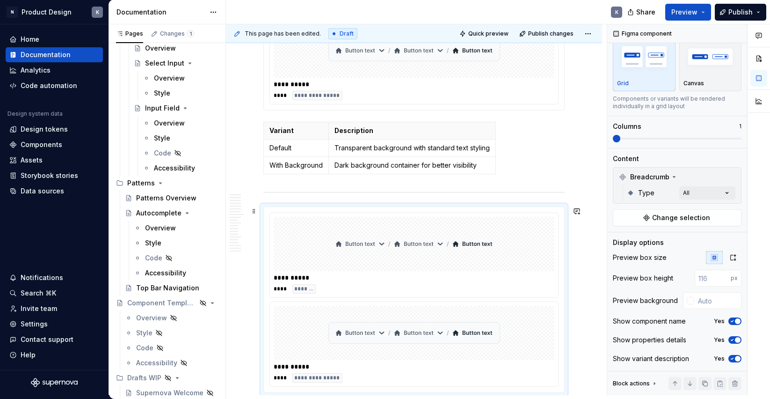
click at [479, 249] on img at bounding box center [414, 243] width 164 height 47
click at [32, 130] on div "Design tokens" at bounding box center [44, 128] width 47 height 9
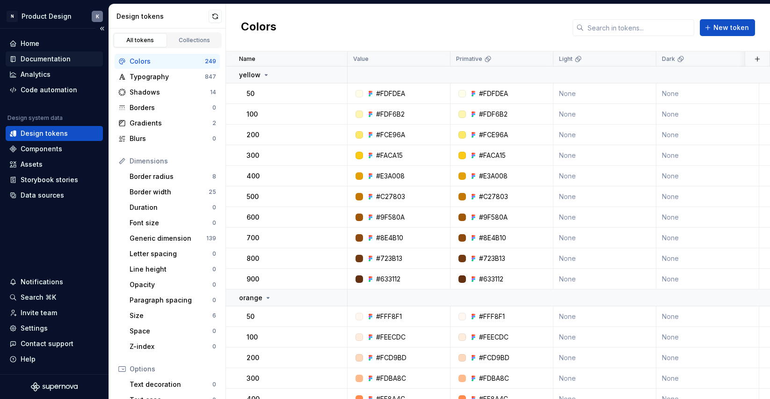
click at [56, 61] on div "Documentation" at bounding box center [46, 58] width 50 height 9
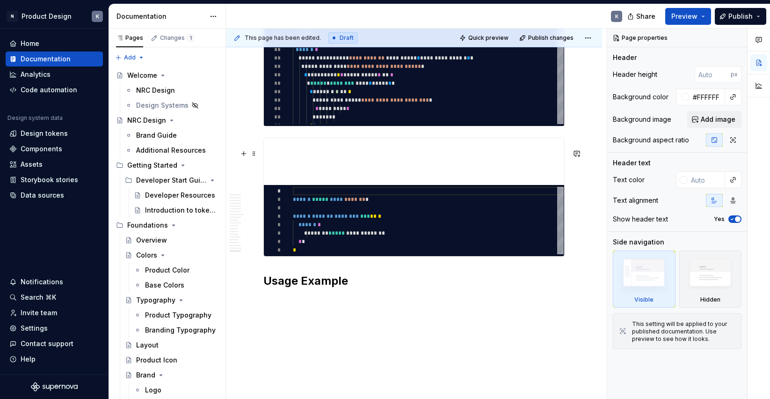
scroll to position [2678, 0]
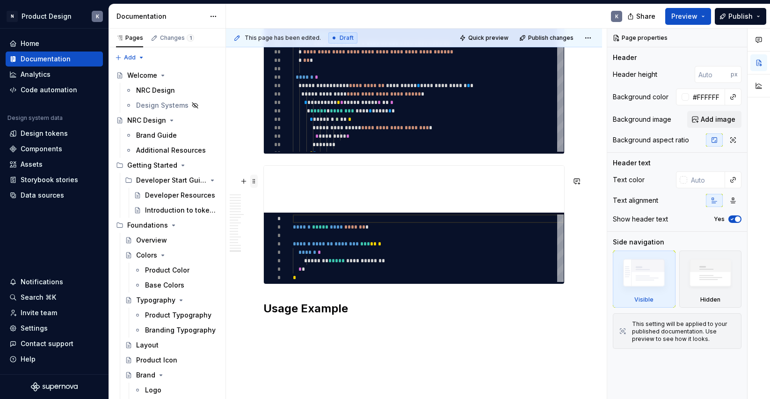
click at [254, 182] on span at bounding box center [253, 181] width 7 height 13
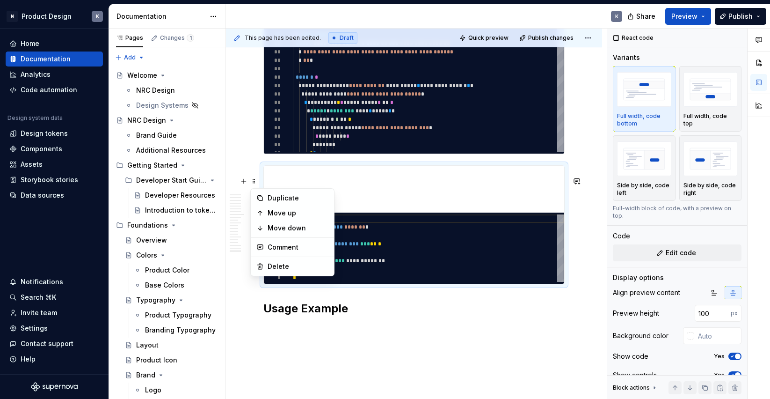
click at [301, 316] on h2 "Usage Example" at bounding box center [413, 308] width 301 height 15
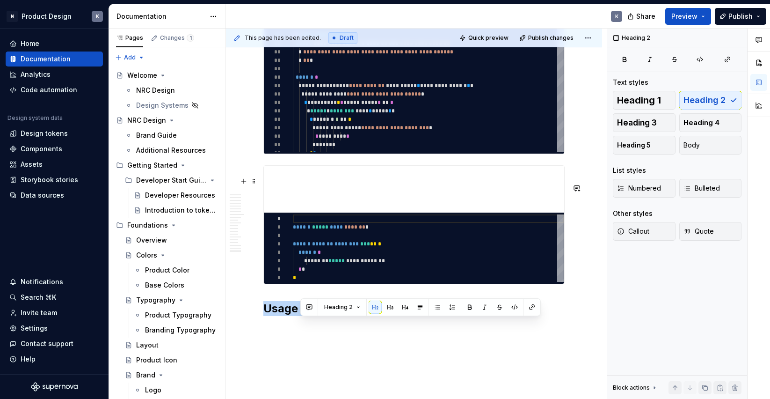
click at [301, 316] on h2 "Usage Example" at bounding box center [413, 308] width 301 height 15
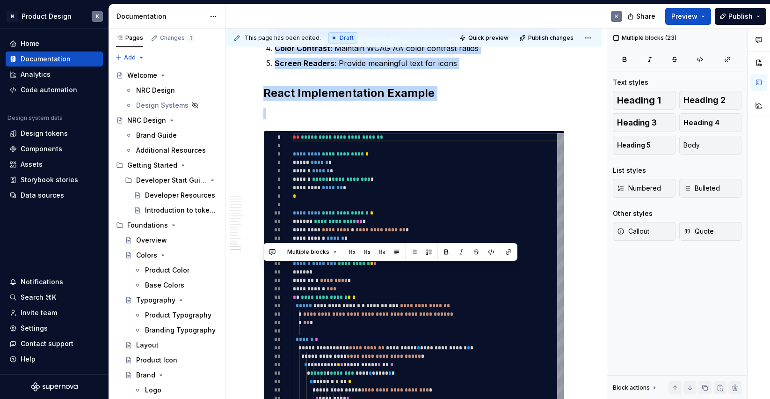
scroll to position [2712, 0]
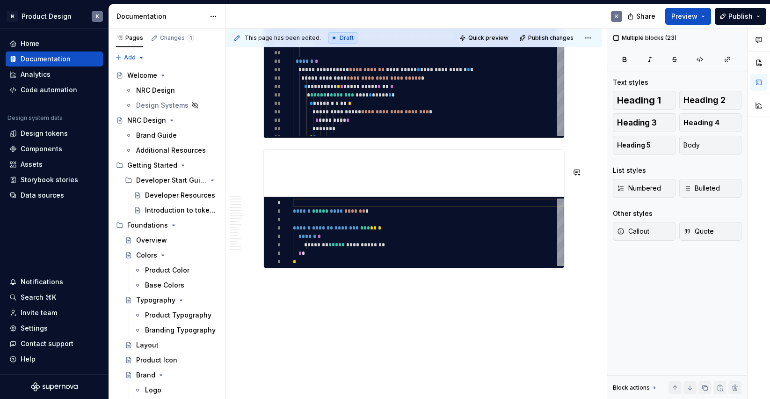
drag, startPoint x: 266, startPoint y: 204, endPoint x: 521, endPoint y: 312, distance: 276.9
click at [404, 290] on div "This page has been edited. Draft Quick preview Publish changes Breadcrumbs Show…" at bounding box center [416, 214] width 381 height 371
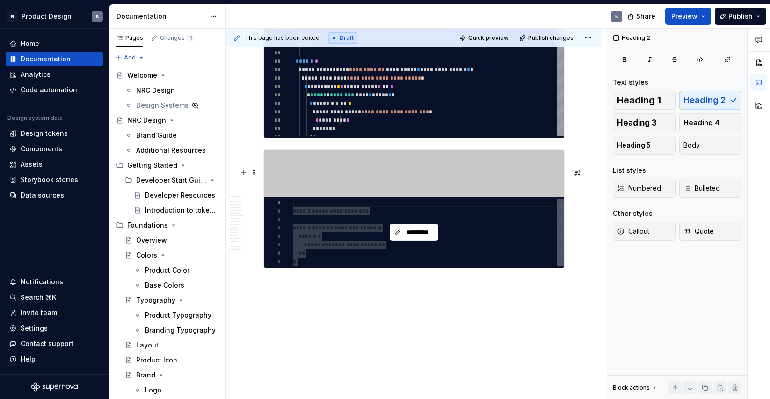
scroll to position [2693, 0]
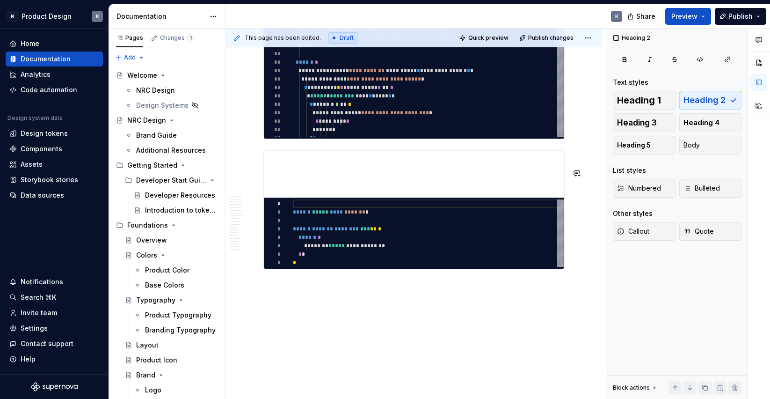
type textarea "*"
type textarea "**********"
click at [444, 142] on div "* *" at bounding box center [428, 138] width 271 height 8
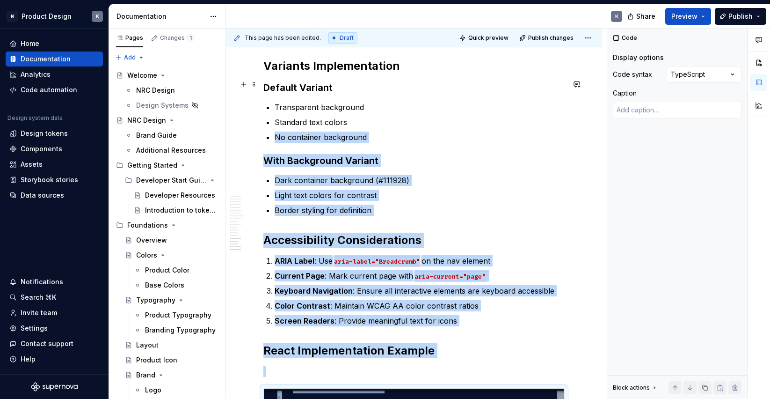
drag, startPoint x: 375, startPoint y: 297, endPoint x: 281, endPoint y: 71, distance: 245.3
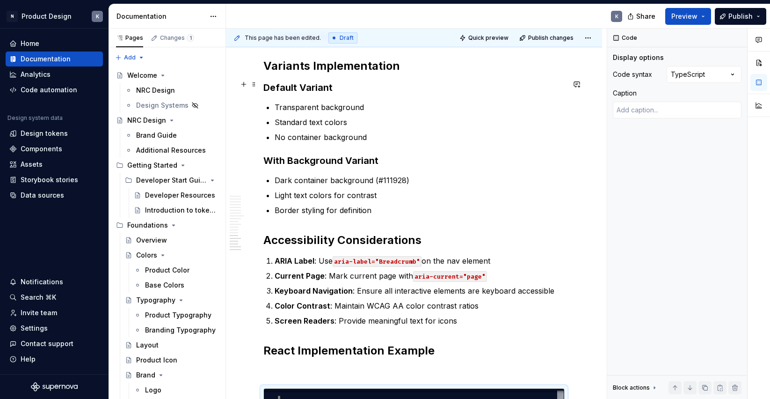
click at [282, 73] on h2 "Variants Implementation" at bounding box center [413, 66] width 301 height 15
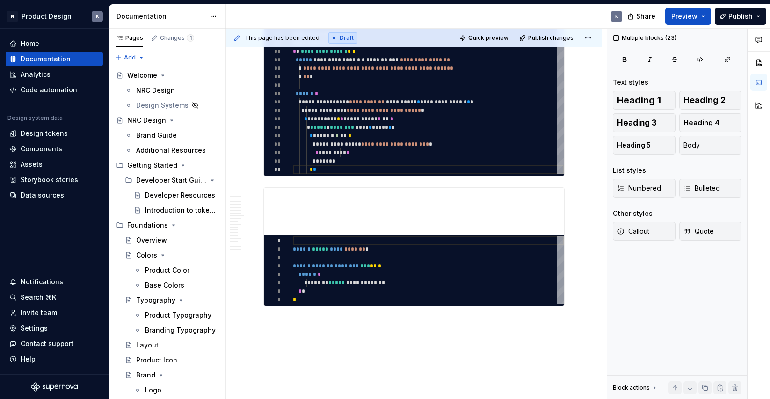
scroll to position [2712, 0]
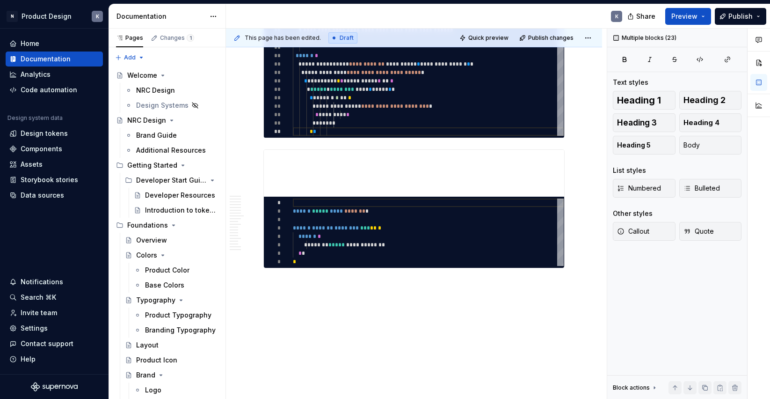
drag, startPoint x: 264, startPoint y: 193, endPoint x: 489, endPoint y: 310, distance: 252.7
copy div "**********"
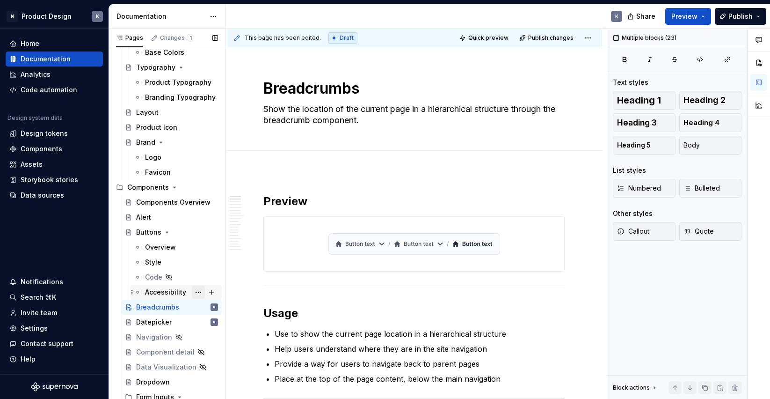
scroll to position [233, 0]
click at [193, 307] on button "Page tree" at bounding box center [198, 306] width 13 height 13
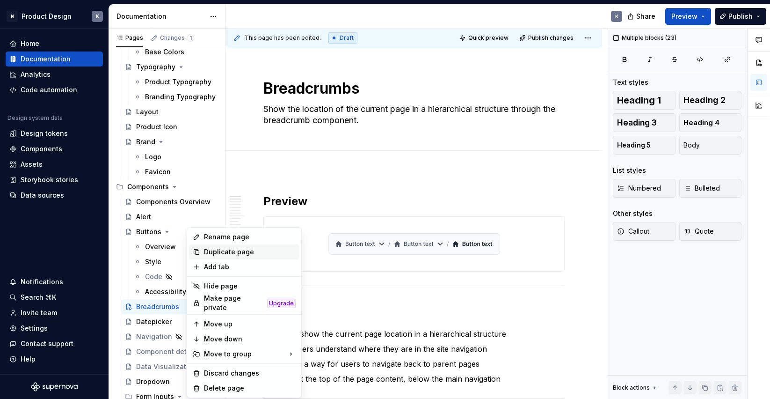
click at [220, 251] on div "Duplicate page" at bounding box center [250, 251] width 92 height 9
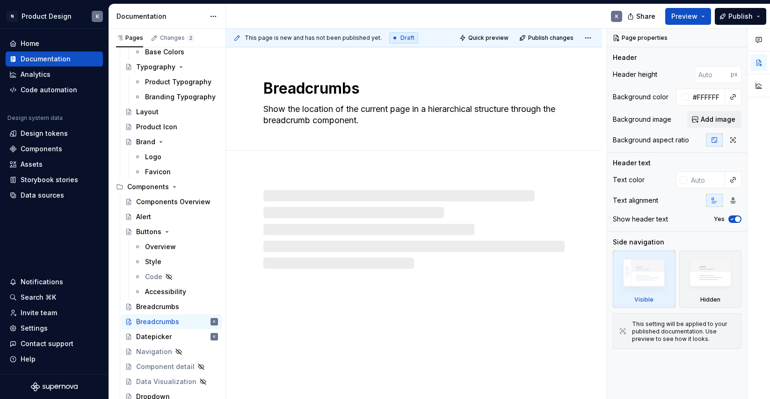
click at [282, 193] on div at bounding box center [413, 229] width 301 height 79
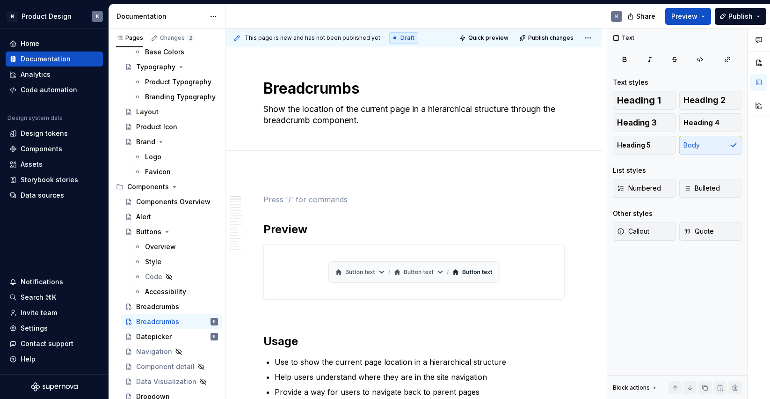
scroll to position [4, 0]
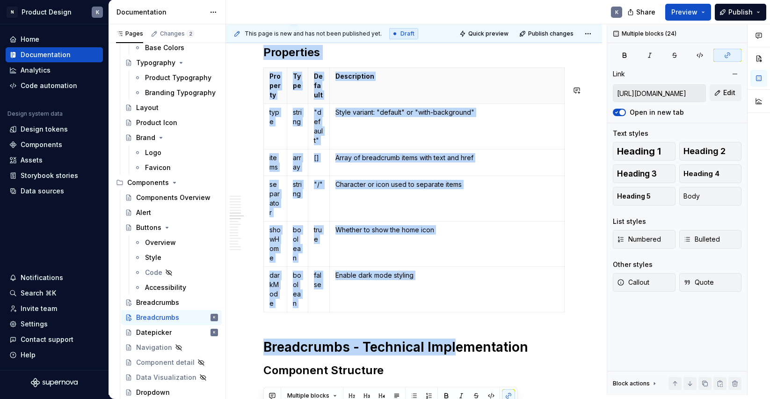
scroll to position [1336, 0]
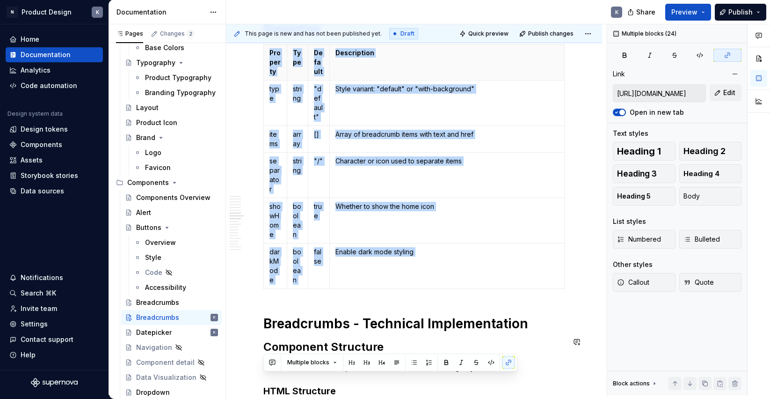
drag, startPoint x: 264, startPoint y: 190, endPoint x: 445, endPoint y: 328, distance: 227.7
click at [445, 328] on div "**********" at bounding box center [413, 252] width 301 height 2796
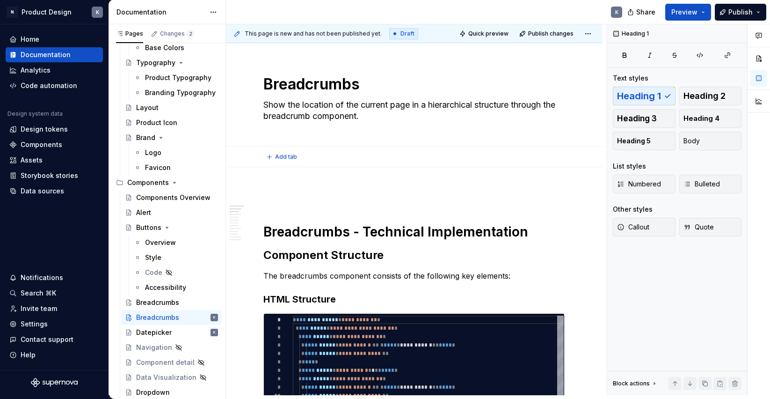
scroll to position [0, 0]
click at [340, 197] on p at bounding box center [413, 195] width 301 height 11
click at [267, 228] on h1 "Breadcrumbs - Technical Implementation" at bounding box center [413, 231] width 301 height 17
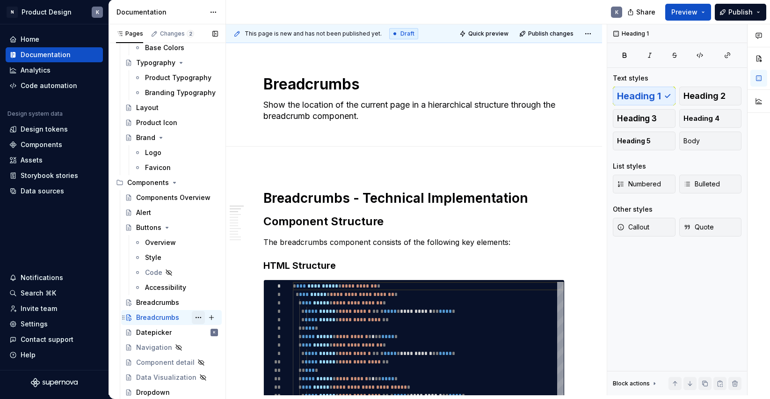
click at [195, 317] on button "Page tree" at bounding box center [198, 317] width 13 height 13
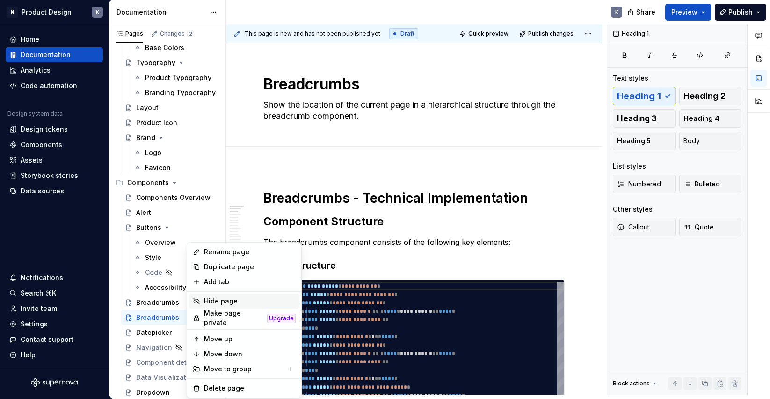
click at [234, 300] on div "Hide page" at bounding box center [250, 300] width 92 height 9
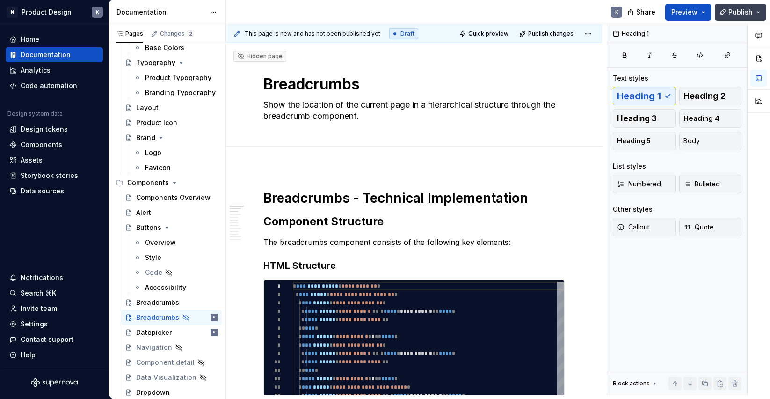
click at [733, 11] on span "Publish" at bounding box center [741, 11] width 24 height 9
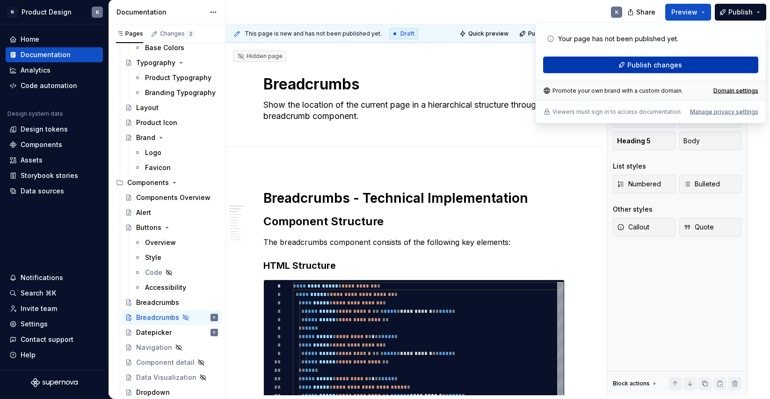
click at [693, 63] on button "Publish changes" at bounding box center [650, 65] width 215 height 17
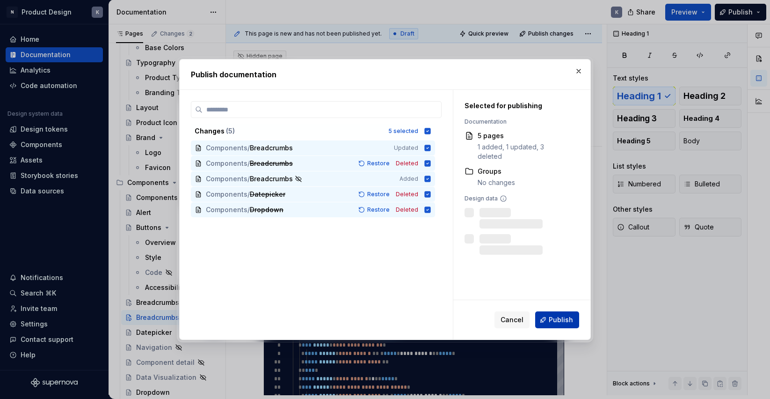
click at [562, 318] on span "Publish" at bounding box center [561, 319] width 24 height 9
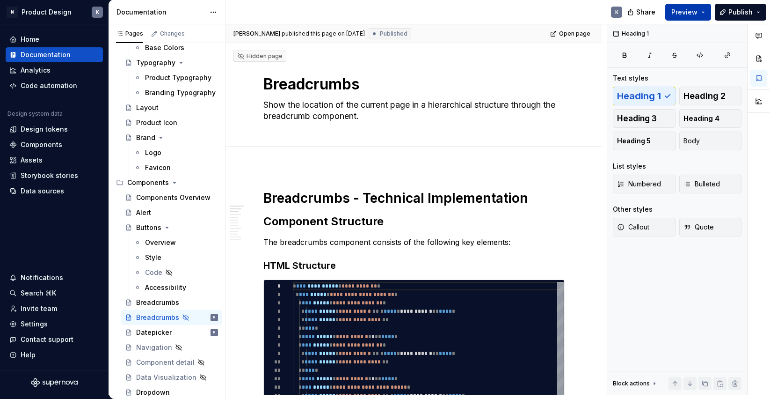
click at [705, 10] on button "Preview" at bounding box center [689, 12] width 46 height 17
click at [761, 9] on button "Publish" at bounding box center [740, 12] width 51 height 17
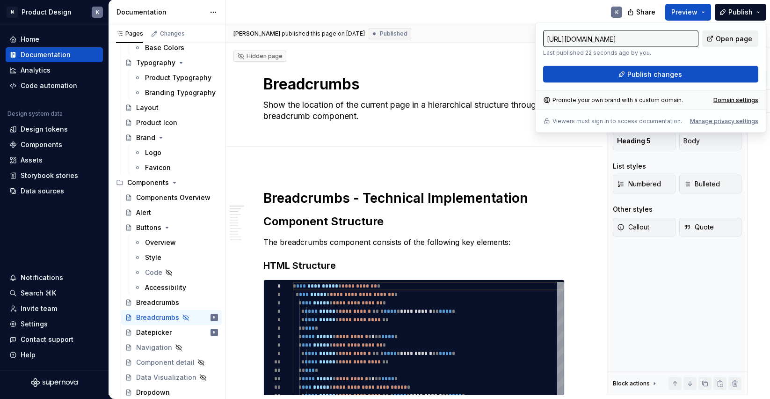
click at [729, 37] on span "Open page" at bounding box center [734, 38] width 37 height 9
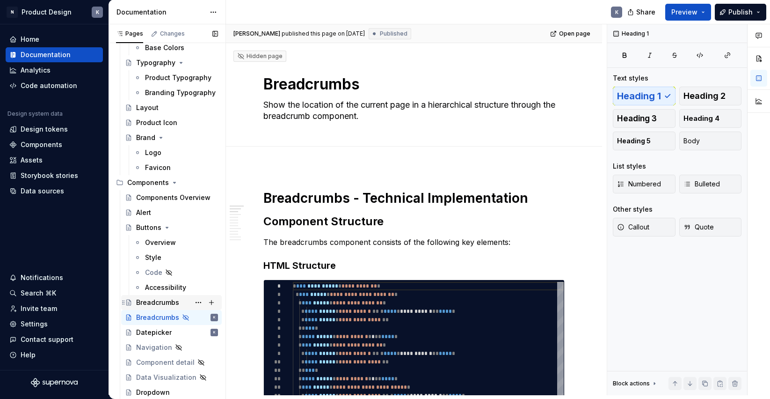
click at [161, 304] on div "Breadcrumbs" at bounding box center [157, 302] width 43 height 9
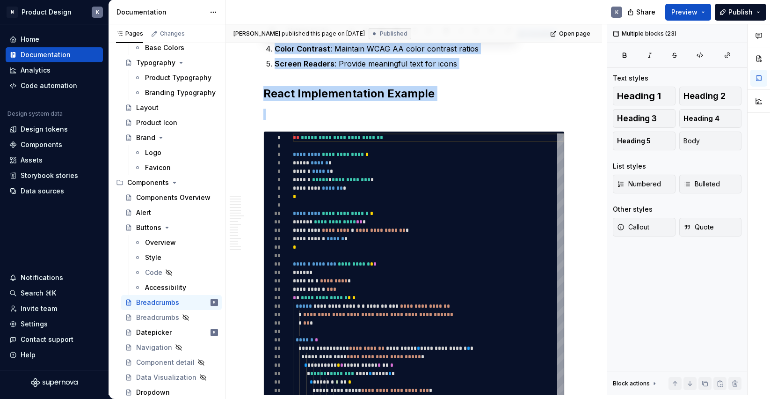
scroll to position [2705, 0]
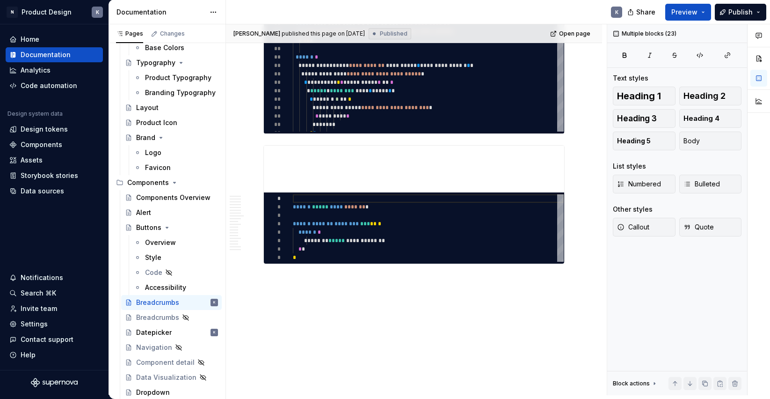
drag, startPoint x: 265, startPoint y: 345, endPoint x: 416, endPoint y: 404, distance: 161.8
click at [416, 398] on html "N Product Design K Home Documentation Analytics Code automation Design system d…" at bounding box center [385, 199] width 770 height 399
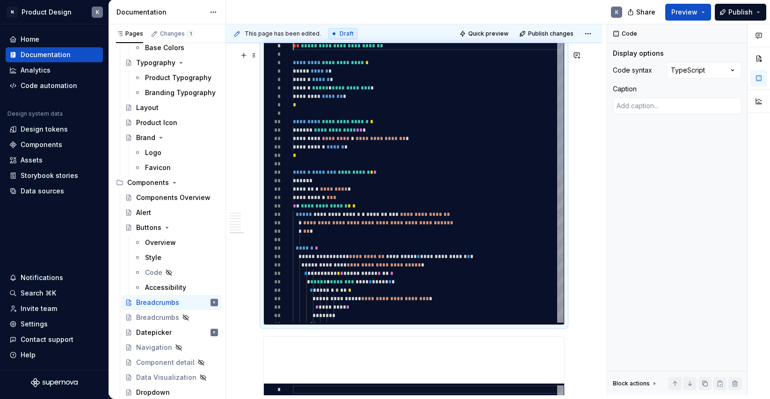
type textarea "*"
type textarea "**********"
click at [402, 268] on span "**********" at bounding box center [384, 265] width 74 height 6
type textarea "*"
type textarea "**********"
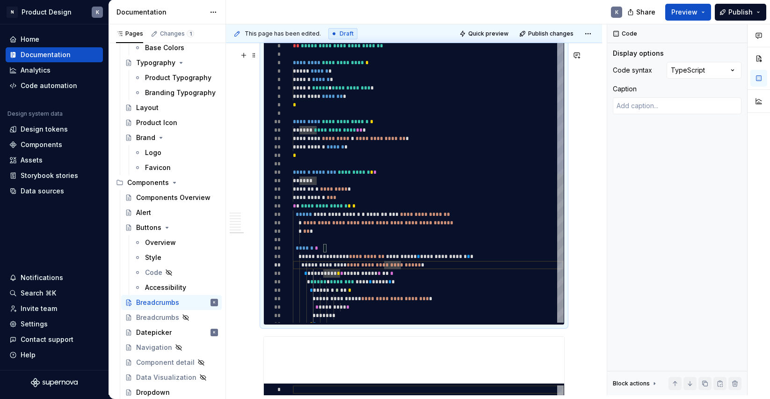
scroll to position [51, 105]
click at [255, 55] on span at bounding box center [253, 55] width 7 height 13
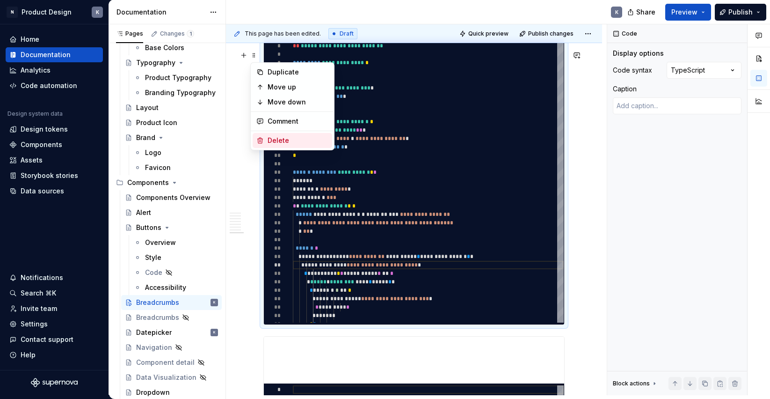
click at [285, 142] on div "Delete" at bounding box center [298, 140] width 61 height 9
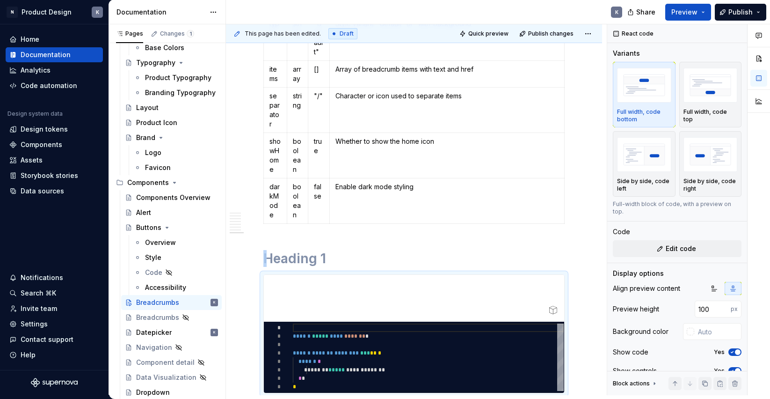
scroll to position [1408, 0]
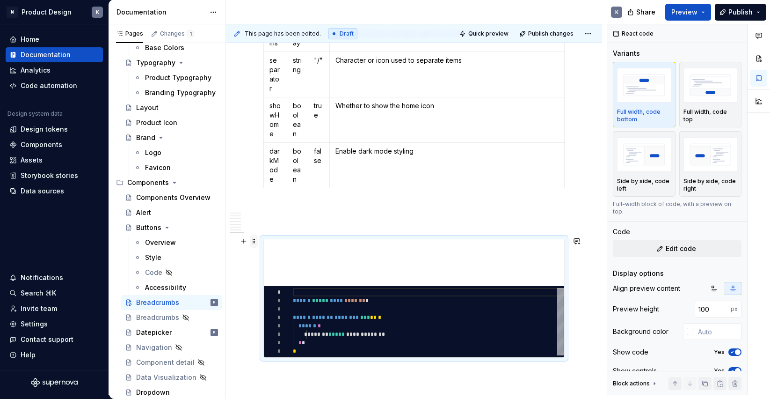
click at [256, 241] on span at bounding box center [253, 240] width 7 height 13
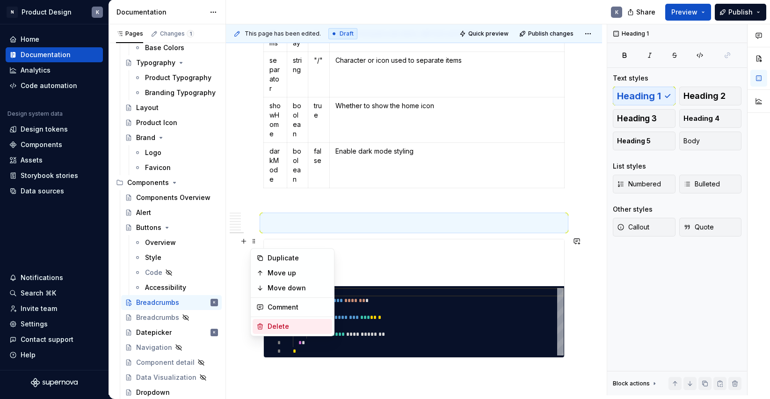
click at [268, 327] on div "Delete" at bounding box center [298, 326] width 61 height 9
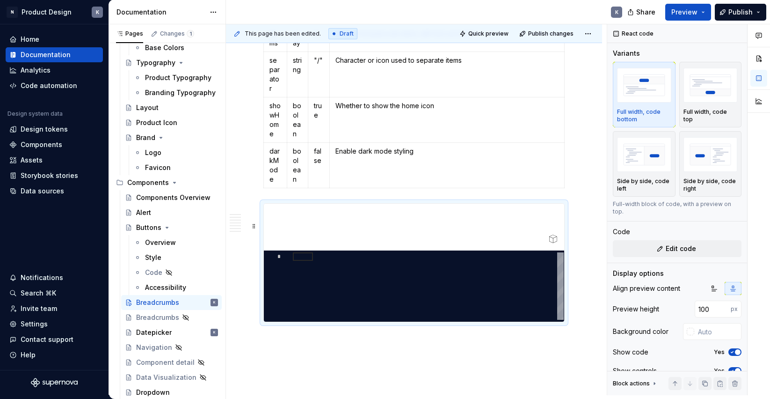
scroll to position [1354, 0]
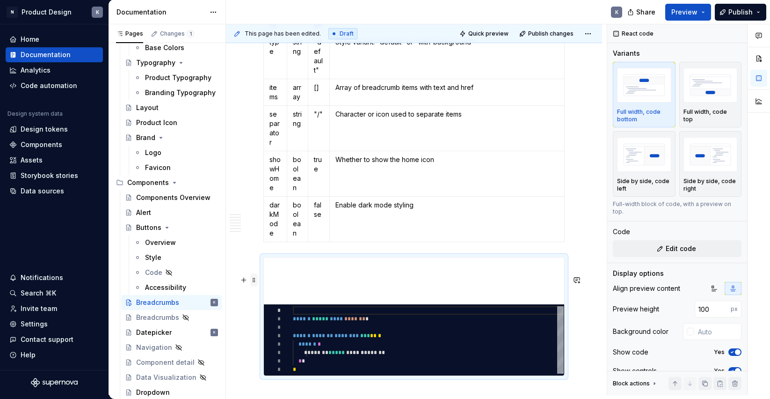
click at [254, 281] on span at bounding box center [253, 279] width 7 height 13
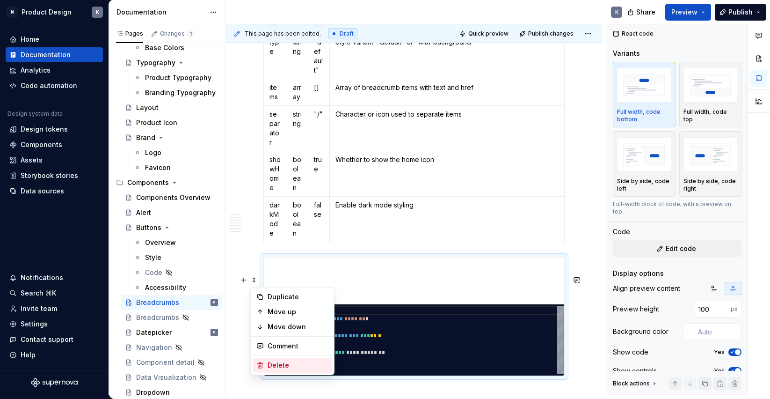
click at [281, 361] on div "Delete" at bounding box center [298, 364] width 61 height 9
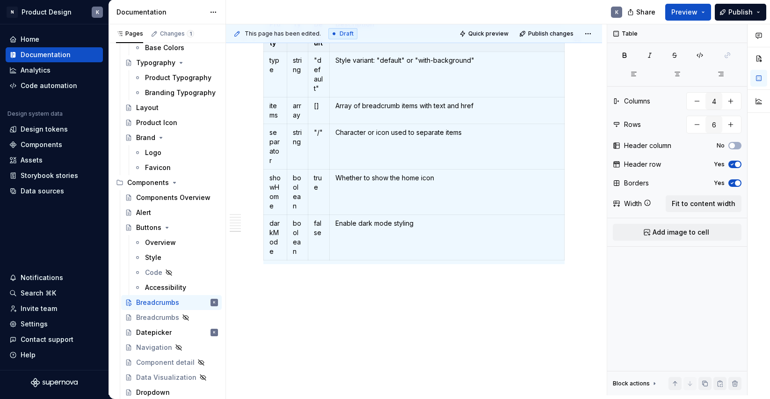
scroll to position [1171, 0]
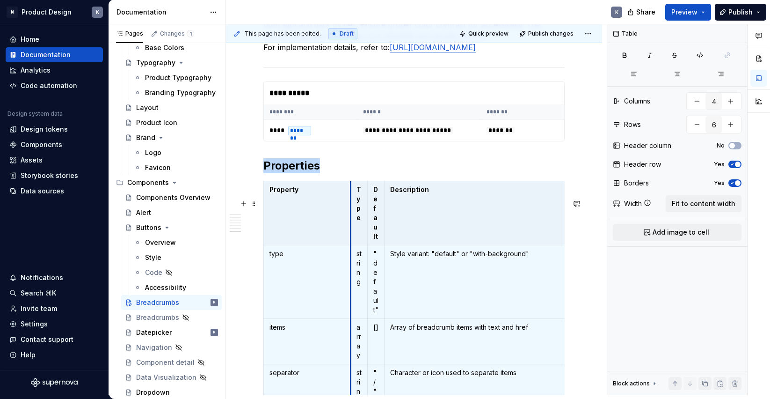
drag, startPoint x: 285, startPoint y: 205, endPoint x: 350, endPoint y: 208, distance: 64.7
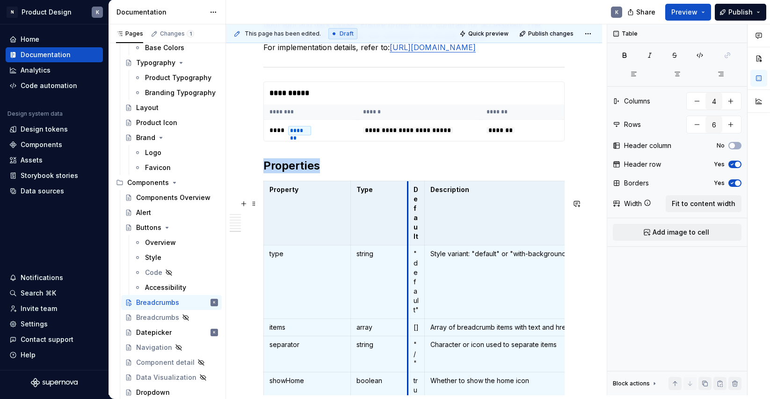
drag, startPoint x: 368, startPoint y: 208, endPoint x: 415, endPoint y: 208, distance: 46.8
click at [415, 209] on th "Default" at bounding box center [416, 213] width 17 height 64
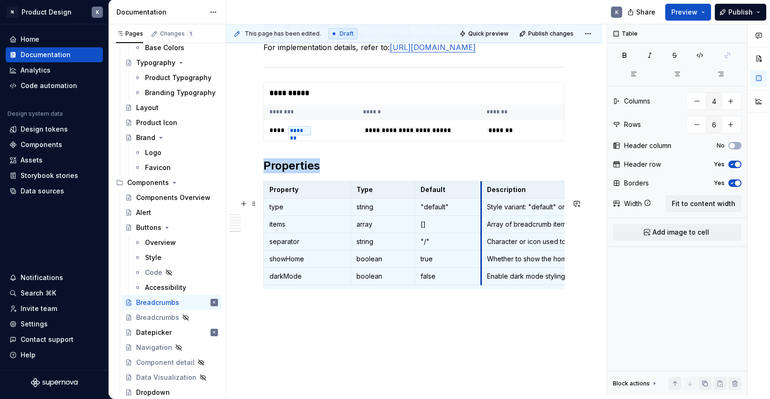
drag, startPoint x: 432, startPoint y: 213, endPoint x: 481, endPoint y: 213, distance: 49.6
click at [481, 198] on th "Description" at bounding box center [598, 189] width 234 height 17
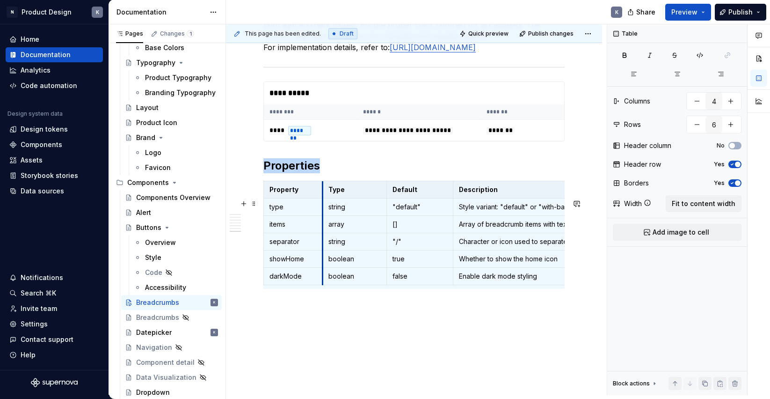
drag, startPoint x: 351, startPoint y: 204, endPoint x: 322, endPoint y: 205, distance: 28.1
click at [322, 198] on th "Type" at bounding box center [354, 189] width 64 height 17
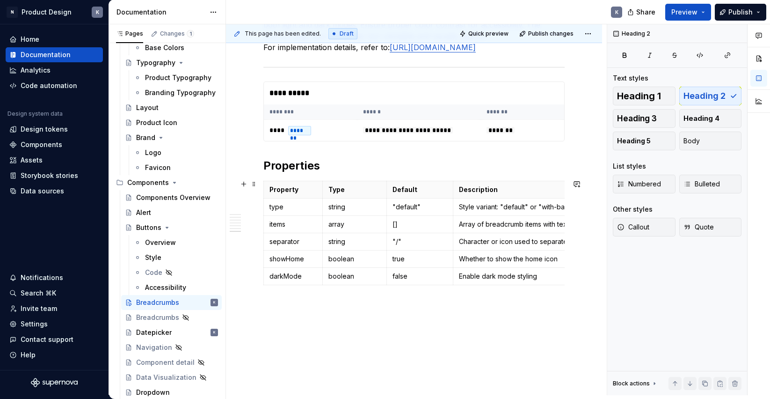
click at [406, 173] on h2 "Properties" at bounding box center [413, 165] width 301 height 15
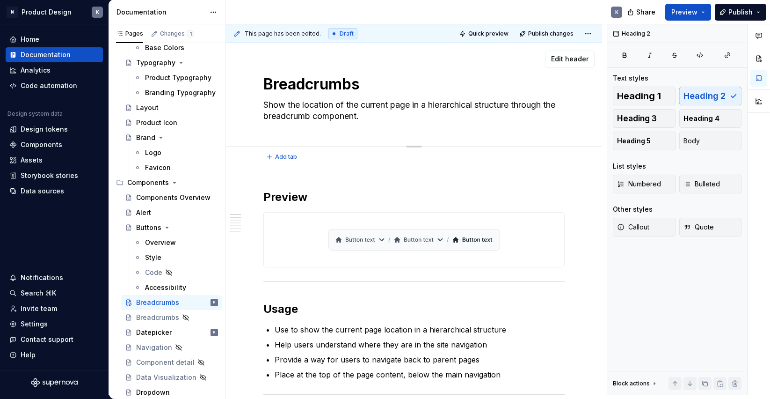
scroll to position [0, 0]
click at [728, 12] on button "Publish" at bounding box center [740, 12] width 51 height 17
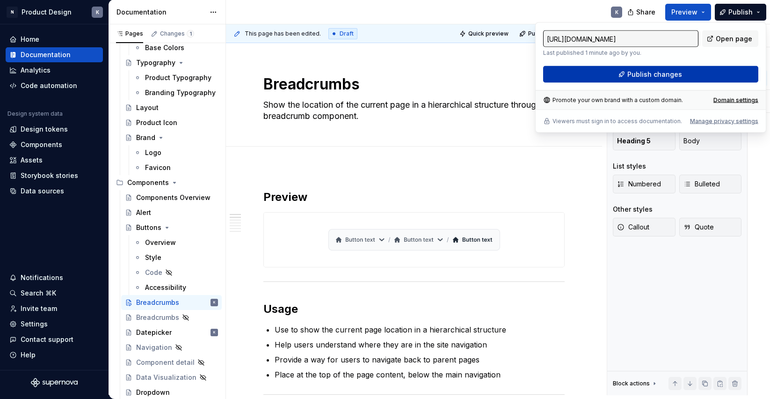
click at [636, 74] on span "Publish changes" at bounding box center [655, 74] width 55 height 9
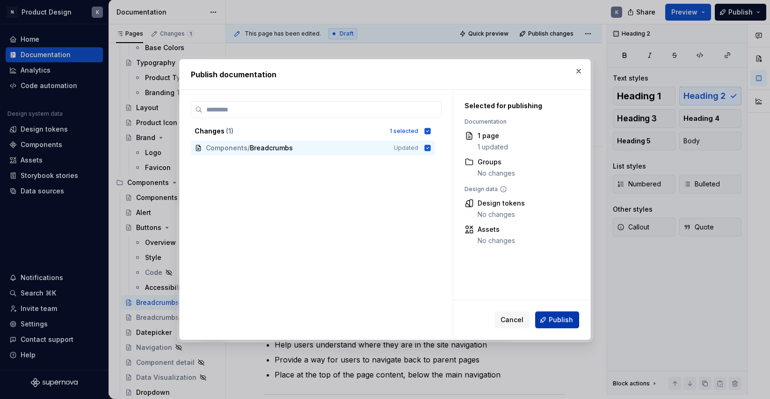
click at [554, 322] on span "Publish" at bounding box center [561, 319] width 24 height 9
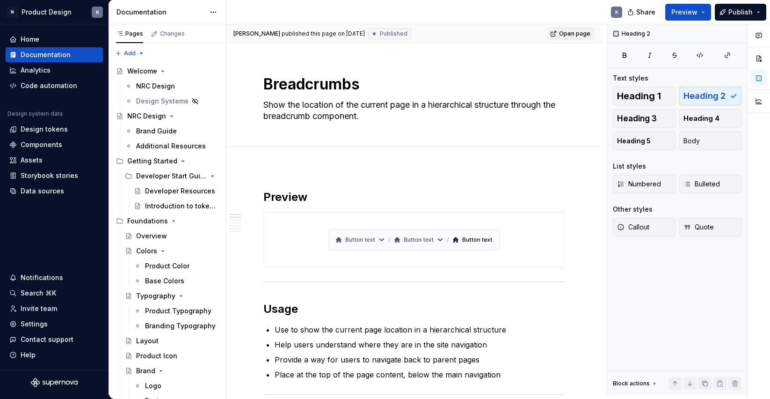
type textarea "*"
click at [577, 34] on span "Open page" at bounding box center [574, 33] width 31 height 7
